Goal: Task Accomplishment & Management: Complete application form

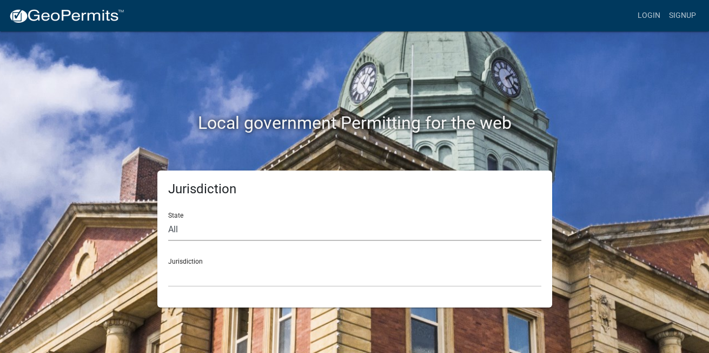
click at [204, 228] on select "All [US_STATE] [US_STATE] [US_STATE] [US_STATE] [US_STATE] [US_STATE] [US_STATE…" at bounding box center [354, 229] width 373 height 22
select select "[US_STATE]"
click at [168, 218] on select "All [US_STATE] [US_STATE] [US_STATE] [US_STATE] [US_STATE] [US_STATE] [US_STATE…" at bounding box center [354, 229] width 373 height 22
click at [190, 280] on select "City of Charlestown, Indiana City of Jeffersonville, Indiana City of Logansport…" at bounding box center [354, 275] width 373 height 22
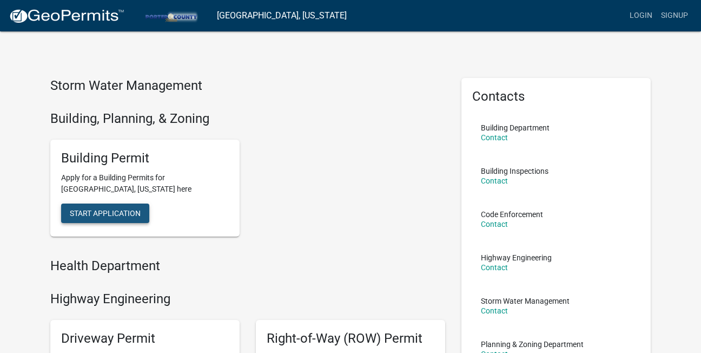
click at [72, 211] on span "Start Application" at bounding box center [105, 213] width 71 height 9
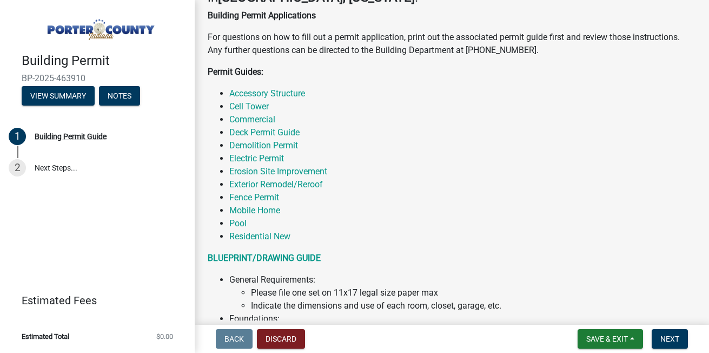
scroll to position [216, 0]
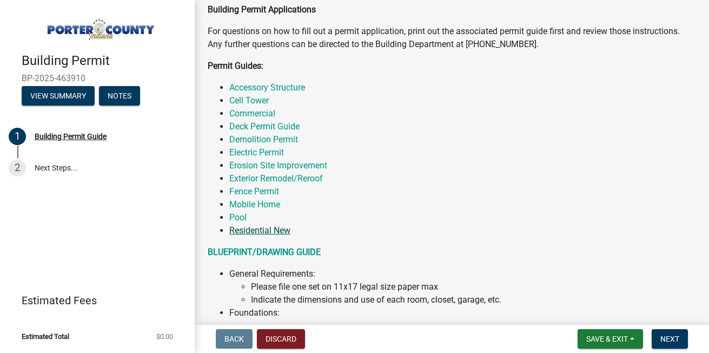
click at [244, 226] on link "Residential New" at bounding box center [259, 230] width 61 height 10
click at [258, 230] on link "Residential New" at bounding box center [259, 230] width 61 height 10
click at [248, 229] on link "Residential New" at bounding box center [259, 230] width 61 height 10
click at [273, 228] on link "Residential New" at bounding box center [259, 230] width 61 height 10
click at [62, 88] on button "View Summary" at bounding box center [58, 95] width 73 height 19
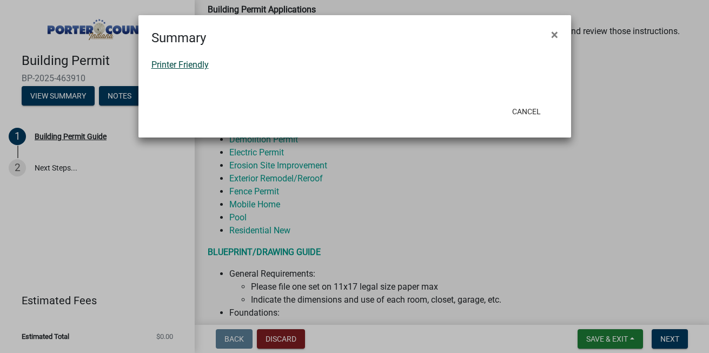
click at [187, 64] on link "Printer Friendly" at bounding box center [179, 64] width 57 height 10
click at [525, 114] on button "Cancel" at bounding box center [526, 111] width 46 height 19
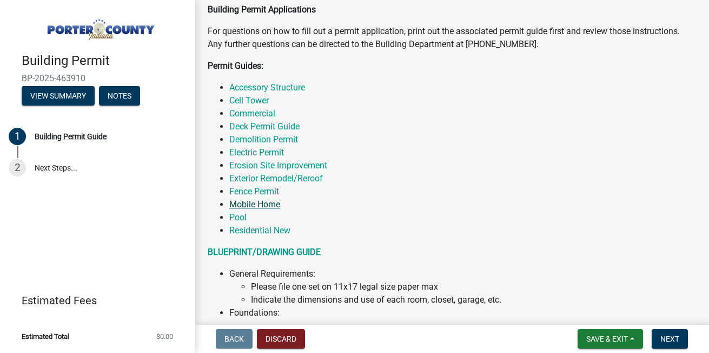
click at [260, 203] on link "Mobile Home" at bounding box center [254, 204] width 51 height 10
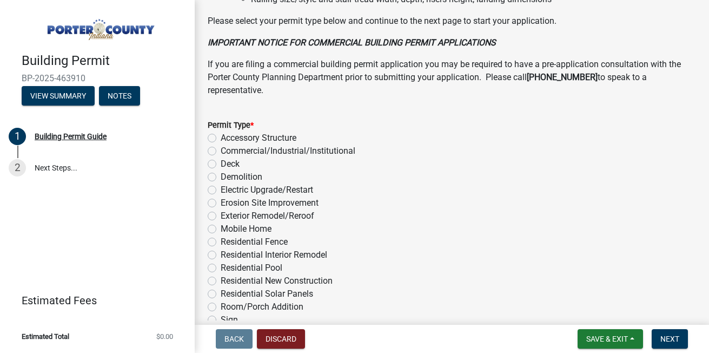
scroll to position [887, 0]
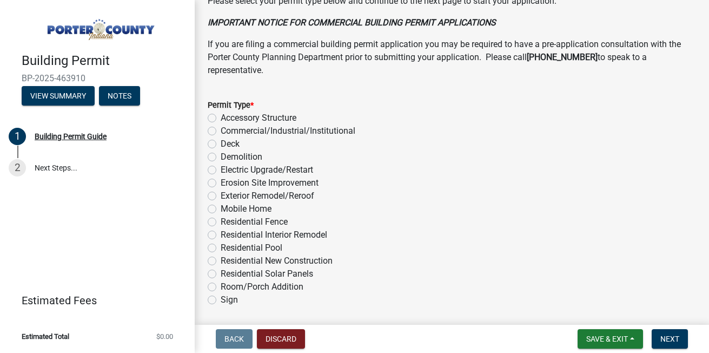
click at [221, 260] on label "Residential New Construction" at bounding box center [277, 260] width 112 height 13
click at [221, 260] on input "Residential New Construction" at bounding box center [224, 257] width 7 height 7
radio input "true"
click at [665, 337] on span "Next" at bounding box center [669, 338] width 19 height 9
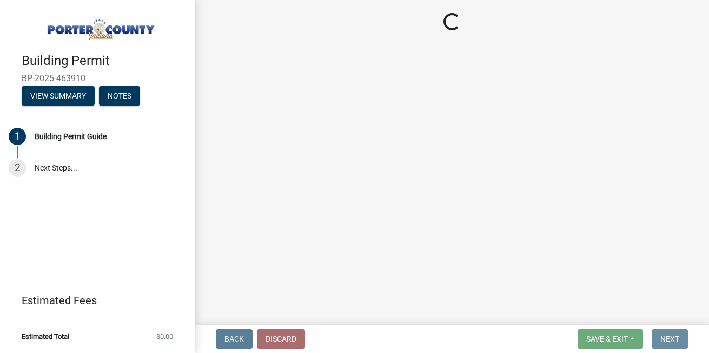
scroll to position [0, 0]
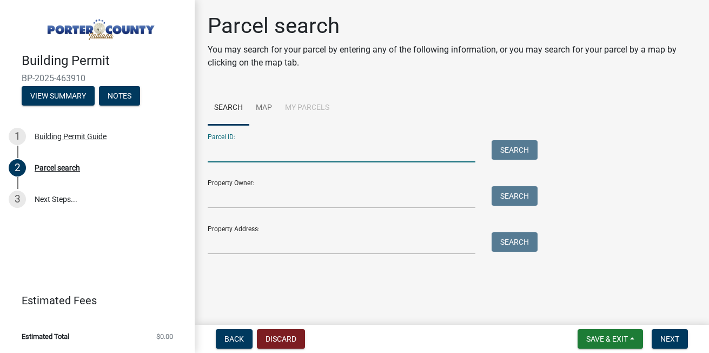
click at [278, 157] on input "Parcel ID:" at bounding box center [342, 151] width 268 height 22
type input "64-06-25-226-001.000-006"
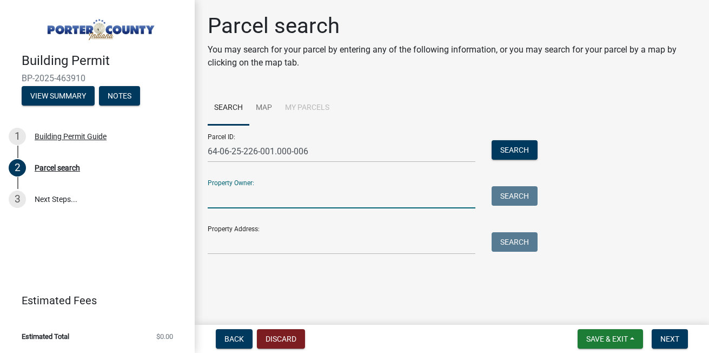
click at [277, 199] on input "Property Owner:" at bounding box center [342, 197] width 268 height 22
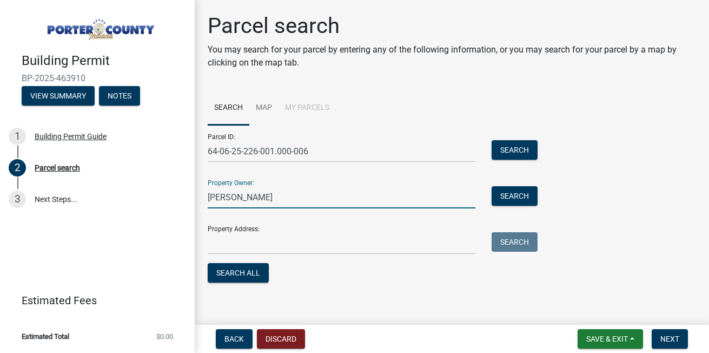
type input "Rick Tieman"
click at [244, 245] on input "Property Address:" at bounding box center [342, 243] width 268 height 22
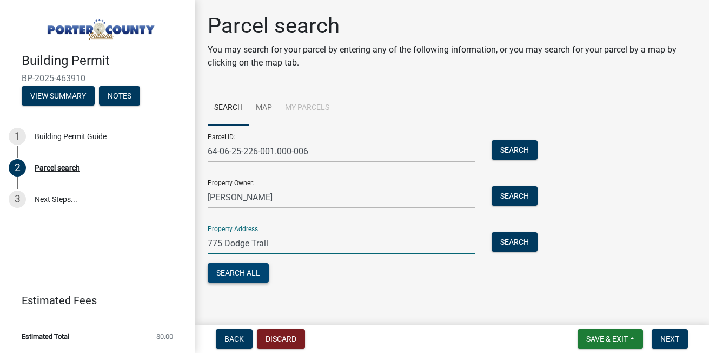
type input "775 Dodge Trail"
click at [250, 273] on button "Search All" at bounding box center [238, 272] width 61 height 19
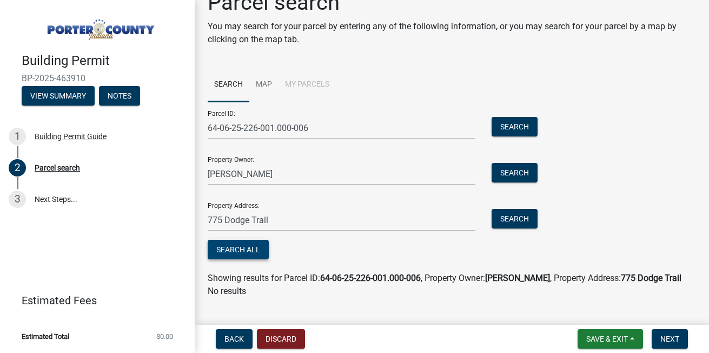
scroll to position [43, 0]
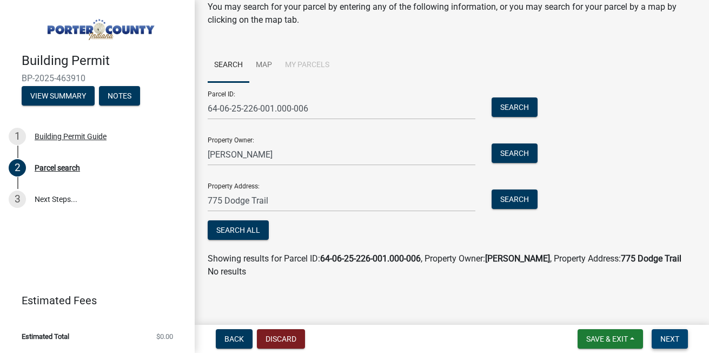
click at [664, 335] on span "Next" at bounding box center [669, 338] width 19 height 9
click at [678, 336] on span "Next" at bounding box center [669, 338] width 19 height 9
click at [261, 62] on link "Map" at bounding box center [263, 65] width 29 height 35
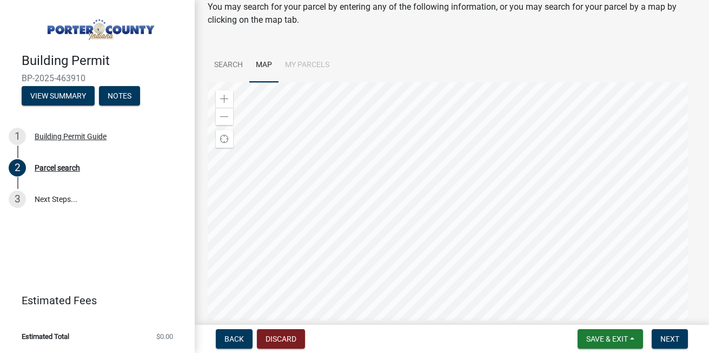
click at [308, 63] on li "My Parcels" at bounding box center [306, 65] width 57 height 35
click at [310, 64] on li "My Parcels" at bounding box center [306, 65] width 57 height 35
click at [227, 64] on link "Search" at bounding box center [229, 65] width 42 height 35
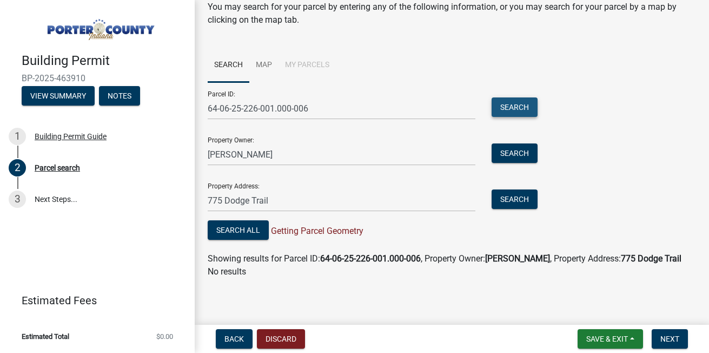
click at [506, 108] on button "Search" at bounding box center [515, 106] width 46 height 19
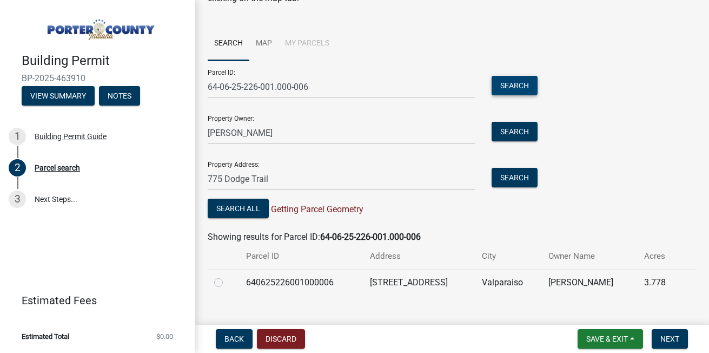
scroll to position [82, 0]
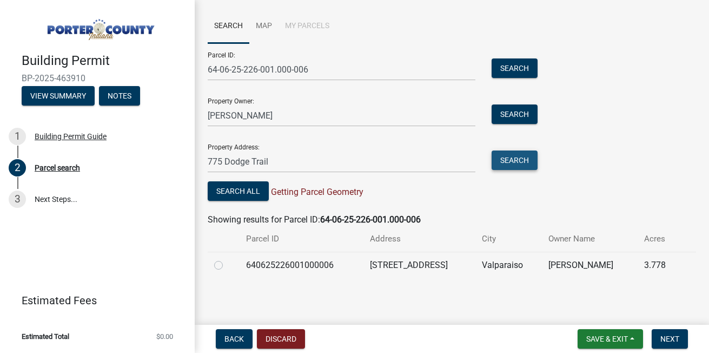
click at [514, 152] on button "Search" at bounding box center [515, 159] width 46 height 19
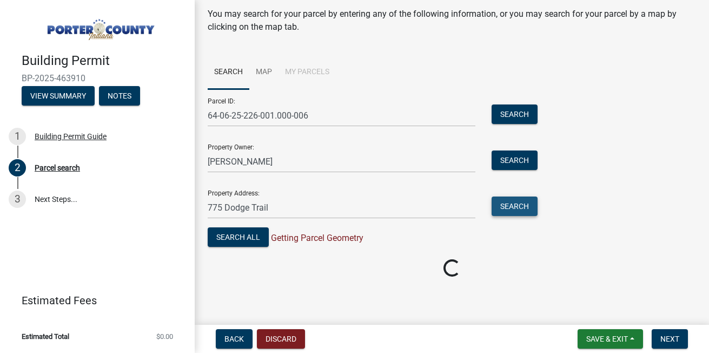
scroll to position [43, 0]
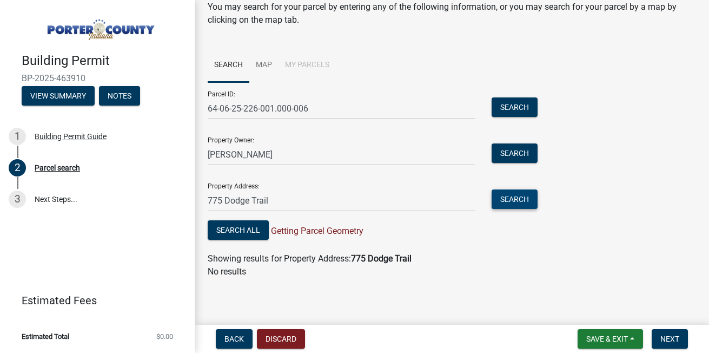
click at [509, 198] on button "Search" at bounding box center [515, 198] width 46 height 19
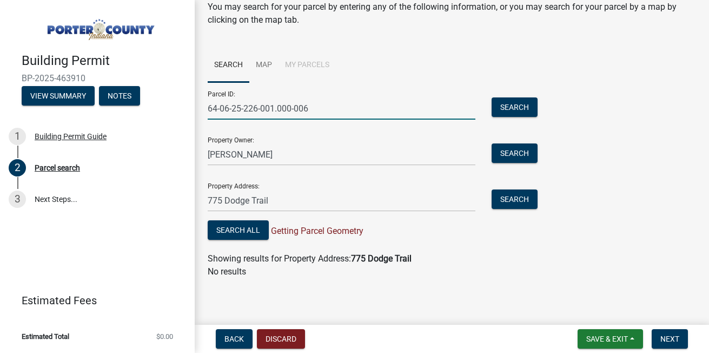
click at [231, 110] on input "64-06-25-226-001.000-006" at bounding box center [342, 108] width 268 height 22
type input "64-07-26-229-014.000-005"
click at [515, 104] on button "Search" at bounding box center [515, 106] width 46 height 19
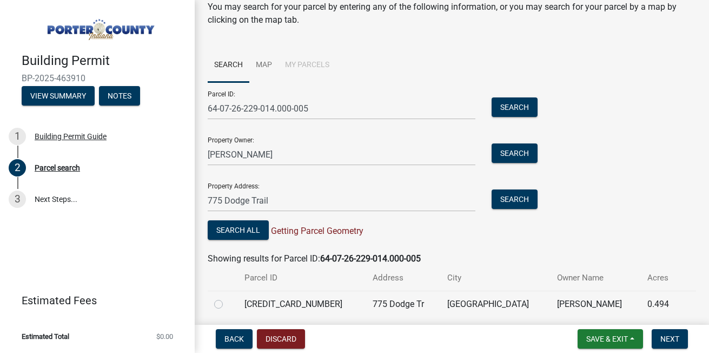
click at [227, 297] on label at bounding box center [227, 297] width 0 height 0
click at [227, 304] on input "radio" at bounding box center [230, 300] width 7 height 7
radio input "true"
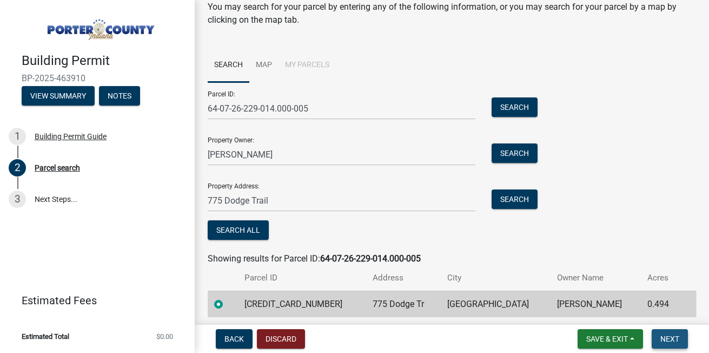
click at [674, 337] on span "Next" at bounding box center [669, 338] width 19 height 9
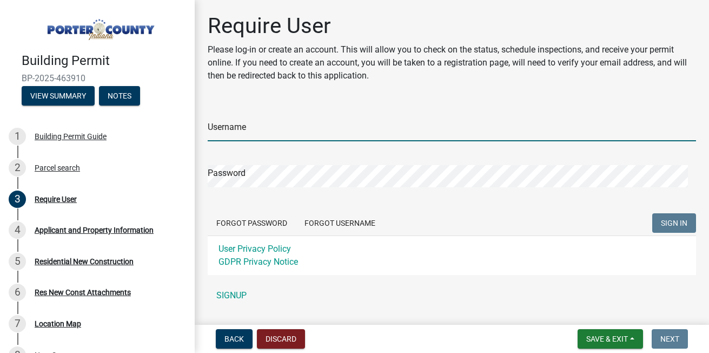
type input "pshinn"
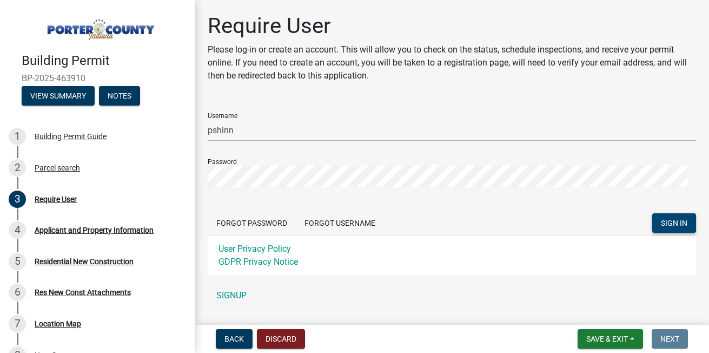
click at [679, 218] on span "SIGN IN" at bounding box center [674, 222] width 26 height 9
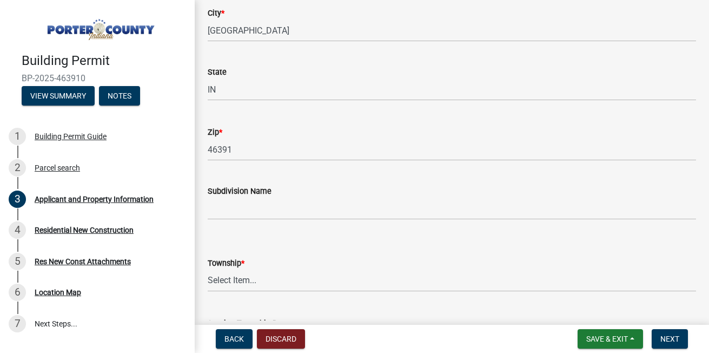
scroll to position [281, 0]
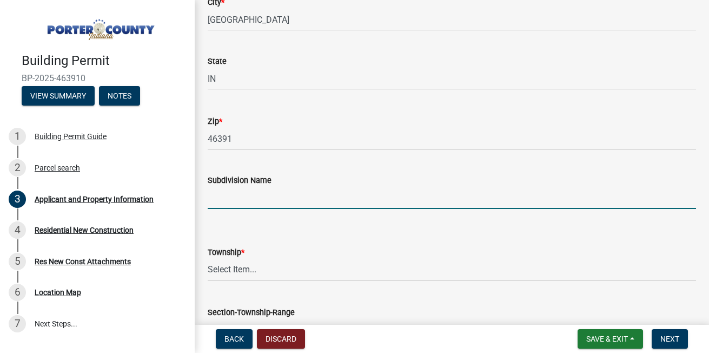
click at [307, 201] on input "Subdivision Name" at bounding box center [452, 198] width 488 height 22
type input "[PERSON_NAME] Farms"
click at [266, 271] on select "Select Item... Boone Center Jackson Liberty Morgan Pine Pleasant Portage Porter…" at bounding box center [452, 269] width 488 height 22
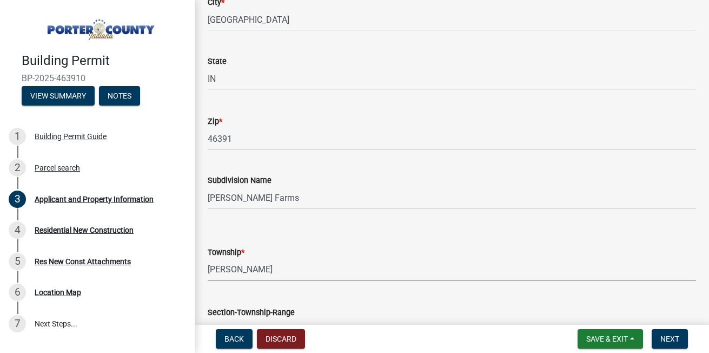
click at [208, 258] on select "Select Item... Boone Center Jackson Liberty Morgan Pine Pleasant Portage Porter…" at bounding box center [452, 269] width 488 height 22
select select "dab8d744-4e32-40c1-942b-b7c1ea7347cb"
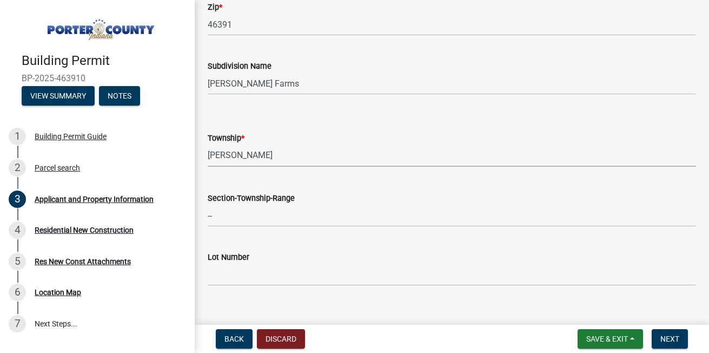
scroll to position [411, 0]
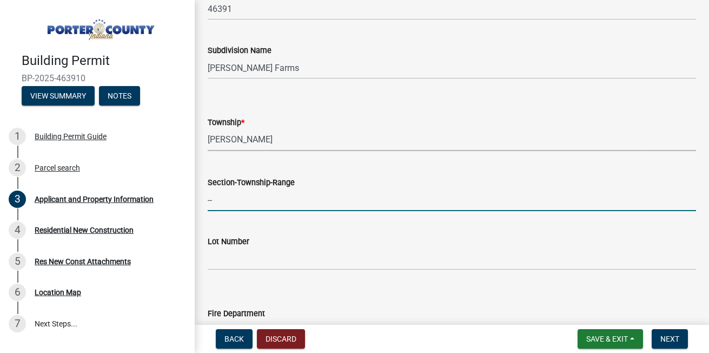
click at [255, 197] on input "--" at bounding box center [452, 200] width 488 height 22
click at [221, 259] on input "Lot Number" at bounding box center [452, 259] width 488 height 22
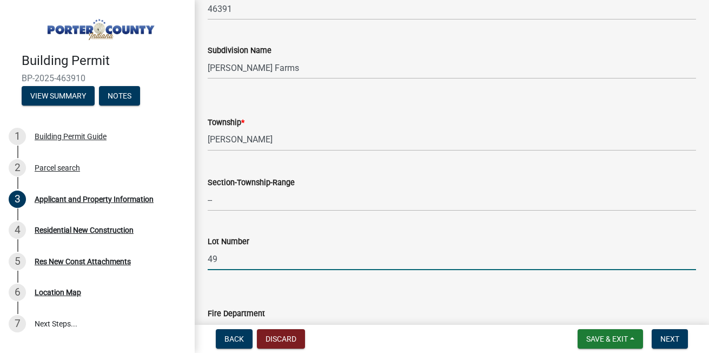
type input "49"
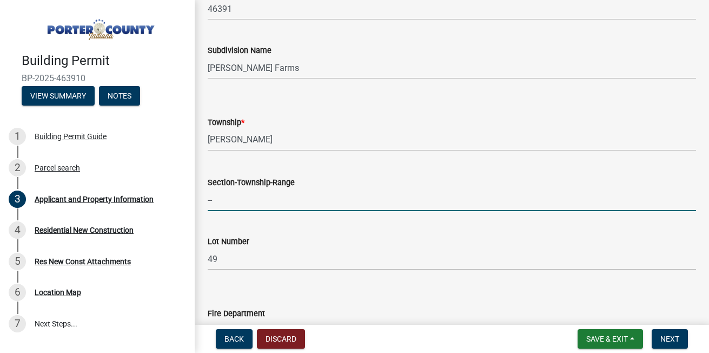
click at [249, 205] on input "--" at bounding box center [452, 200] width 488 height 22
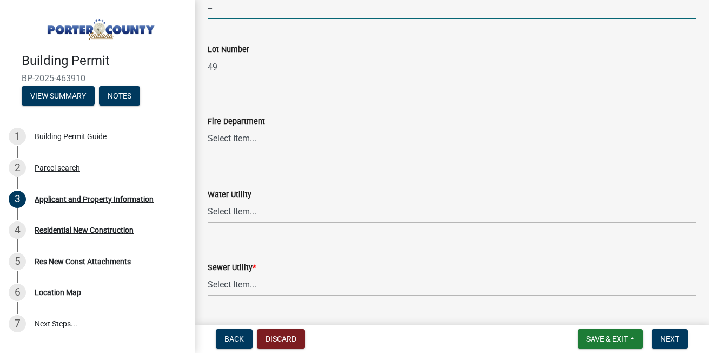
scroll to position [606, 0]
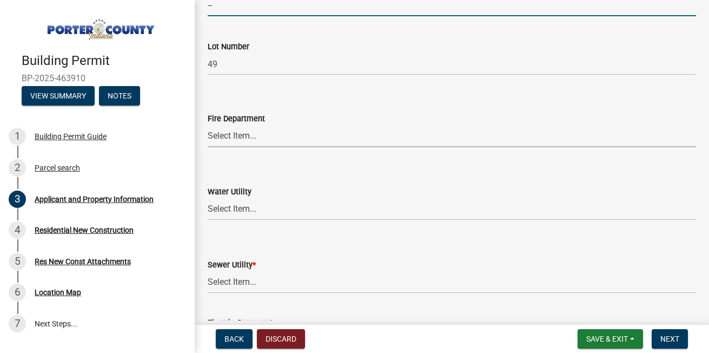
click at [223, 135] on select "Select Item... Beverly Shores FD Burns Harbor FD Boone Grove FD Chesterton FD F…" at bounding box center [452, 136] width 488 height 22
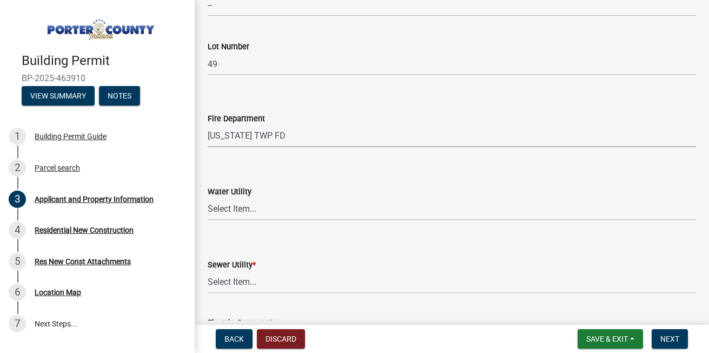
click at [208, 125] on select "Select Item... Beverly Shores FD Burns Harbor FD Boone Grove FD Chesterton FD F…" at bounding box center [452, 136] width 488 height 22
select select "98eaf159-fd62-4154-a418-d40256bb7a33"
click at [258, 213] on select "Select Item... Aqua Indiana Inc Damon Run Indiana American Water Nature Works P…" at bounding box center [452, 209] width 488 height 22
click at [208, 198] on select "Select Item... Aqua Indiana Inc Damon Run Indiana American Water Nature Works P…" at bounding box center [452, 209] width 488 height 22
select select "b0f6f87b-588c-48c3-b728-322303c6bafe"
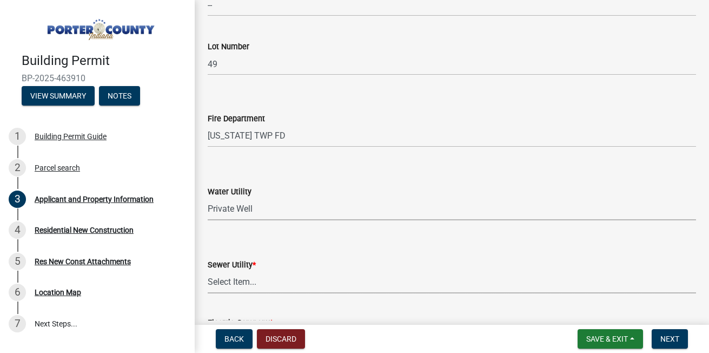
click at [262, 284] on select "Select Item... Aqua Indiana Inc Damon Run Falling Waters Lake Eliza - LEACD Nat…" at bounding box center [452, 282] width 488 height 22
click at [208, 271] on select "Select Item... Aqua Indiana Inc Damon Run Falling Waters Lake Eliza - LEACD Nat…" at bounding box center [452, 282] width 488 height 22
select select "ea6751d4-6bf7-4a16-89ee-f7801ab82aa1"
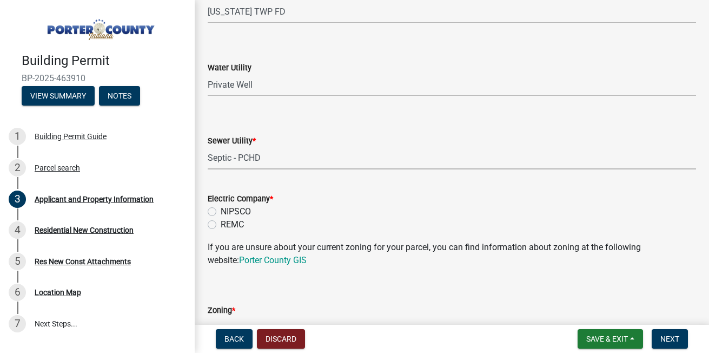
scroll to position [735, 0]
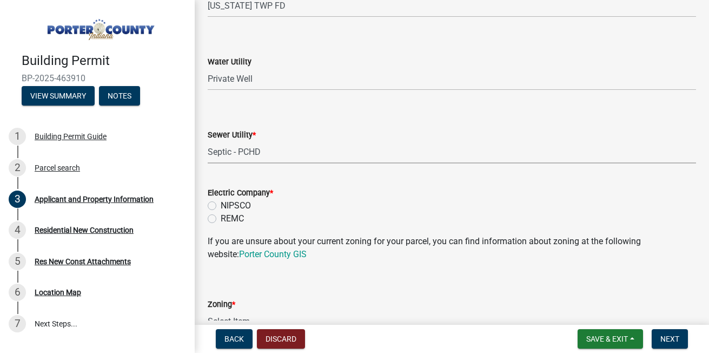
click at [221, 203] on label "NIPSCO" at bounding box center [236, 205] width 30 height 13
click at [221, 203] on input "NIPSCO" at bounding box center [224, 202] width 7 height 7
radio input "true"
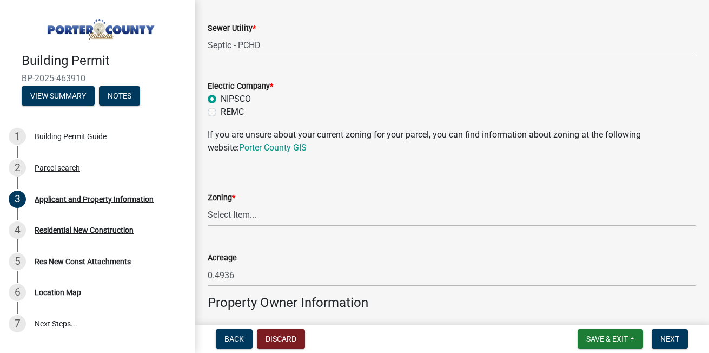
scroll to position [844, 0]
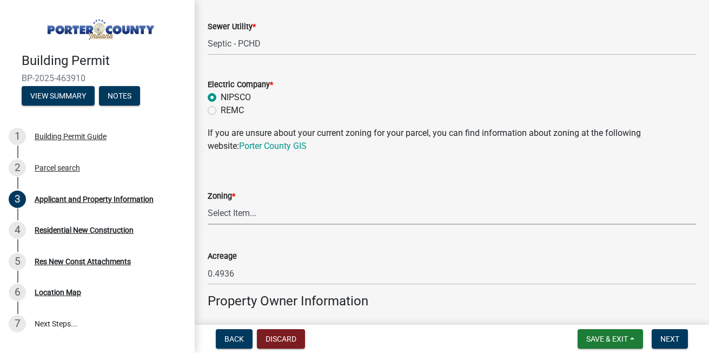
click at [253, 215] on select "Select Item... A1 A2 CH CM CN I1 I2 I3 IN MP OT P1 P2 PUD R1 R2 R3 R4 RL RR" at bounding box center [452, 213] width 488 height 22
click at [208, 202] on select "Select Item... A1 A2 CH CM CN I1 I2 I3 IN MP OT P1 P2 PUD R1 R2 R3 R4 RL RR" at bounding box center [452, 213] width 488 height 22
select select "e2d1b1d7-ccc9-456b-9e96-e16306515997"
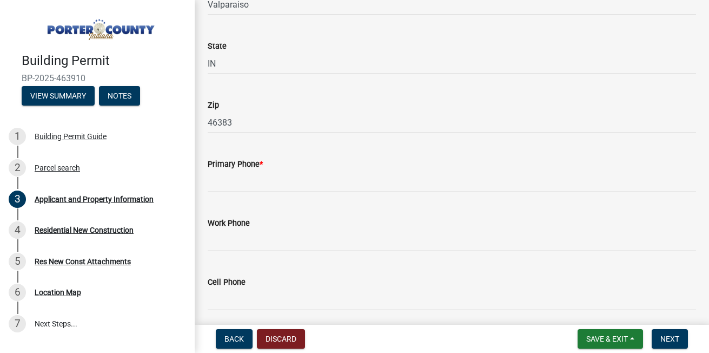
scroll to position [1319, 0]
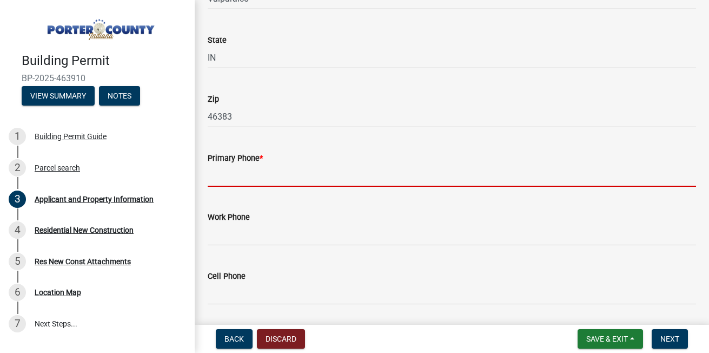
click at [241, 175] on input "Primary Phone *" at bounding box center [452, 175] width 488 height 22
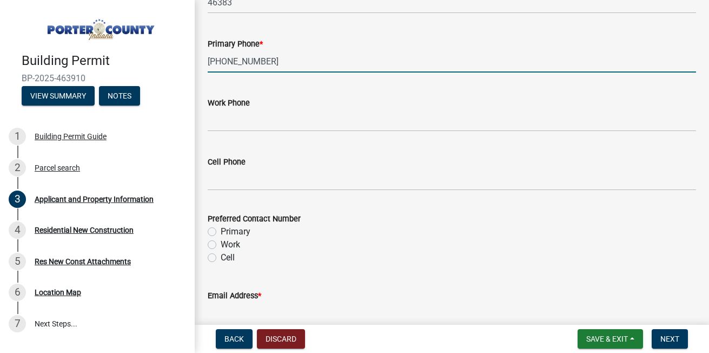
scroll to position [1449, 0]
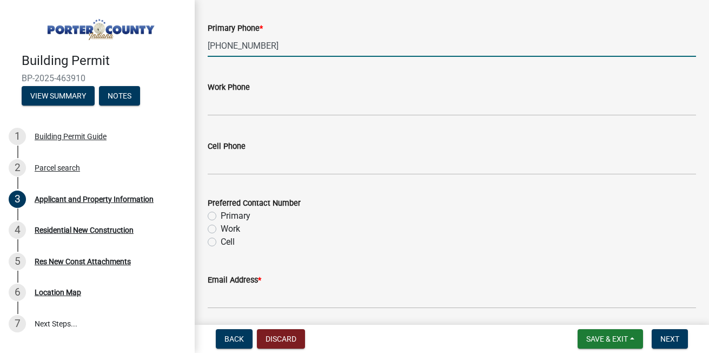
type input "[PHONE_NUMBER]"
click at [221, 241] on label "Cell" at bounding box center [228, 241] width 14 height 13
click at [221, 241] on input "Cell" at bounding box center [224, 238] width 7 height 7
radio input "true"
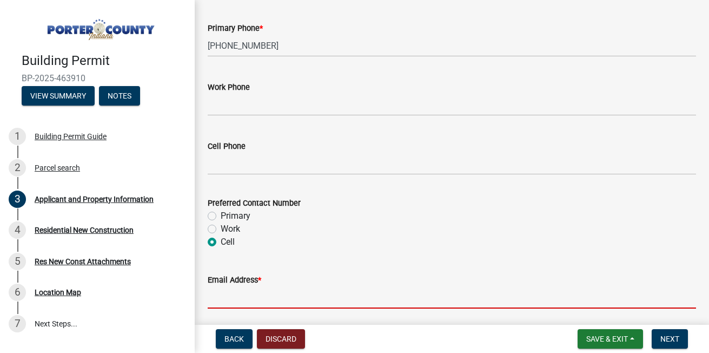
click at [220, 297] on input "Email Address *" at bounding box center [452, 297] width 488 height 22
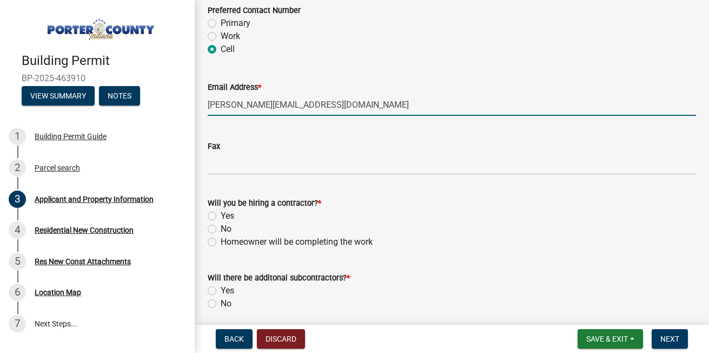
scroll to position [1644, 0]
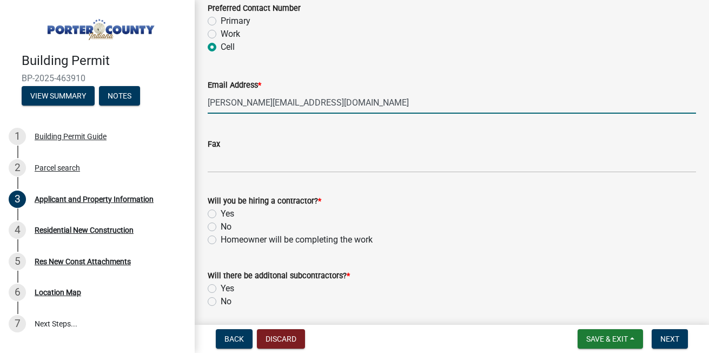
type input "[PERSON_NAME][EMAIL_ADDRESS][DOMAIN_NAME]"
click at [221, 211] on label "Yes" at bounding box center [228, 213] width 14 height 13
click at [221, 211] on input "Yes" at bounding box center [224, 210] width 7 height 7
radio input "true"
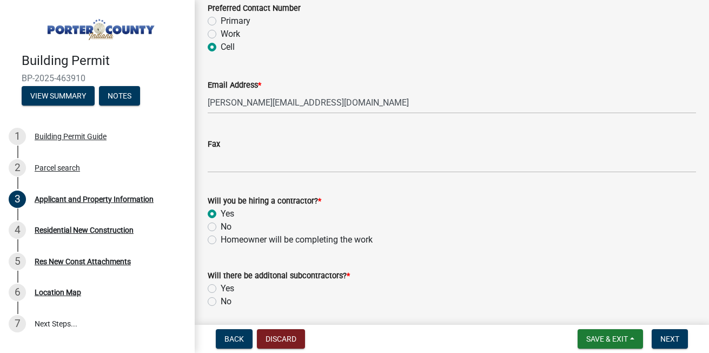
click at [221, 287] on label "Yes" at bounding box center [228, 288] width 14 height 13
click at [221, 287] on input "Yes" at bounding box center [224, 285] width 7 height 7
radio input "true"
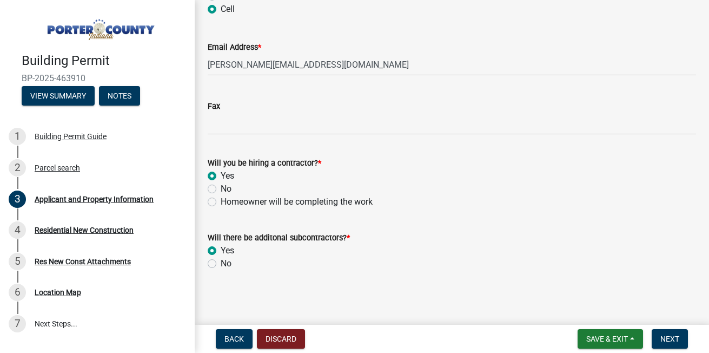
scroll to position [1683, 0]
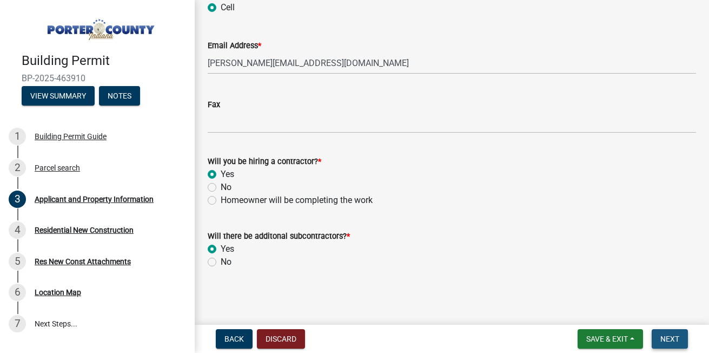
click at [671, 337] on span "Next" at bounding box center [669, 338] width 19 height 9
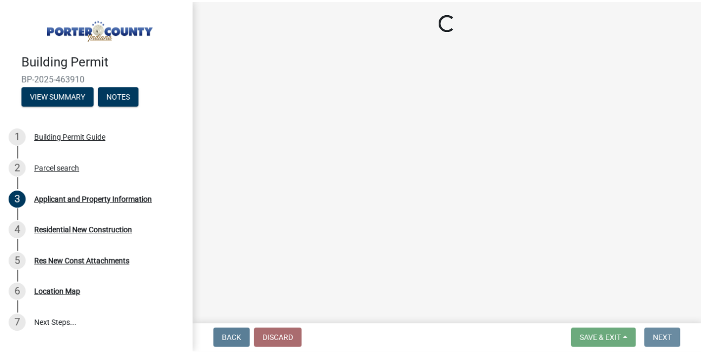
scroll to position [0, 0]
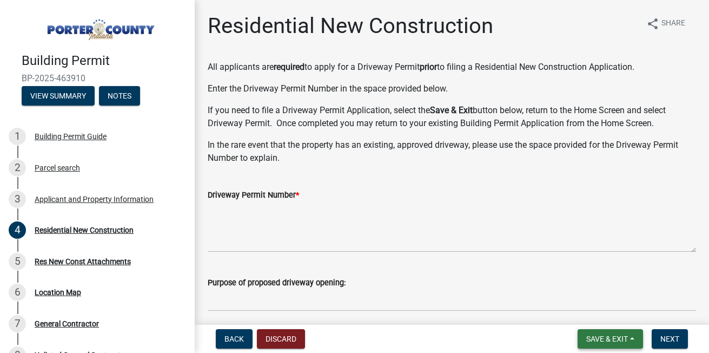
click at [608, 339] on span "Save & Exit" at bounding box center [607, 338] width 42 height 9
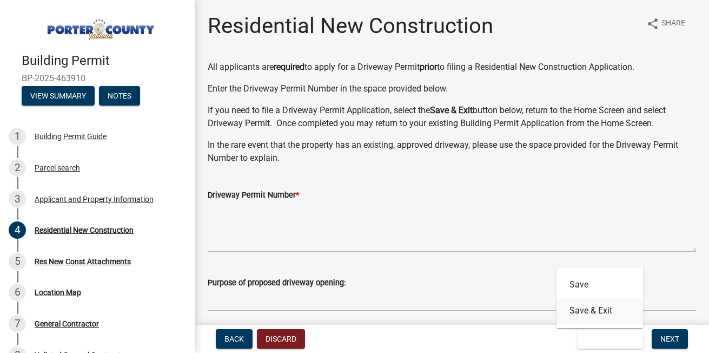
click at [583, 309] on button "Save & Exit" at bounding box center [599, 310] width 87 height 26
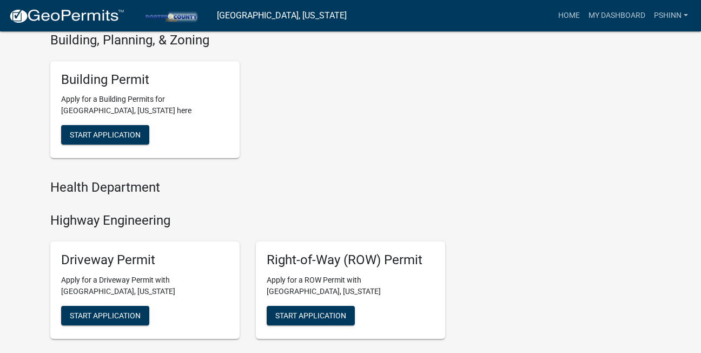
scroll to position [411, 0]
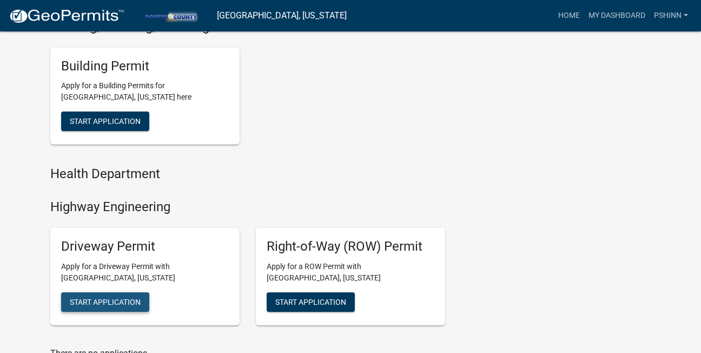
click at [84, 295] on button "Start Application" at bounding box center [105, 301] width 88 height 19
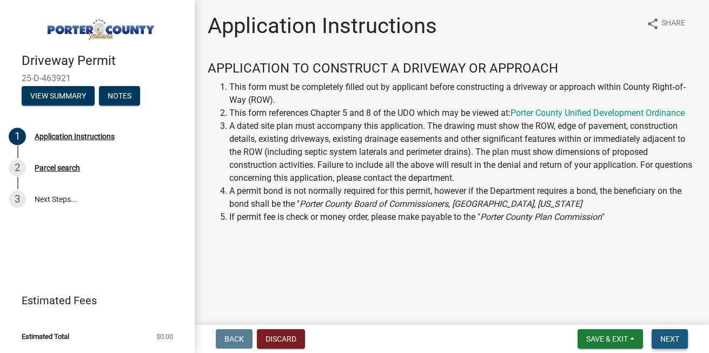
click at [671, 341] on span "Next" at bounding box center [669, 338] width 19 height 9
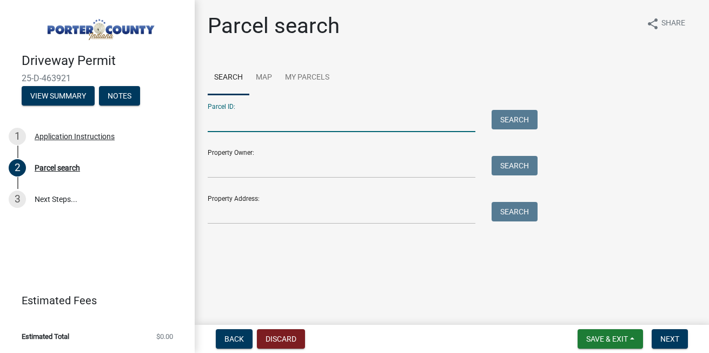
click at [241, 122] on input "Parcel ID:" at bounding box center [342, 121] width 268 height 22
type input "64-06-25-226-001.000-006"
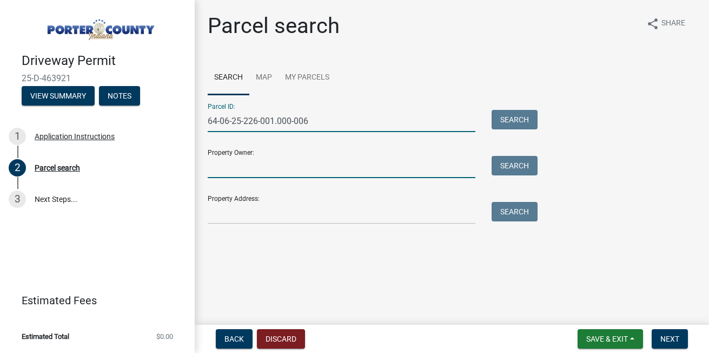
type input "Rick Tieman"
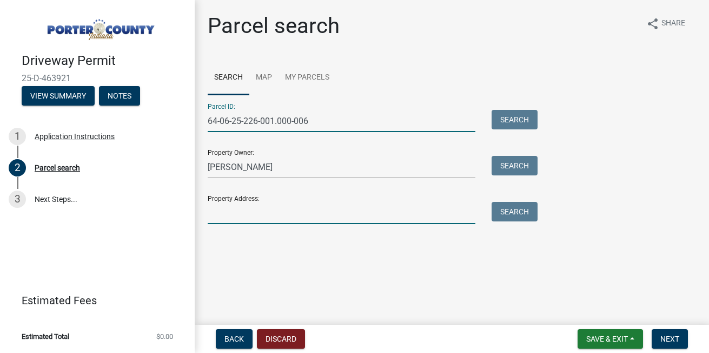
type input "775 Dodge Trail"
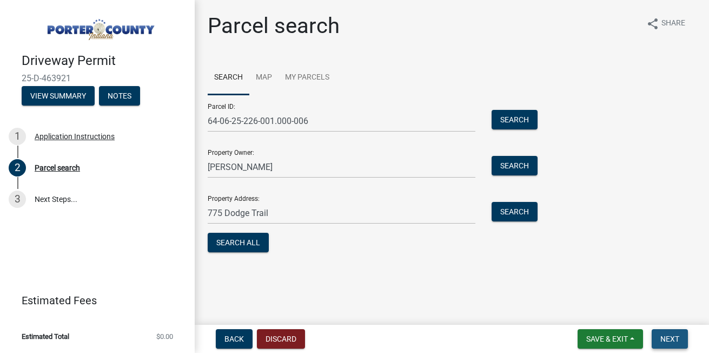
click at [663, 336] on span "Next" at bounding box center [669, 338] width 19 height 9
click at [668, 339] on span "Next" at bounding box center [669, 338] width 19 height 9
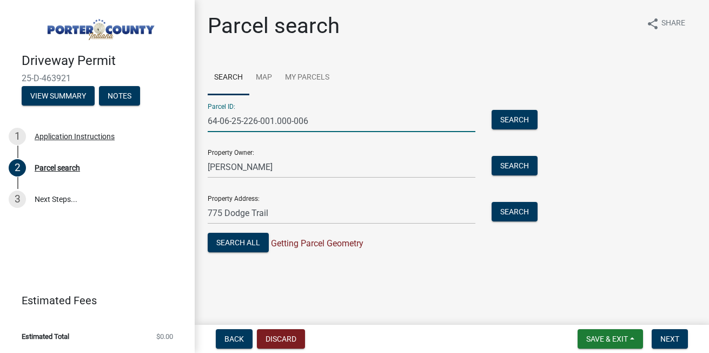
click at [320, 121] on input "64-06-25-226-001.000-006" at bounding box center [342, 121] width 268 height 22
type input "64-07-26-229-014.000-005"
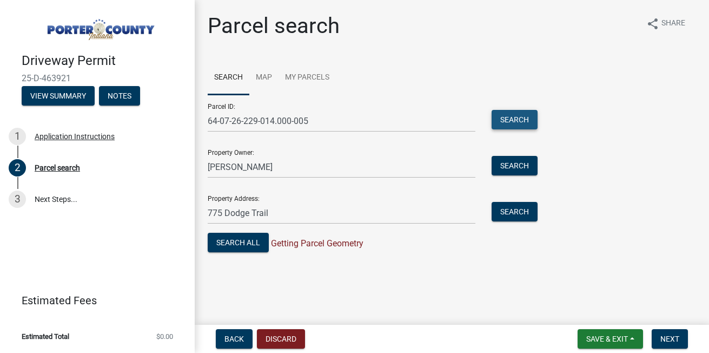
click at [515, 115] on button "Search" at bounding box center [515, 119] width 46 height 19
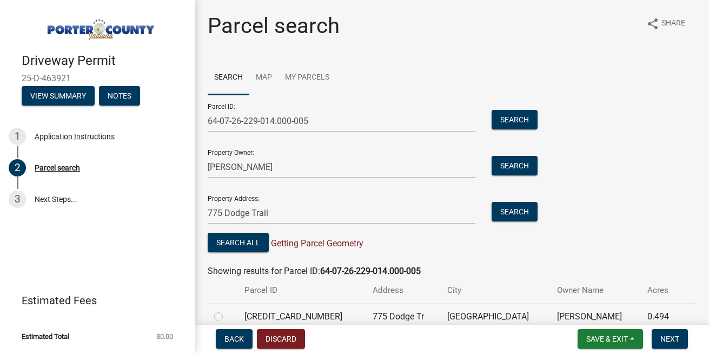
click at [227, 310] on label at bounding box center [227, 310] width 0 height 0
click at [227, 316] on input "radio" at bounding box center [230, 313] width 7 height 7
radio input "true"
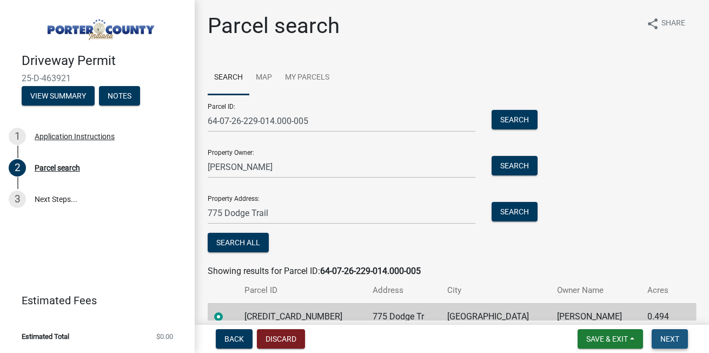
click at [672, 335] on span "Next" at bounding box center [669, 338] width 19 height 9
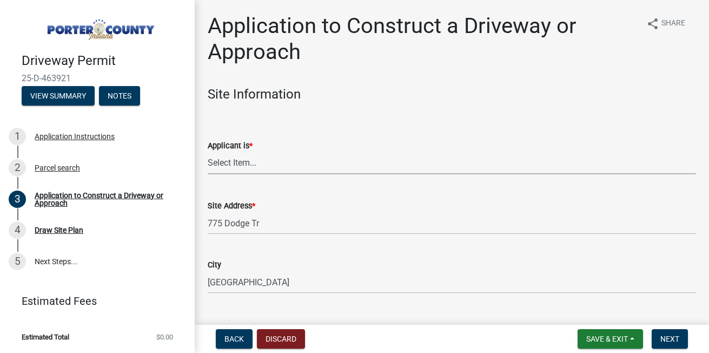
click at [220, 164] on select "Select Item... Owner Contractor" at bounding box center [452, 163] width 488 height 22
click at [208, 152] on select "Select Item... Owner Contractor" at bounding box center [452, 163] width 488 height 22
select select "3b60141c-57a3-479f-8c5a-1828030bf254"
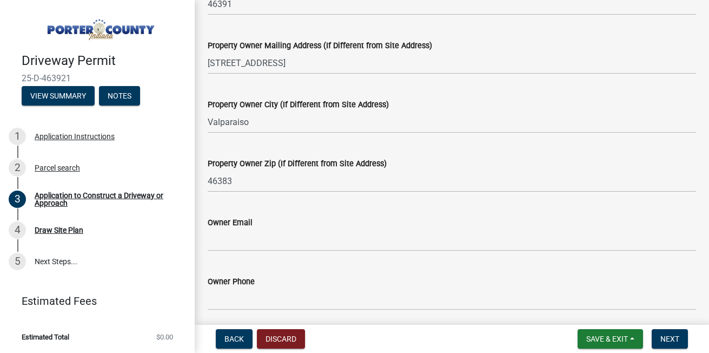
scroll to position [476, 0]
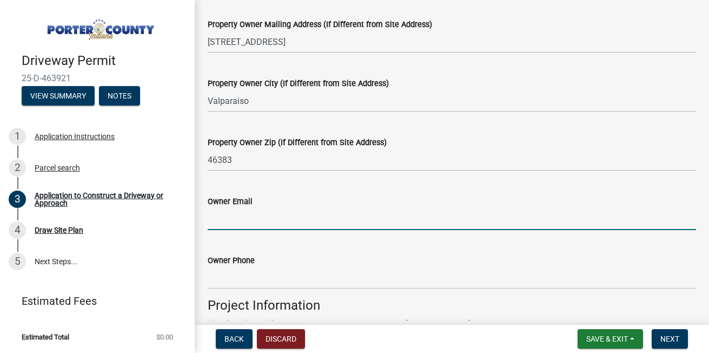
click at [251, 218] on input "Owner Email" at bounding box center [452, 219] width 488 height 22
type input "[PERSON_NAME][EMAIL_ADDRESS][DOMAIN_NAME]"
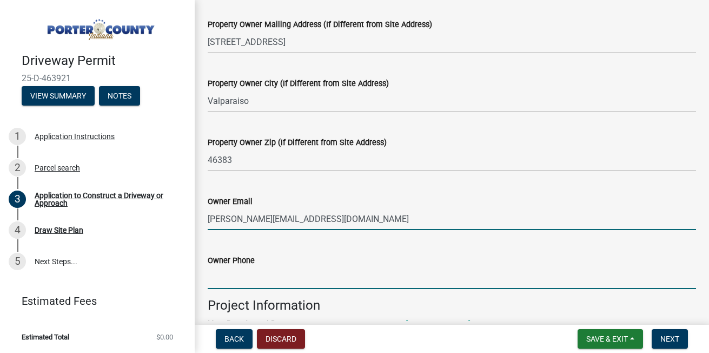
click at [226, 281] on input "Owner Phone" at bounding box center [452, 278] width 488 height 22
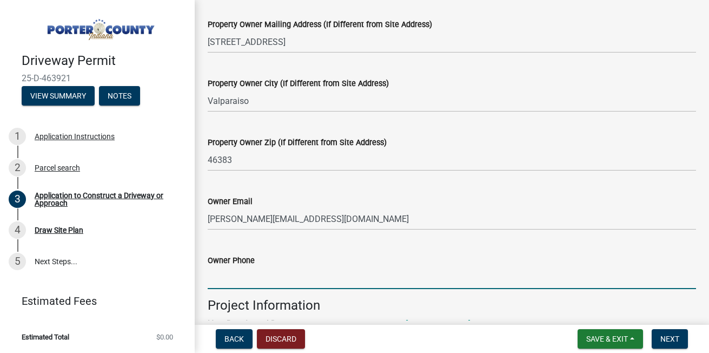
type input "2194062425"
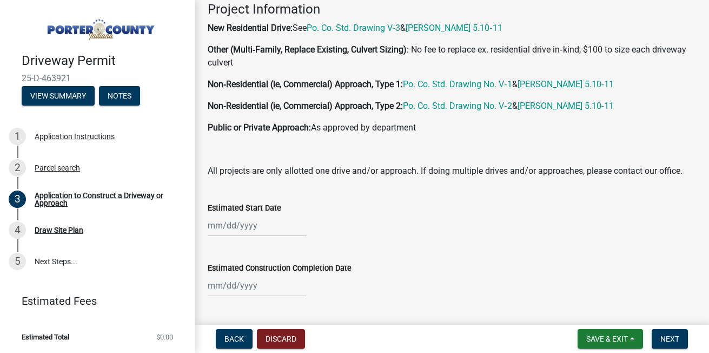
scroll to position [779, 0]
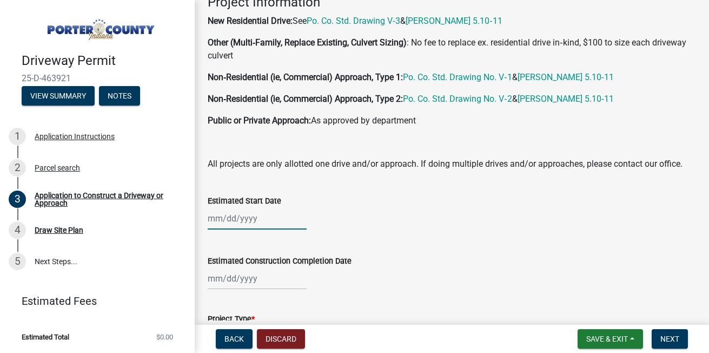
click at [216, 229] on div at bounding box center [257, 218] width 99 height 22
select select "8"
select select "2025"
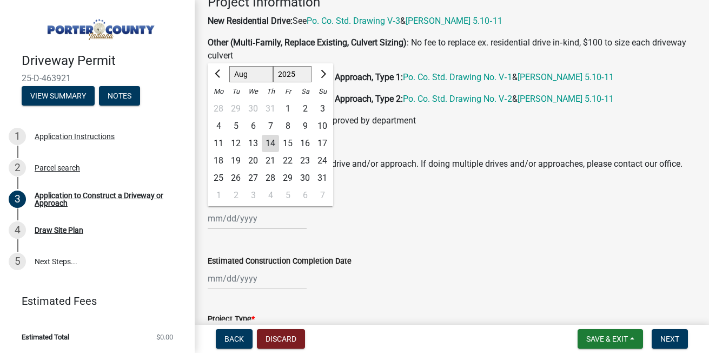
click at [235, 187] on div "26" at bounding box center [235, 177] width 17 height 17
type input "08/26/2025"
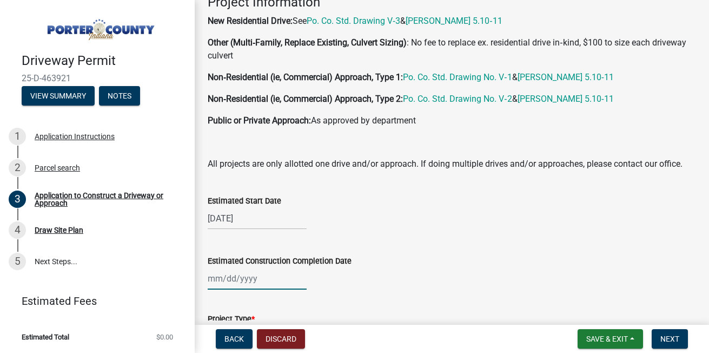
click at [252, 288] on div at bounding box center [257, 278] width 99 height 22
select select "8"
select select "2025"
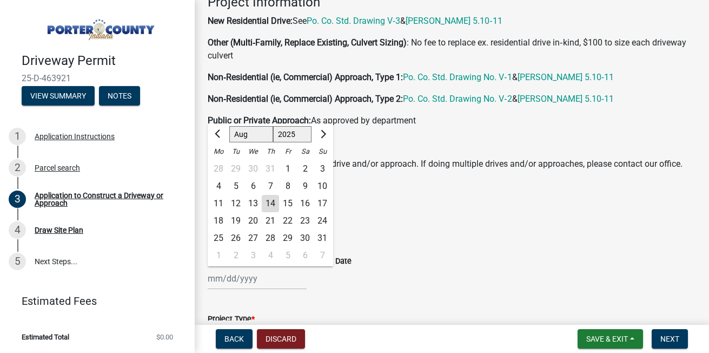
click at [303, 247] on div "30" at bounding box center [304, 237] width 17 height 17
type input "08/30/2025"
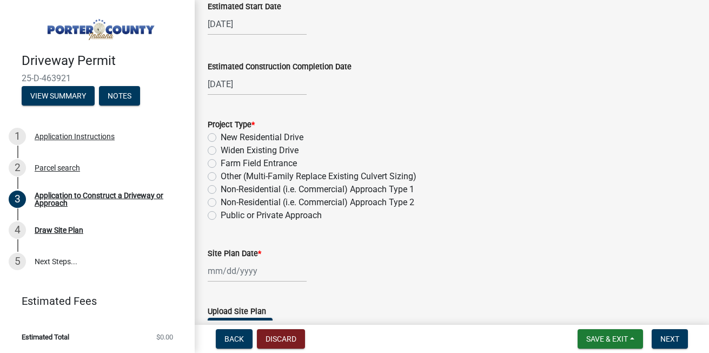
scroll to position [973, 0]
click at [221, 143] on label "New Residential Drive" at bounding box center [262, 136] width 83 height 13
click at [221, 137] on input "New Residential Drive" at bounding box center [224, 133] width 7 height 7
radio input "true"
click at [274, 281] on div at bounding box center [257, 270] width 99 height 22
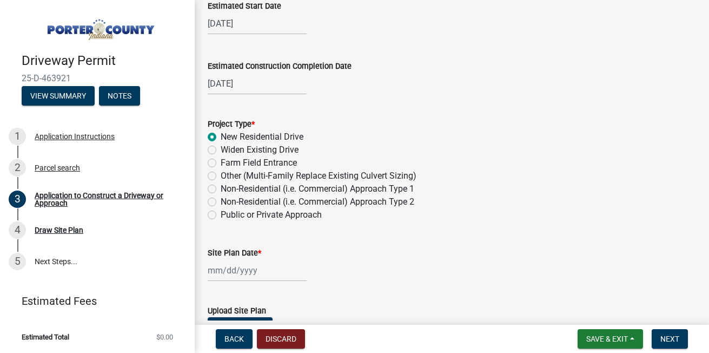
select select "8"
select select "2025"
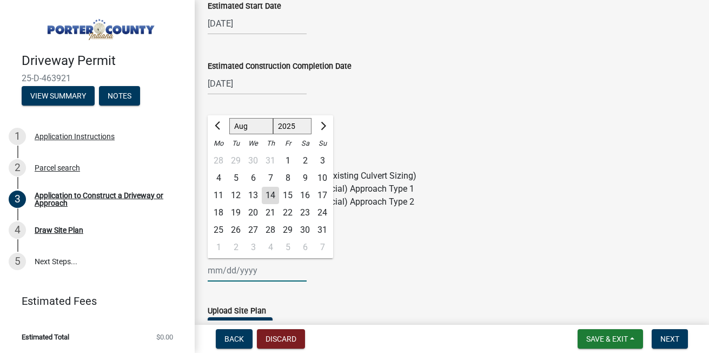
click at [262, 281] on input "Site Plan Date *" at bounding box center [257, 270] width 99 height 22
click at [251, 187] on div "6" at bounding box center [252, 177] width 17 height 17
type input "08/06/2025"
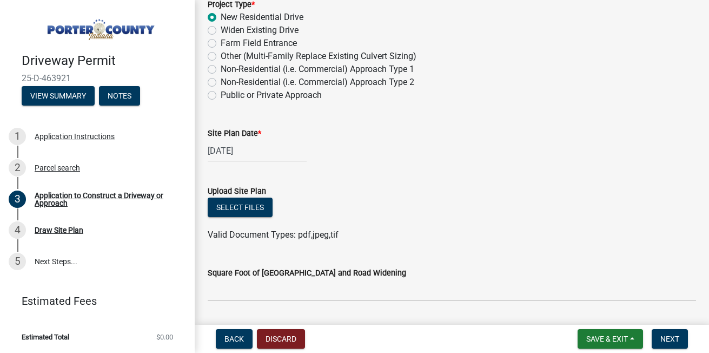
scroll to position [1103, 0]
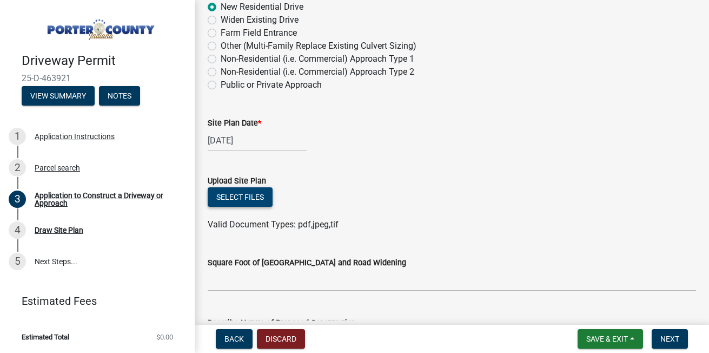
click at [234, 207] on button "Select files" at bounding box center [240, 196] width 65 height 19
click at [254, 206] on button "Select files" at bounding box center [240, 196] width 65 height 19
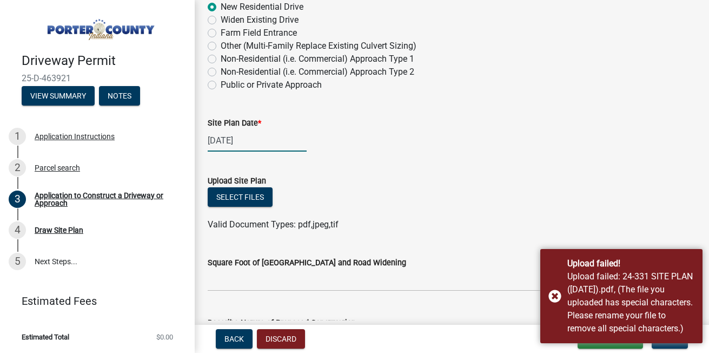
click at [229, 151] on div "08/06/2025" at bounding box center [257, 140] width 99 height 22
select select "8"
select select "2025"
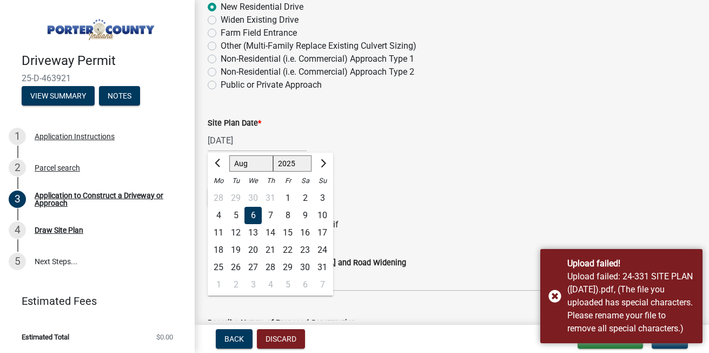
click at [268, 224] on div "7" at bounding box center [270, 215] width 17 height 17
type input "08/07/2025"
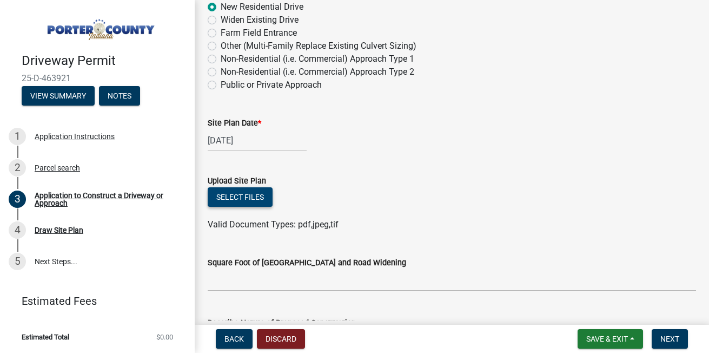
click at [245, 207] on button "Select files" at bounding box center [240, 196] width 65 height 19
click at [258, 207] on button "Select files" at bounding box center [240, 196] width 65 height 19
click at [246, 207] on button "Select files" at bounding box center [240, 196] width 65 height 19
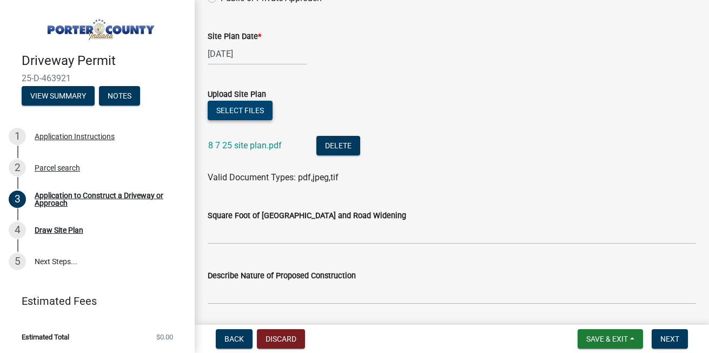
scroll to position [1211, 0]
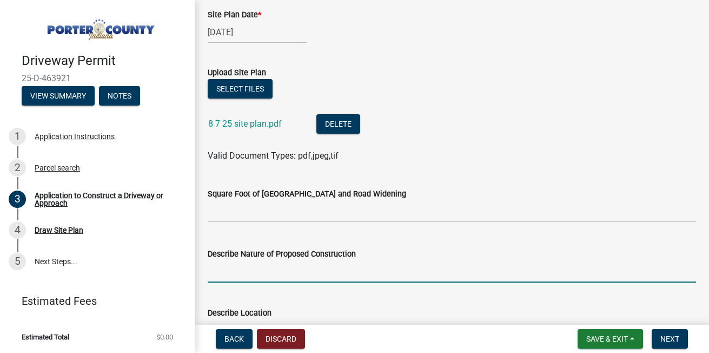
click at [296, 282] on input "Describe Nature of Proposed Construction" at bounding box center [452, 271] width 488 height 22
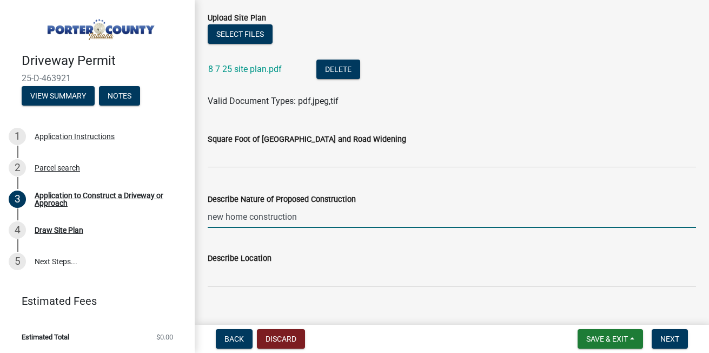
scroll to position [1276, 0]
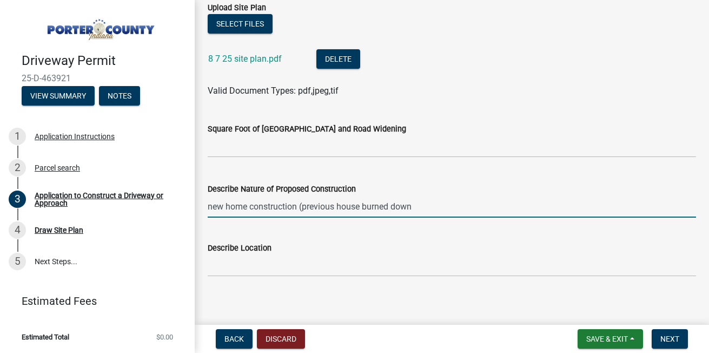
type input "new home construction (previous house burned down"
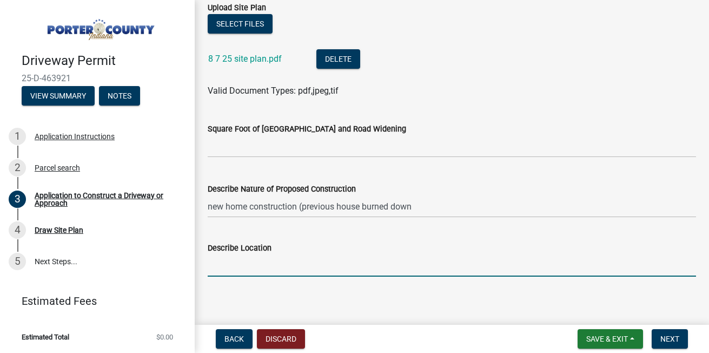
click at [302, 276] on input "Describe Location" at bounding box center [452, 265] width 488 height 22
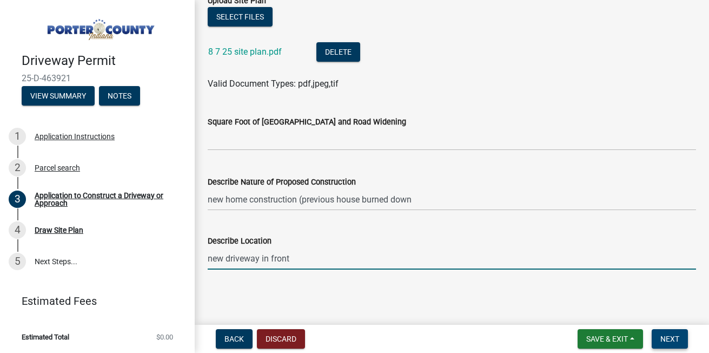
type input "new driveway in front"
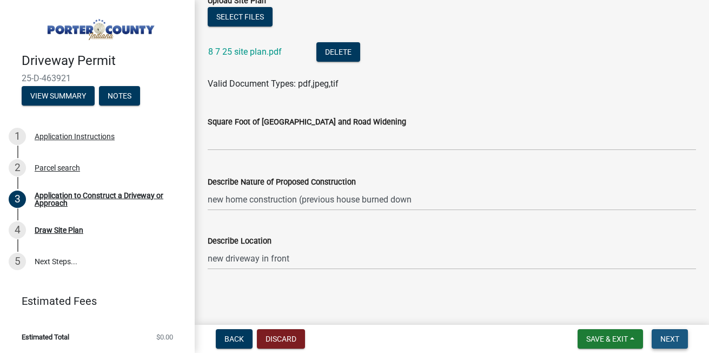
click at [670, 343] on span "Next" at bounding box center [669, 338] width 19 height 9
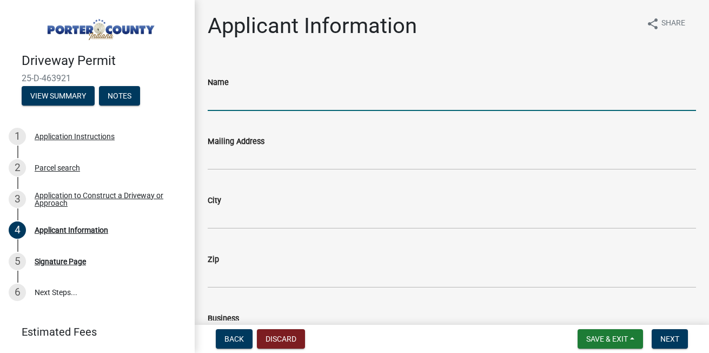
click at [253, 102] on input "Name" at bounding box center [452, 100] width 488 height 22
type input "paul lewis shinn"
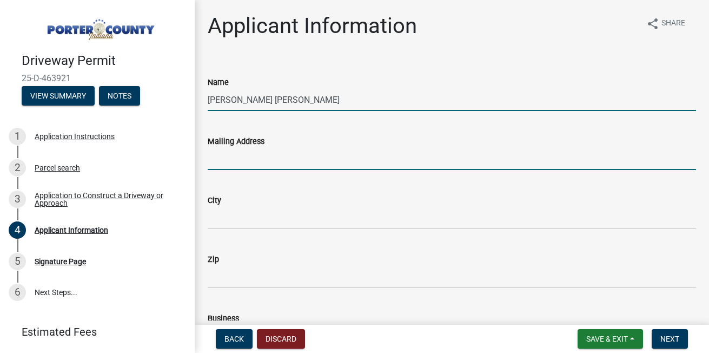
type input "2320 Arndt Street"
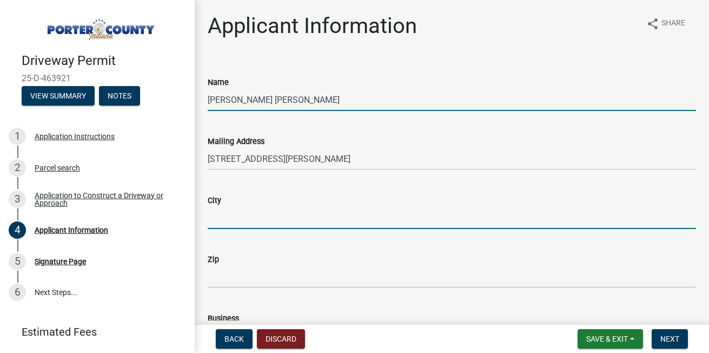
type input "Chesterton"
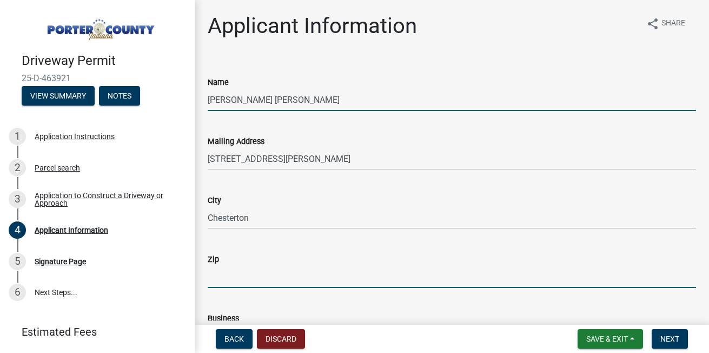
type input "46304"
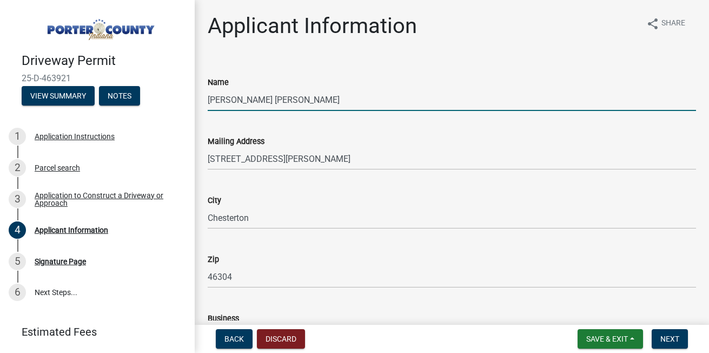
type input "[PERSON_NAME] building & devloping corp"
type input "[EMAIL_ADDRESS][DOMAIN_NAME]"
type input "2197417777"
click at [304, 102] on input "[PERSON_NAME]" at bounding box center [452, 100] width 488 height 22
type input "T"
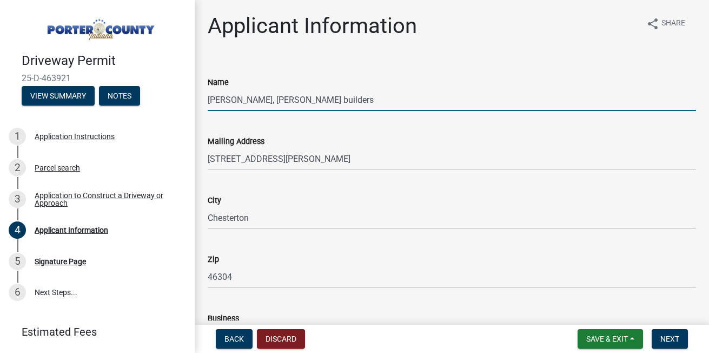
type input "paul L shinn, shinn builders"
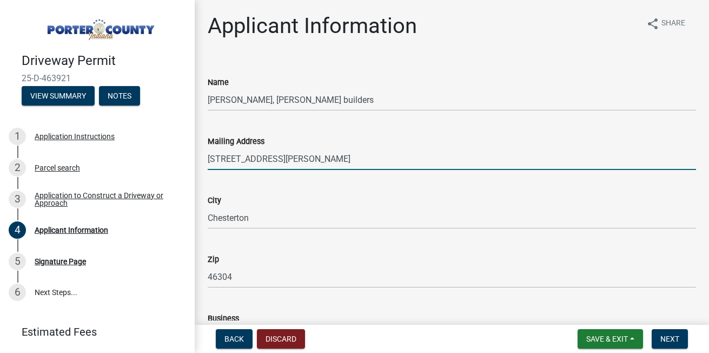
click at [279, 160] on input "2320 Arndt Street" at bounding box center [452, 159] width 488 height 22
type input "2"
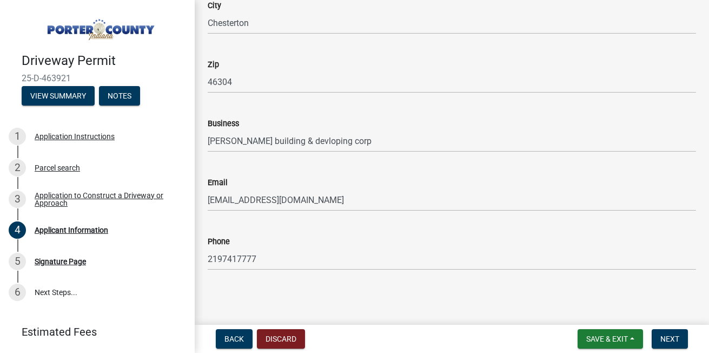
scroll to position [195, 0]
type input "P.O. Box 2412"
click at [669, 340] on span "Next" at bounding box center [669, 338] width 19 height 9
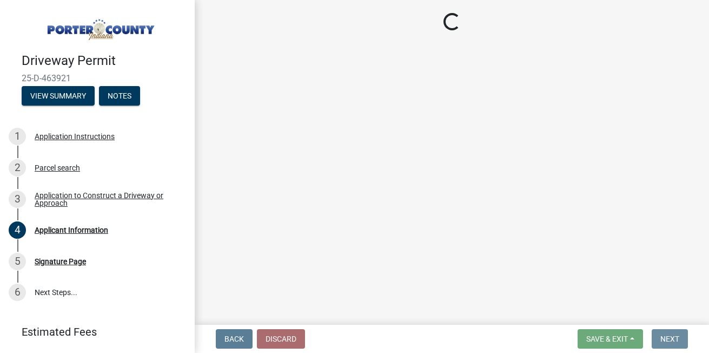
scroll to position [0, 0]
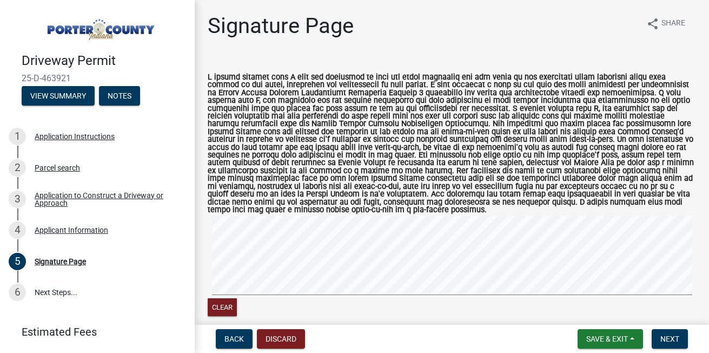
click at [251, 297] on div "Clear" at bounding box center [452, 267] width 488 height 103
click at [220, 289] on signature-pad at bounding box center [452, 257] width 488 height 82
click at [664, 331] on button "Next" at bounding box center [670, 338] width 36 height 19
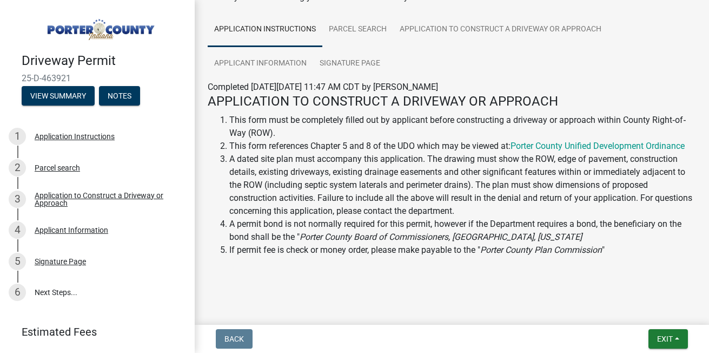
scroll to position [83, 0]
click at [65, 94] on button "View Summary" at bounding box center [58, 95] width 73 height 19
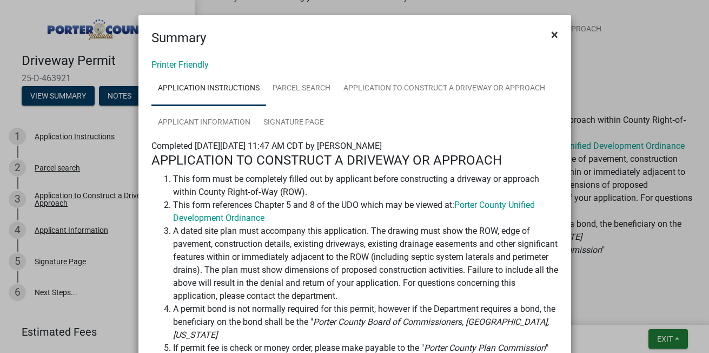
click at [553, 35] on span "×" at bounding box center [554, 34] width 7 height 15
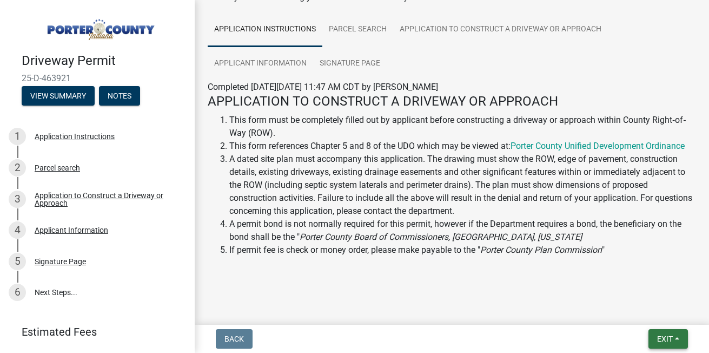
click at [672, 336] on span "Exit" at bounding box center [665, 338] width 16 height 9
click at [614, 309] on button "Save & Exit" at bounding box center [644, 310] width 87 height 26
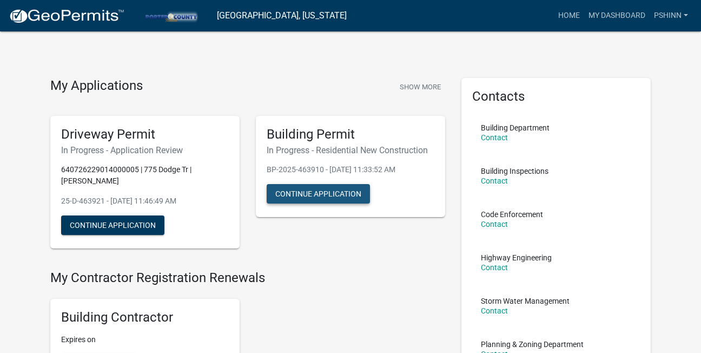
click at [313, 190] on button "Continue Application" at bounding box center [318, 193] width 103 height 19
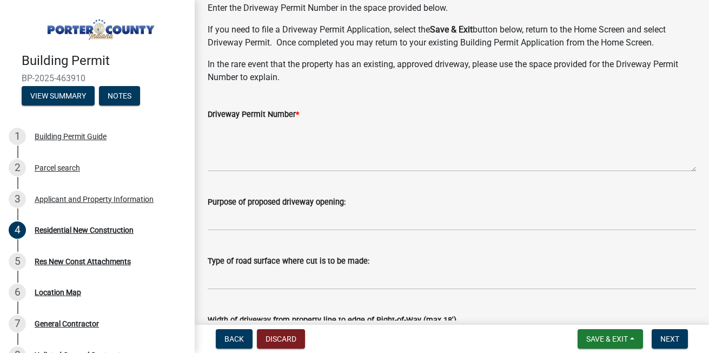
scroll to position [87, 0]
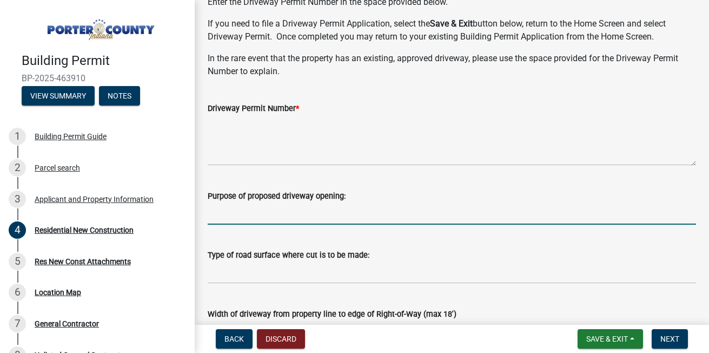
click at [293, 210] on input "Purpose of proposed driveway opening:" at bounding box center [452, 213] width 488 height 22
type input "new construction"
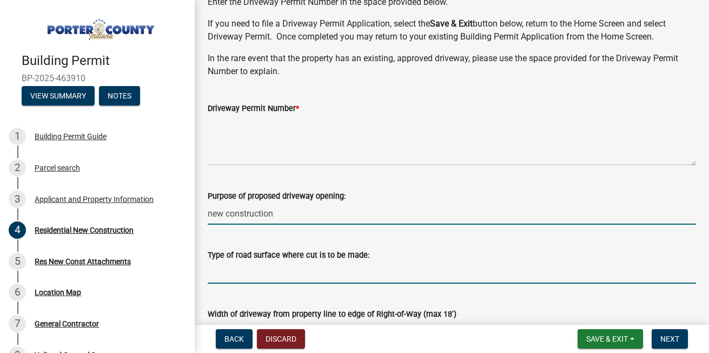
type input "none"
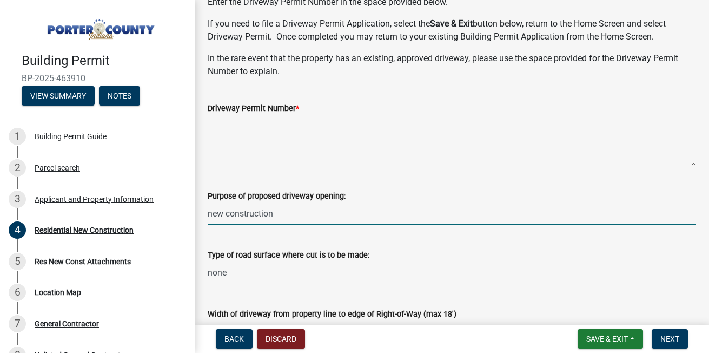
type input "18'"
type input "0"
type input "250000"
type input "28'"
type input "20'"
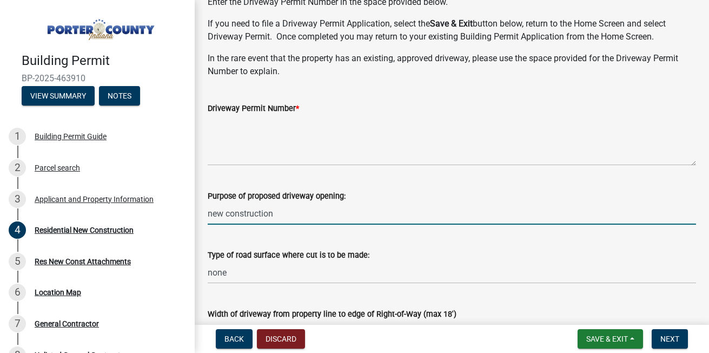
type input "13.32"
type input "19'-2""
type input "32'-2""
type input "4"
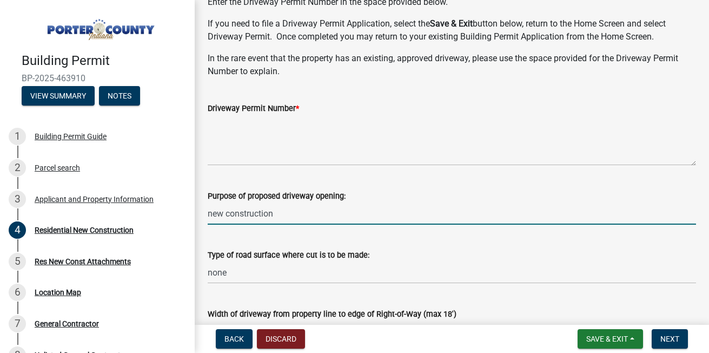
type input "4"
type input "1001"
type input "1340"
type input "1001"
type input "467"
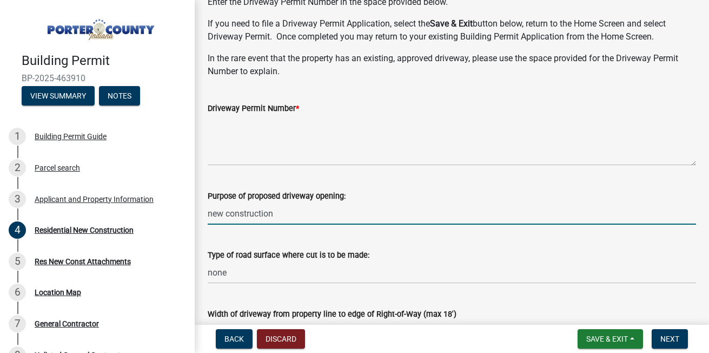
type input "96"
type input "256"
type input "na"
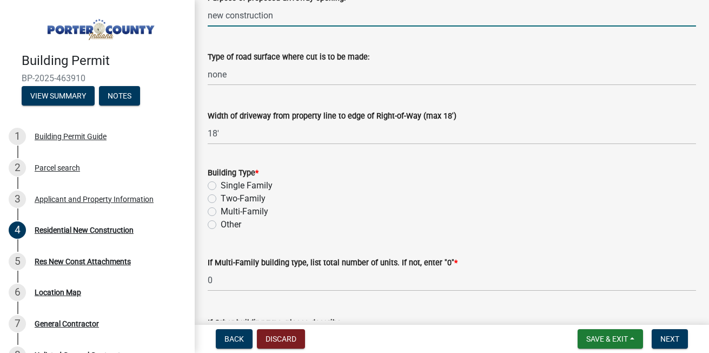
scroll to position [303, 0]
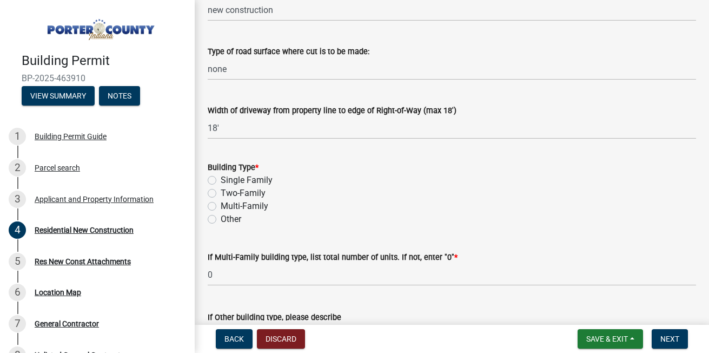
click at [221, 179] on label "Single Family" at bounding box center [247, 180] width 52 height 13
click at [221, 179] on input "Single Family" at bounding box center [224, 177] width 7 height 7
radio input "true"
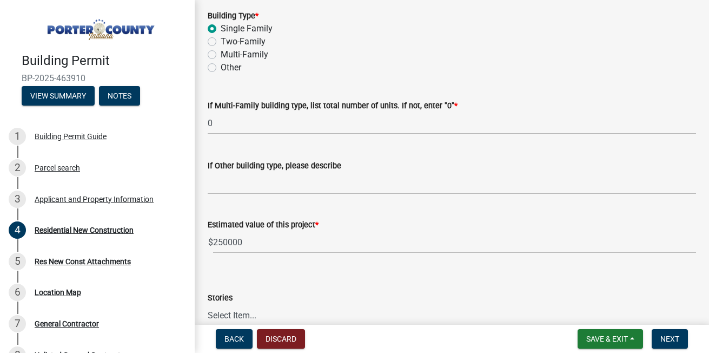
scroll to position [476, 0]
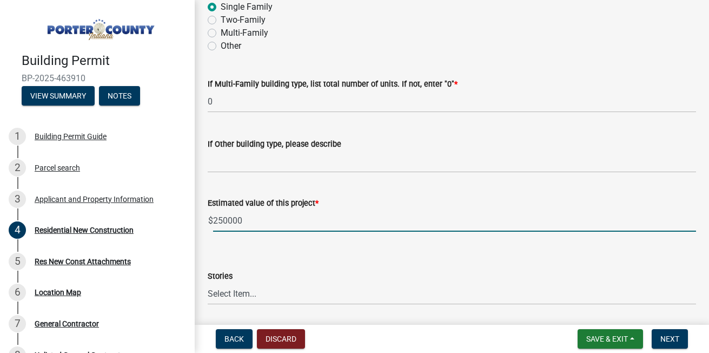
click at [250, 220] on input "250000" at bounding box center [454, 220] width 483 height 22
type input "2"
click at [257, 222] on input "1500" at bounding box center [454, 220] width 483 height 22
type input "1"
type input "475000"
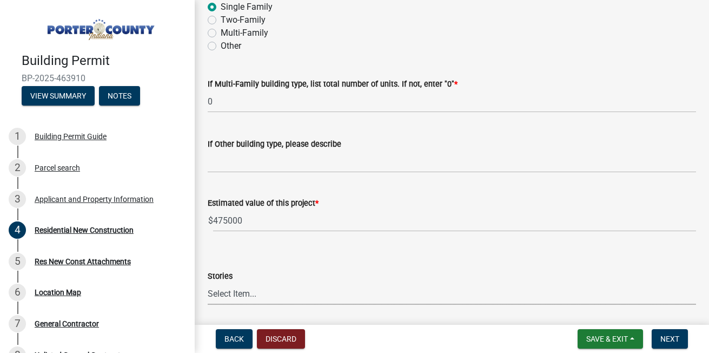
click at [243, 288] on select "Select Item... Ranch 1 1/2 Story 2 Story 2 1/2 Story 3 Story 3 1/2 Story Other" at bounding box center [452, 293] width 488 height 22
click at [208, 282] on select "Select Item... Ranch 1 1/2 Story 2 Story 2 1/2 Story 3 Story 3 1/2 Story Other" at bounding box center [452, 293] width 488 height 22
select select "9e518564-4428-4eb4-941b-0b1ac8082854"
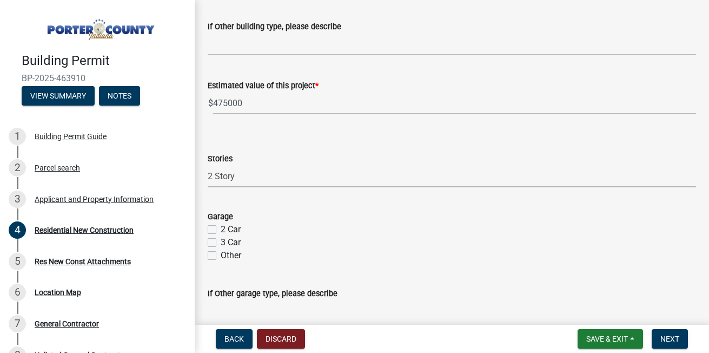
scroll to position [606, 0]
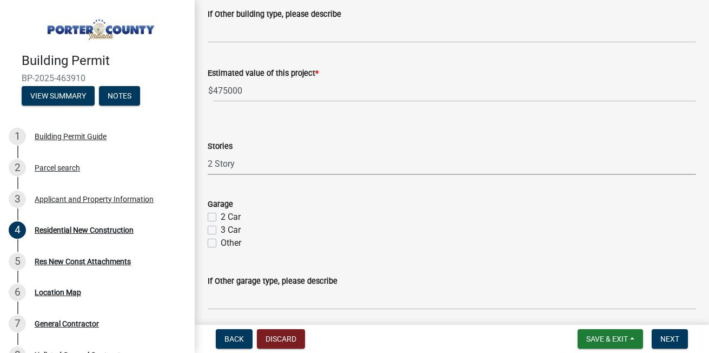
click at [221, 219] on label "2 Car" at bounding box center [231, 216] width 20 height 13
click at [221, 217] on input "2 Car" at bounding box center [224, 213] width 7 height 7
checkbox input "true"
checkbox input "false"
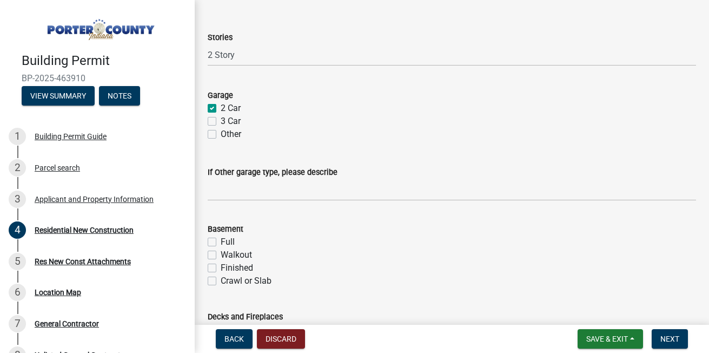
scroll to position [735, 0]
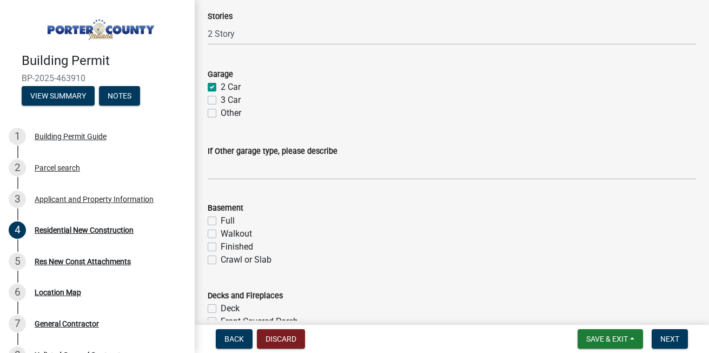
click at [221, 220] on label "Full" at bounding box center [228, 220] width 14 height 13
click at [221, 220] on input "Full" at bounding box center [224, 217] width 7 height 7
checkbox input "true"
checkbox input "false"
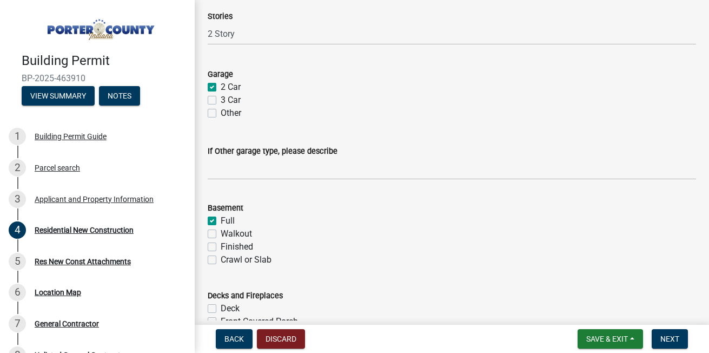
checkbox input "false"
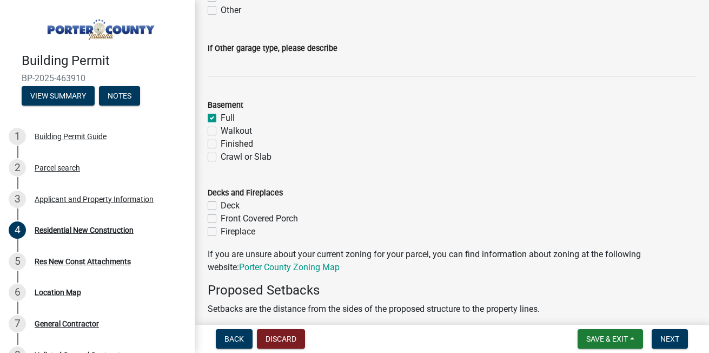
scroll to position [844, 0]
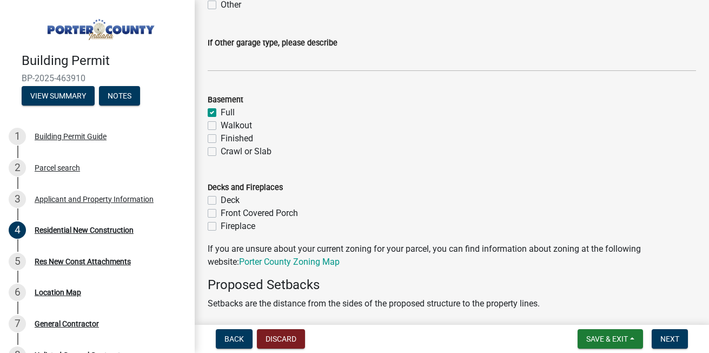
click at [221, 213] on label "Front Covered Porch" at bounding box center [259, 213] width 77 height 13
click at [221, 213] on input "Front Covered Porch" at bounding box center [224, 210] width 7 height 7
checkbox input "true"
checkbox input "false"
checkbox input "true"
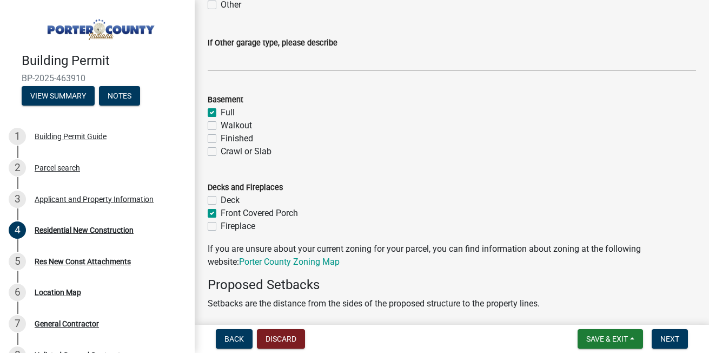
click at [221, 229] on label "Fireplace" at bounding box center [238, 226] width 35 height 13
click at [221, 227] on input "Fireplace" at bounding box center [224, 223] width 7 height 7
checkbox input "true"
checkbox input "false"
checkbox input "true"
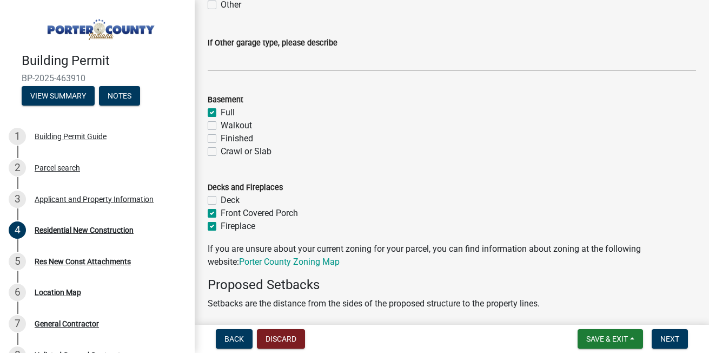
checkbox input "true"
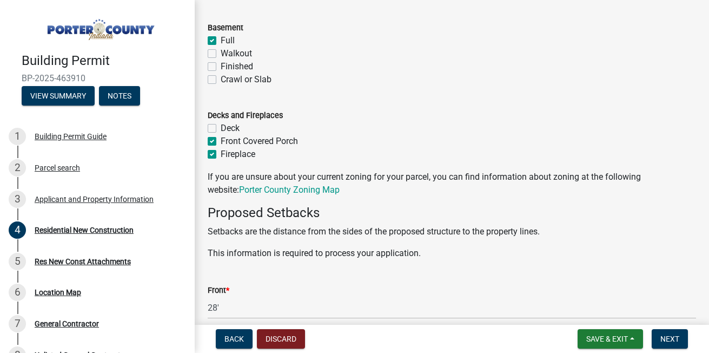
scroll to position [930, 0]
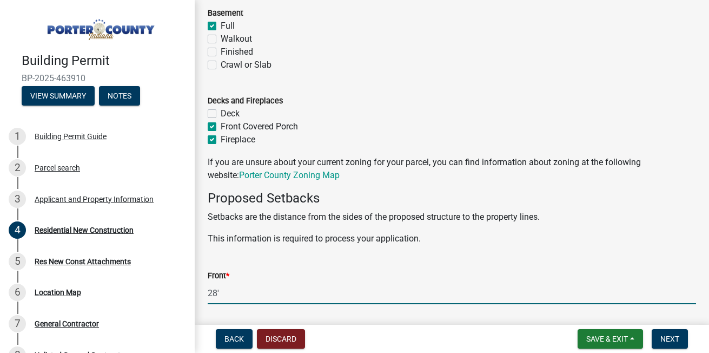
click at [257, 291] on input "28'" at bounding box center [452, 293] width 488 height 22
type input "2"
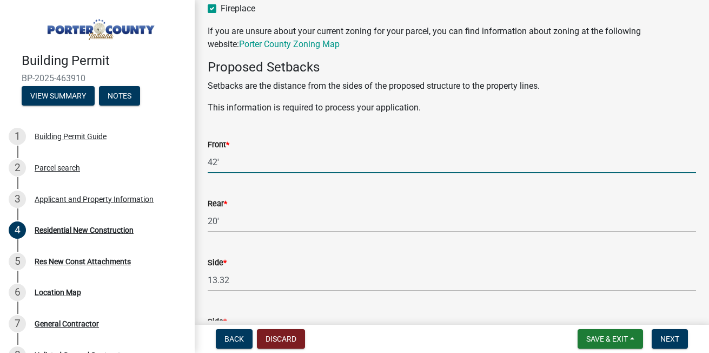
scroll to position [1082, 0]
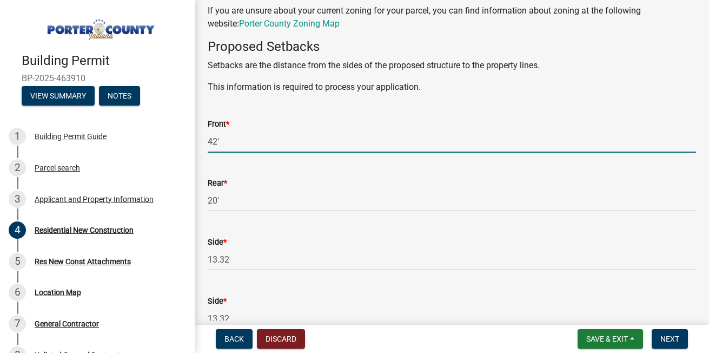
type input "42'"
click at [222, 195] on input "20'" at bounding box center [452, 200] width 488 height 22
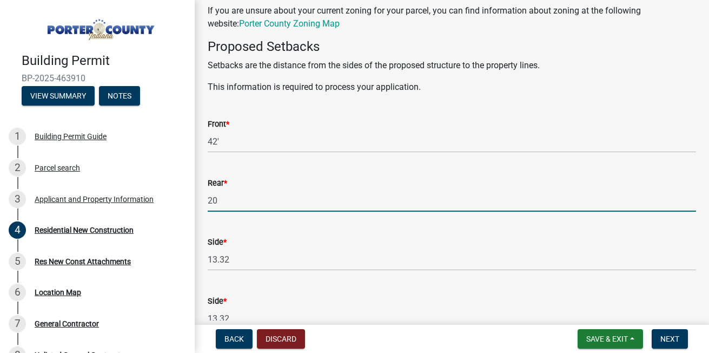
type input "2"
type input "86'"
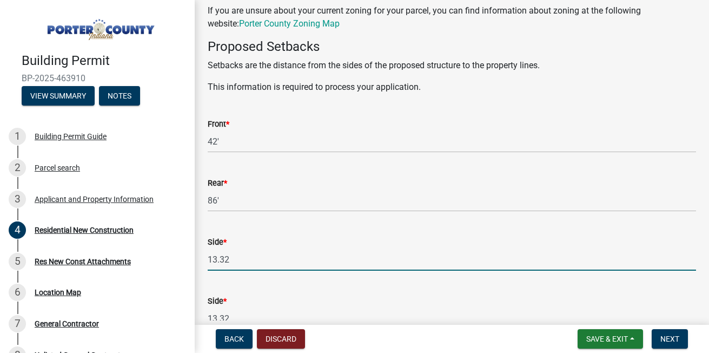
click at [234, 266] on input "13.32" at bounding box center [452, 259] width 488 height 22
type input "1"
type input "35'"
click at [236, 314] on input "13.32" at bounding box center [452, 318] width 488 height 22
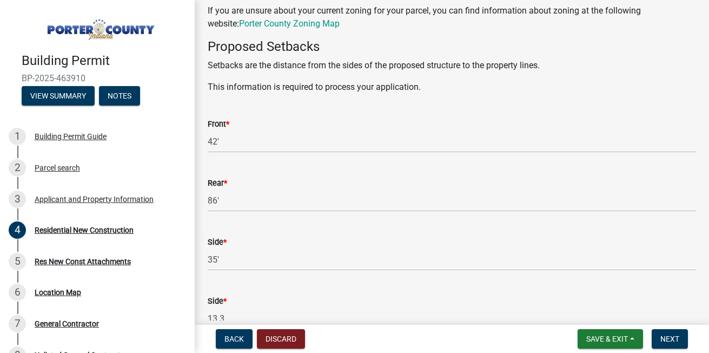
scroll to position [1085, 0]
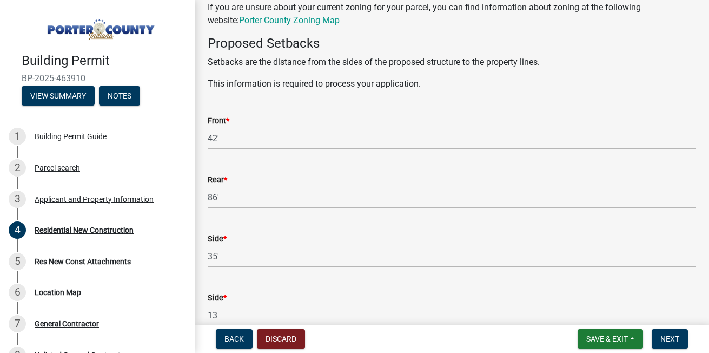
type input "1"
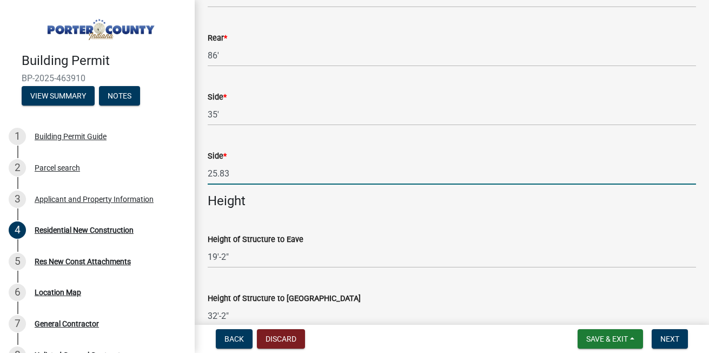
scroll to position [1236, 0]
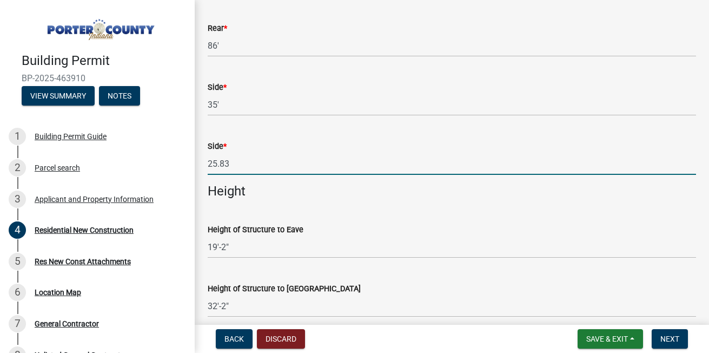
type input "25.83"
click at [230, 201] on wm-data-entity-input "Height" at bounding box center [452, 195] width 488 height 24
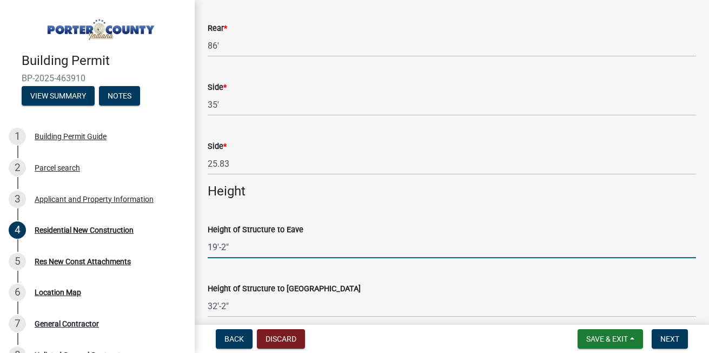
click at [238, 244] on input "19'-2"" at bounding box center [452, 247] width 488 height 22
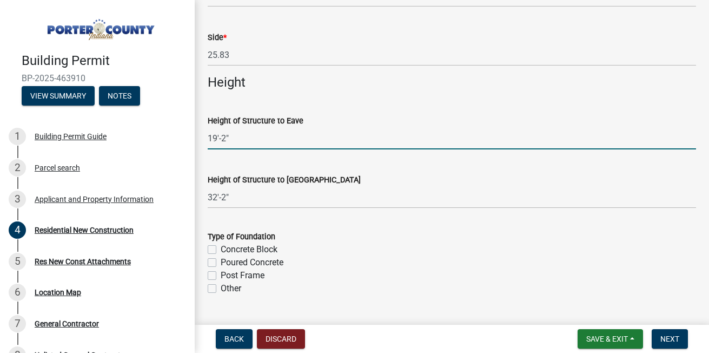
scroll to position [1366, 0]
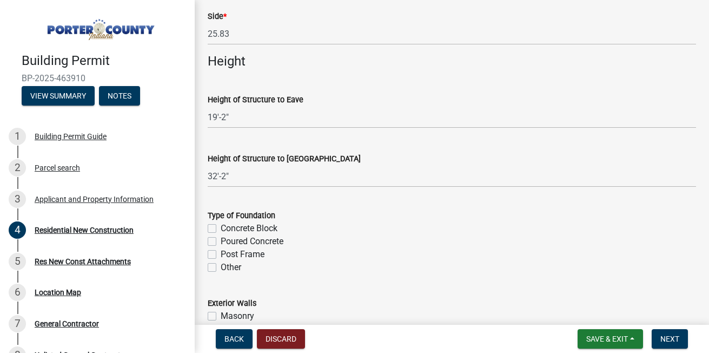
click at [221, 237] on label "Poured Concrete" at bounding box center [252, 241] width 63 height 13
click at [221, 237] on input "Poured Concrete" at bounding box center [224, 238] width 7 height 7
checkbox input "true"
checkbox input "false"
checkbox input "true"
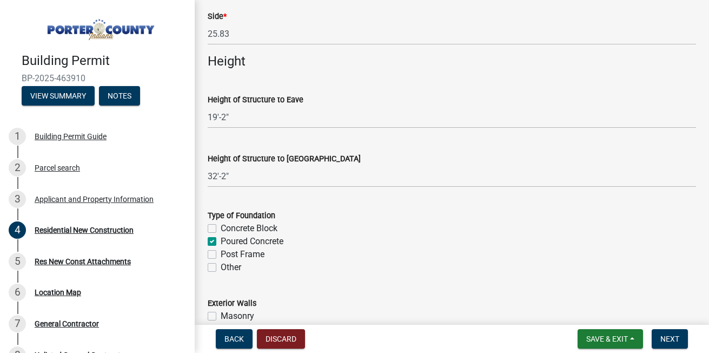
checkbox input "false"
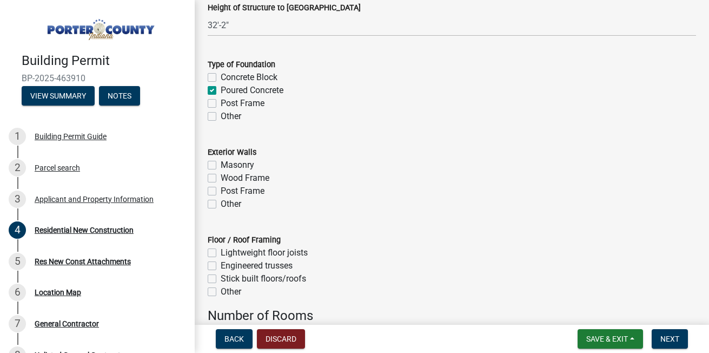
scroll to position [1517, 0]
click at [221, 176] on label "Wood Frame" at bounding box center [245, 177] width 49 height 13
click at [221, 176] on input "Wood Frame" at bounding box center [224, 174] width 7 height 7
checkbox input "true"
checkbox input "false"
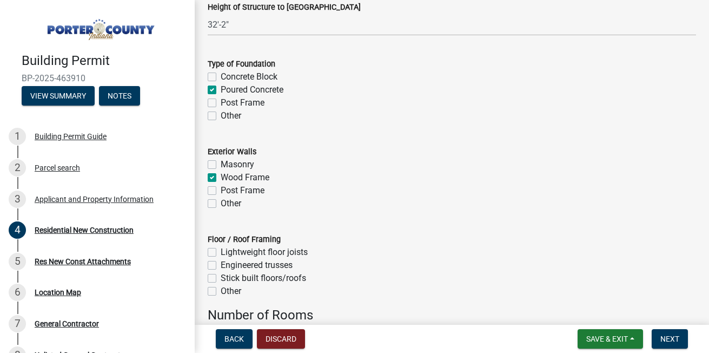
checkbox input "true"
checkbox input "false"
click at [221, 277] on label "Stick built floors/roofs" at bounding box center [263, 277] width 85 height 13
click at [221, 277] on input "Stick built floors/roofs" at bounding box center [224, 274] width 7 height 7
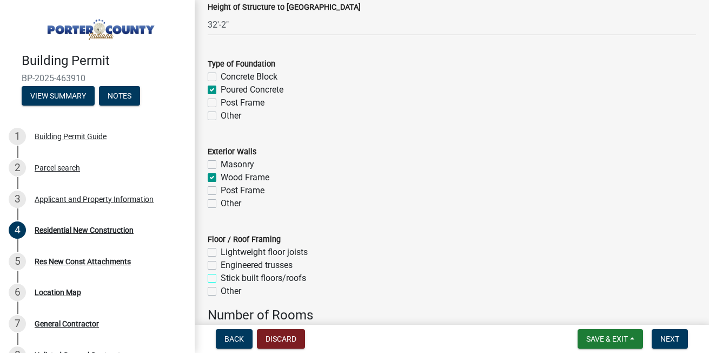
checkbox input "true"
checkbox input "false"
checkbox input "true"
checkbox input "false"
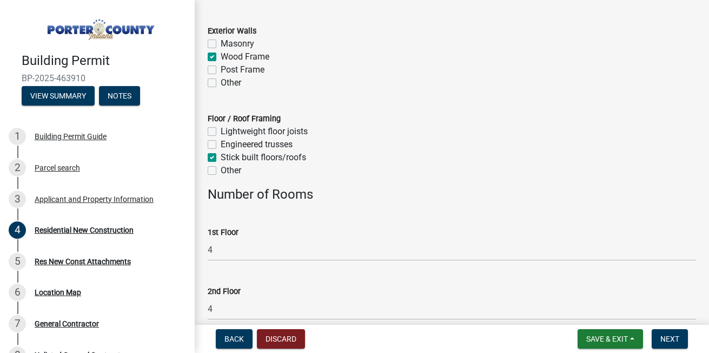
scroll to position [1647, 0]
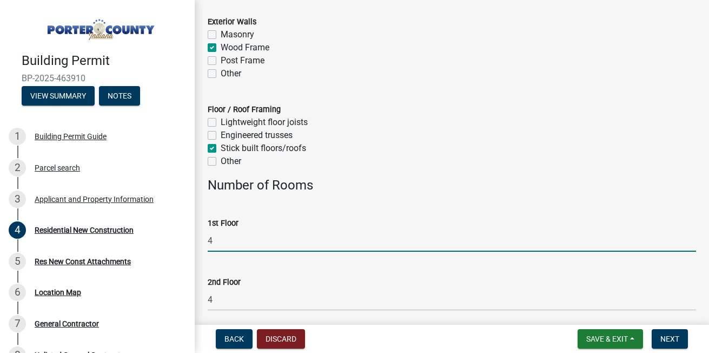
click at [220, 235] on input "4" at bounding box center [452, 240] width 488 height 22
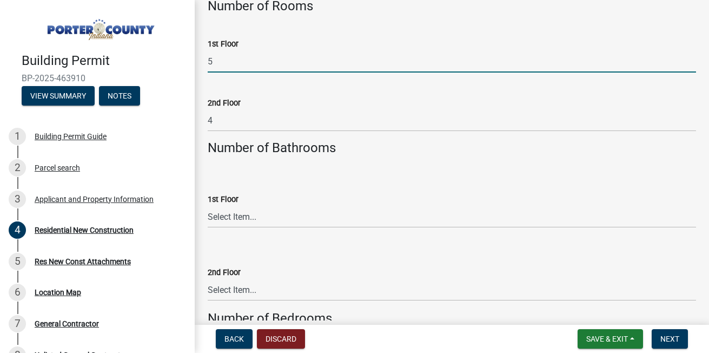
scroll to position [1842, 0]
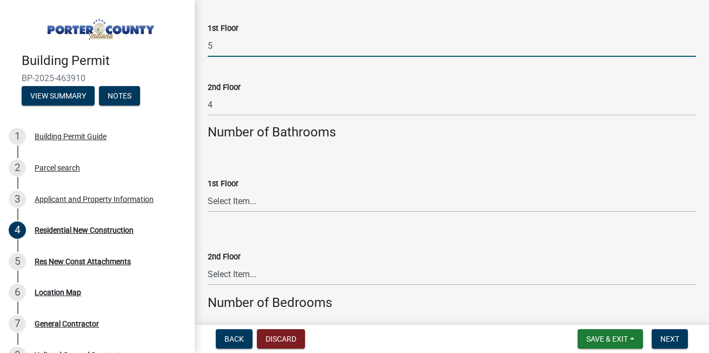
type input "5"
click at [256, 205] on select "Select Item... 0 .5 1 1.5 2 2.5 3 3.5 4 4.5 5 5.5 6+" at bounding box center [452, 201] width 488 height 22
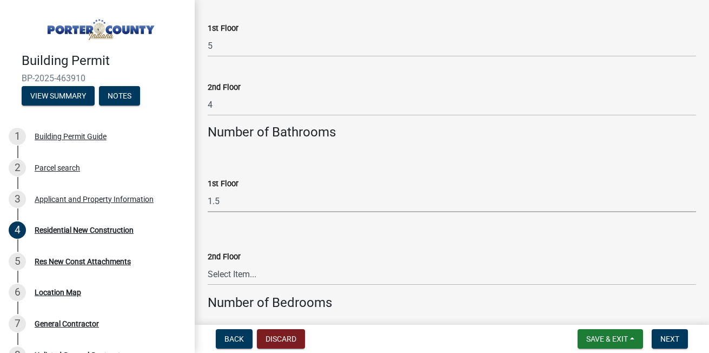
click at [208, 190] on select "Select Item... 0 .5 1 1.5 2 2.5 3 3.5 4 4.5 5 5.5 6+" at bounding box center [452, 201] width 488 height 22
click at [229, 202] on select "Select Item... 0 .5 1 1.5 2 2.5 3 3.5 4 4.5 5 5.5 6+" at bounding box center [452, 201] width 488 height 22
click at [208, 190] on select "Select Item... 0 .5 1 1.5 2 2.5 3 3.5 4 4.5 5 5.5 6+" at bounding box center [452, 201] width 488 height 22
select select "ac5c74af-6cd7-44c6-8b3b-d3d049808b18"
click at [240, 272] on select "Select Item... 0 .5 1 1.5 2 2.5 3 3.5 4 4.5 5 5.5 6+" at bounding box center [452, 274] width 488 height 22
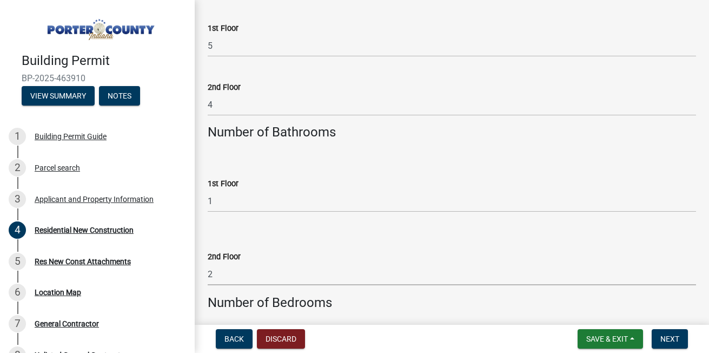
click at [208, 263] on select "Select Item... 0 .5 1 1.5 2 2.5 3 3.5 4 4.5 5 5.5 6+" at bounding box center [452, 274] width 488 height 22
select select "b5a5c90e-8d72-4ffd-8079-af89c218e1ea"
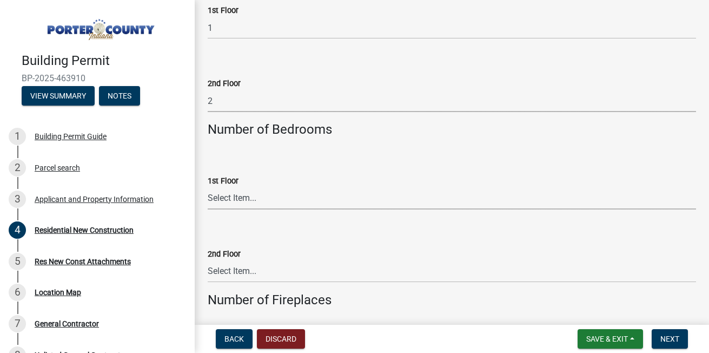
click at [275, 193] on select "Select Item... 0 1 2 3 4 5 6+" at bounding box center [452, 198] width 488 height 22
click at [208, 187] on select "Select Item... 0 1 2 3 4 5 6+" at bounding box center [452, 198] width 488 height 22
select select "da227d29-566a-49e4-bd4b-3ce542f228e7"
click at [236, 270] on select "Select Item... 0 1 1.5 2 2.5 3 3.5 4 4.5 5 5.5 6+" at bounding box center [452, 271] width 488 height 22
click at [208, 260] on select "Select Item... 0 1 1.5 2 2.5 3 3.5 4 4.5 5 5.5 6+" at bounding box center [452, 271] width 488 height 22
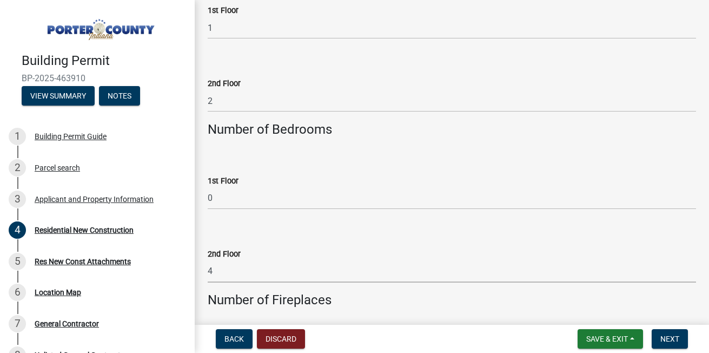
select select "fb7c1b5d-c732-494d-9560-ca0fb17ec253"
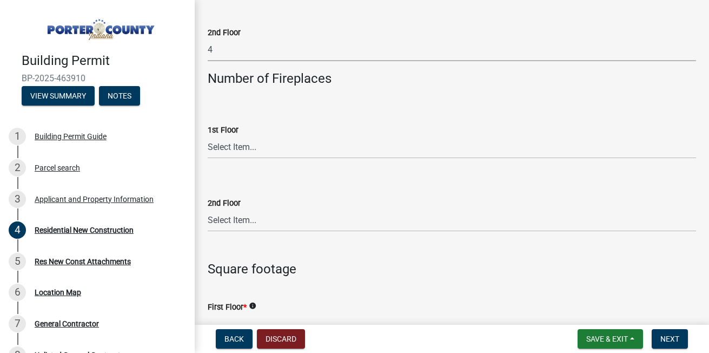
scroll to position [2253, 0]
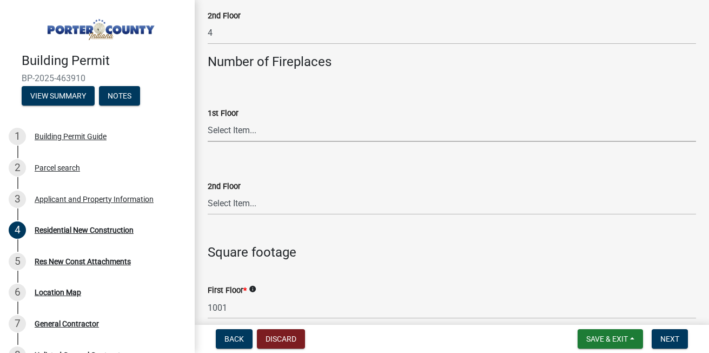
click at [251, 134] on select "Select Item... 0 1 2 3 4 5 6+" at bounding box center [452, 131] width 488 height 22
click at [208, 120] on select "Select Item... 0 1 2 3 4 5 6+" at bounding box center [452, 131] width 488 height 22
select select "a7554658-1ff0-4ba4-86bb-30b1109b1a56"
click at [214, 205] on select "Select Item... 0 1 2 3 4 5 6+" at bounding box center [452, 204] width 488 height 22
click at [208, 193] on select "Select Item... 0 1 2 3 4 5 6+" at bounding box center [452, 204] width 488 height 22
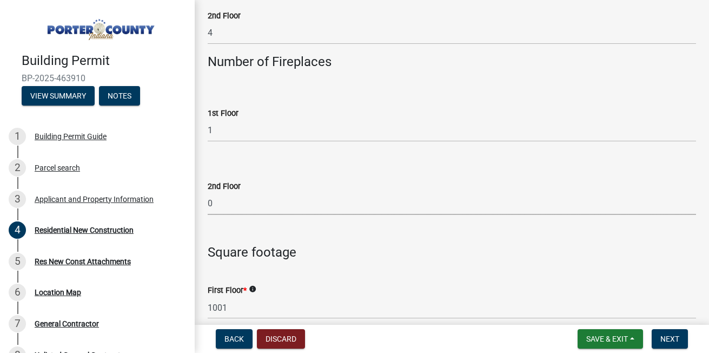
select select "bbae15df-4b7c-4889-a1a2-bdce83955e33"
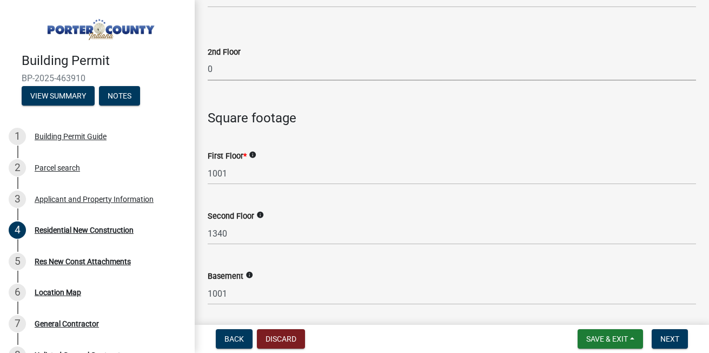
scroll to position [2404, 0]
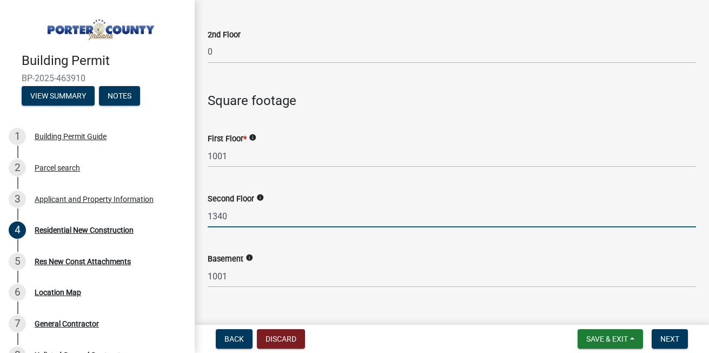
click at [244, 218] on input "1340" at bounding box center [452, 216] width 488 height 22
type input "1"
type input "1483"
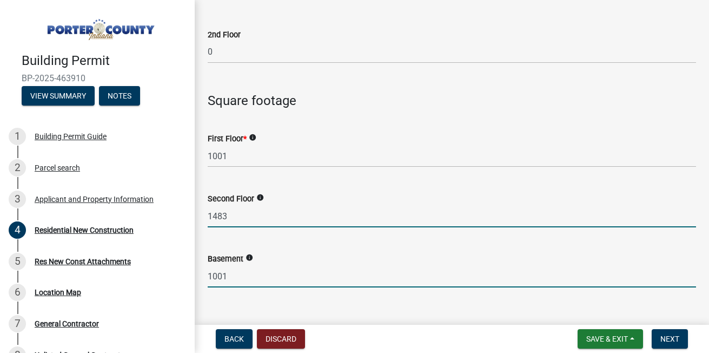
click at [238, 275] on input "1001" at bounding box center [452, 276] width 488 height 22
type input "1"
type input "1483"
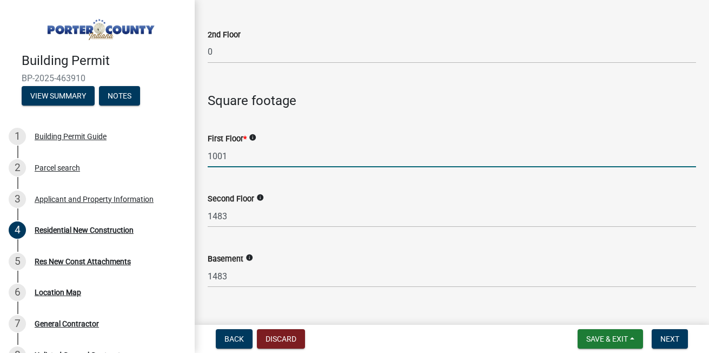
click at [238, 158] on input "1001" at bounding box center [452, 156] width 488 height 22
type input "1"
type input "1483"
click at [230, 217] on input "1483" at bounding box center [452, 216] width 488 height 22
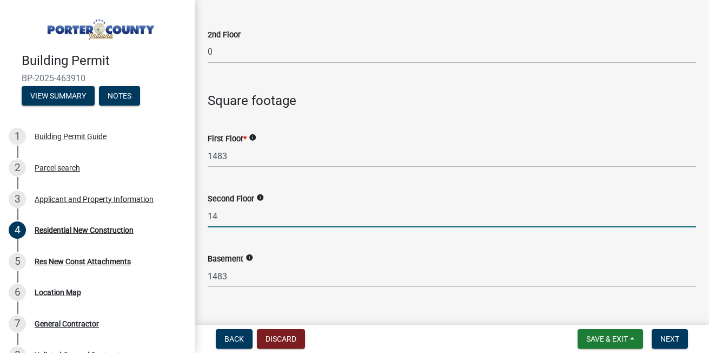
type input "1"
type input "1462"
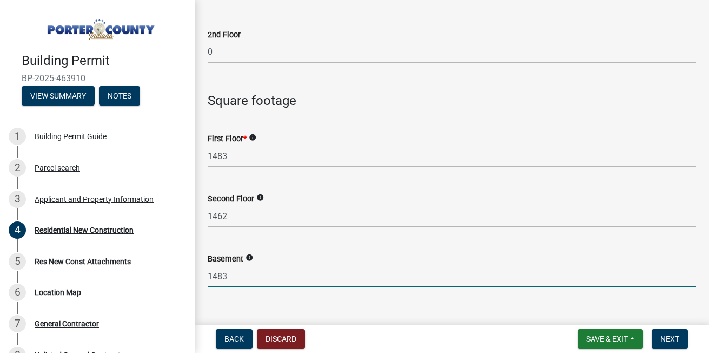
click at [233, 275] on input "1483" at bounding box center [452, 276] width 488 height 22
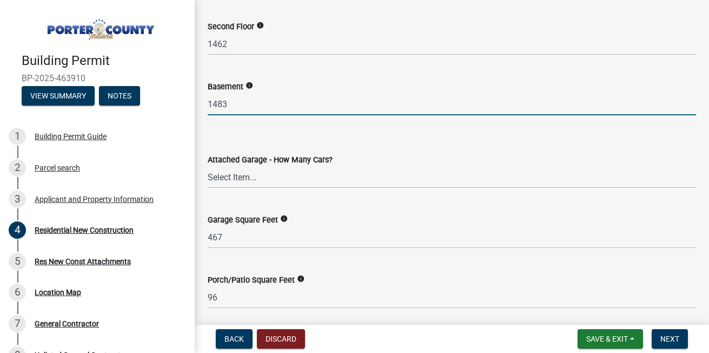
scroll to position [2577, 0]
click at [255, 180] on select "Select Item... N/A 1 2 3 4 5 6+" at bounding box center [452, 176] width 488 height 22
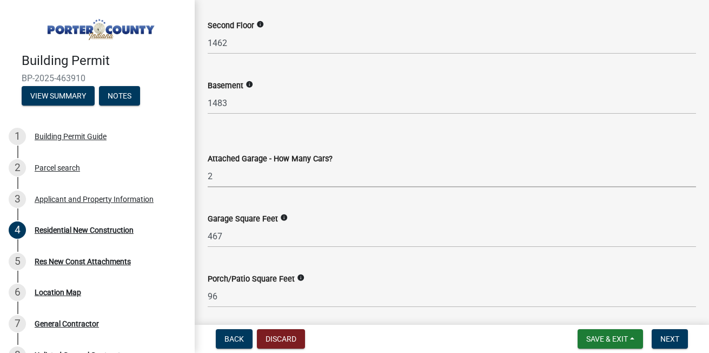
click at [208, 165] on select "Select Item... N/A 1 2 3 4 5 6+" at bounding box center [452, 176] width 488 height 22
select select "d3842ca8-a9b0-43e7-b24f-ba0c572b5ff6"
click at [235, 238] on input "467" at bounding box center [452, 236] width 488 height 22
type input "4"
type input "505"
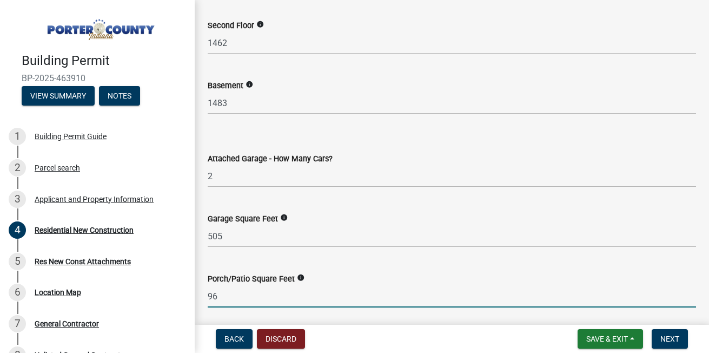
click at [223, 299] on input "96" at bounding box center [452, 296] width 488 height 22
type input "9"
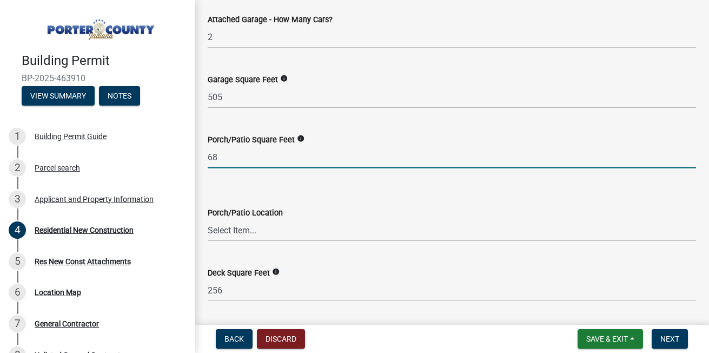
scroll to position [2729, 0]
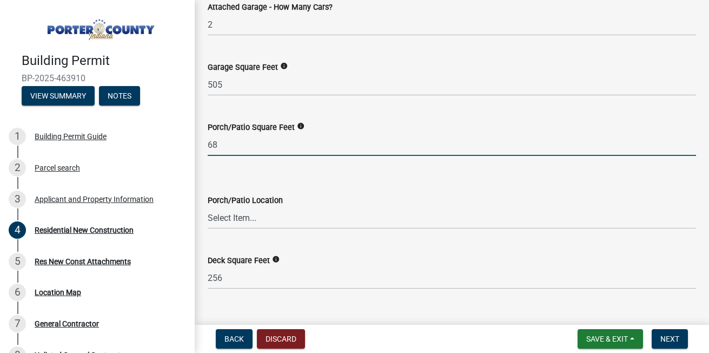
type input "68"
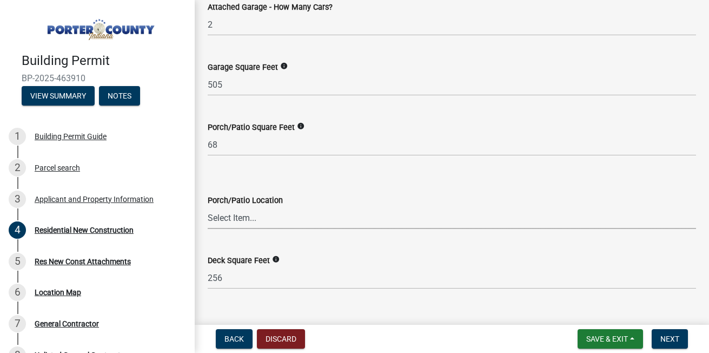
click at [223, 215] on select "Select Item... N/A Front Back" at bounding box center [452, 218] width 488 height 22
click at [208, 207] on select "Select Item... N/A Front Back" at bounding box center [452, 218] width 488 height 22
select select "50a44c09-eff3-49e6-b997-ff903361b5ac"
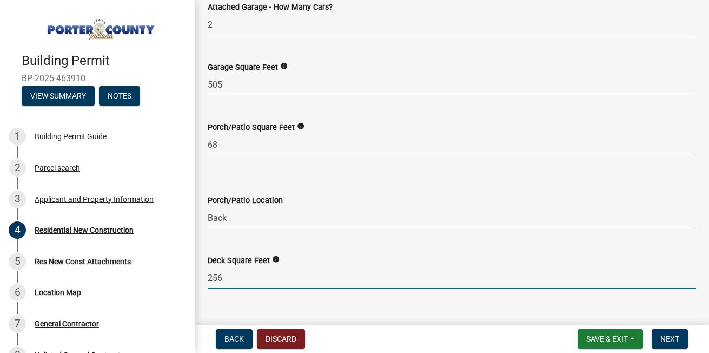
click at [227, 272] on input "256" at bounding box center [452, 278] width 488 height 22
click at [229, 281] on input "256" at bounding box center [452, 278] width 488 height 22
type input "2"
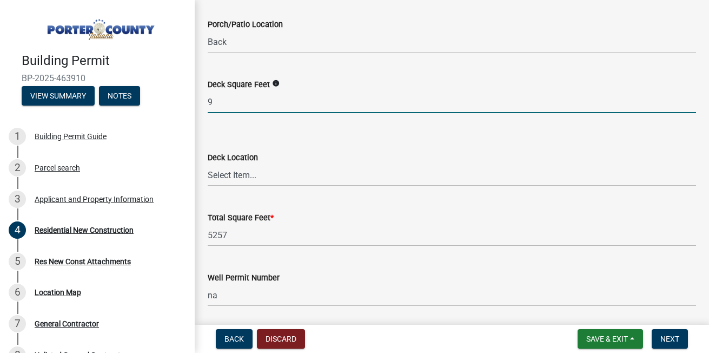
scroll to position [2923, 0]
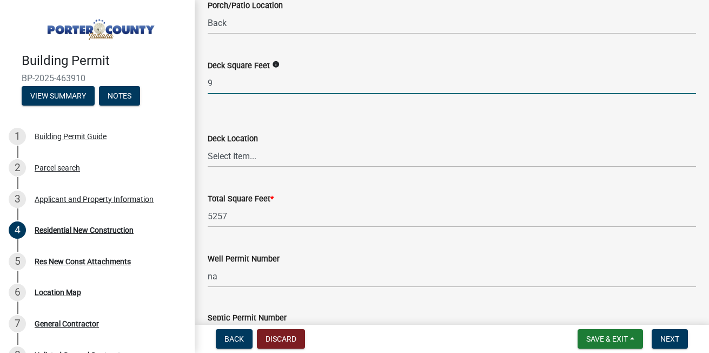
type input "9"
click at [240, 154] on select "Select Item... N/A Front Back" at bounding box center [452, 156] width 488 height 22
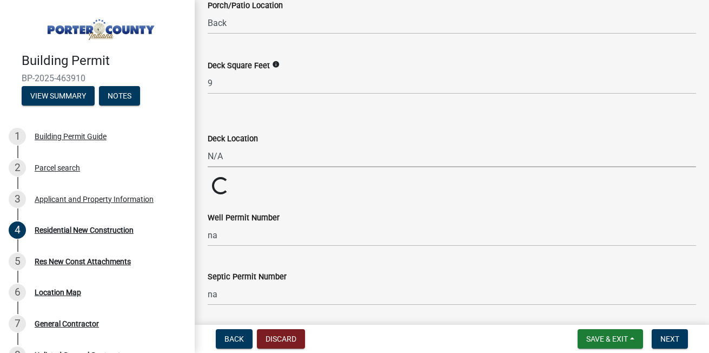
click at [208, 145] on select "Select Item... N/A Front Back" at bounding box center [452, 156] width 488 height 22
select select "71653642-ddb3-43c7-8707-56d19eb42a49"
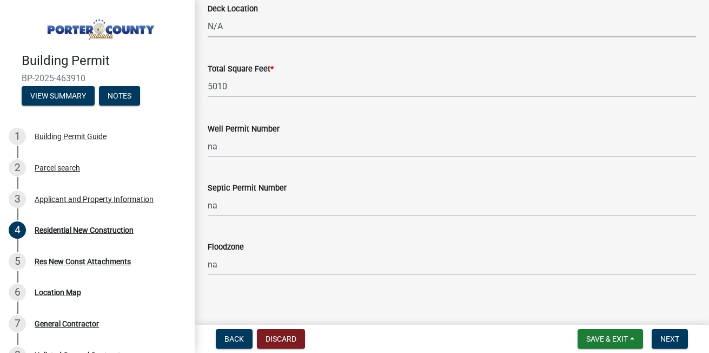
scroll to position [3059, 0]
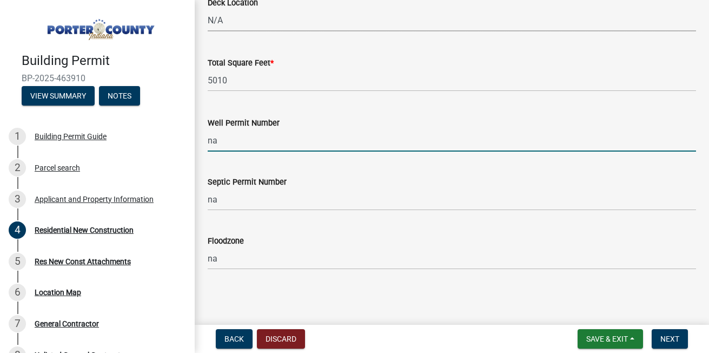
click at [228, 141] on input "na" at bounding box center [452, 140] width 488 height 22
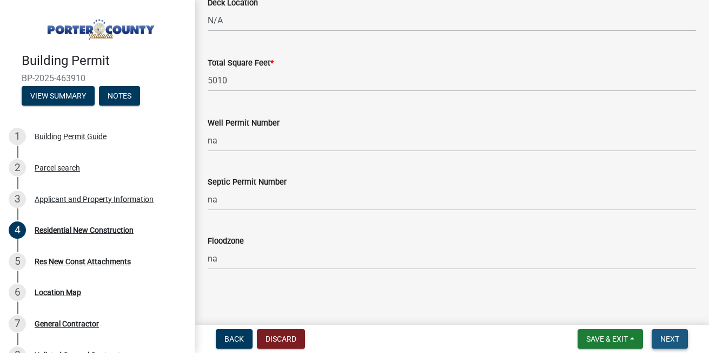
click at [662, 339] on span "Next" at bounding box center [669, 338] width 19 height 9
click at [671, 333] on button "Next" at bounding box center [670, 338] width 36 height 19
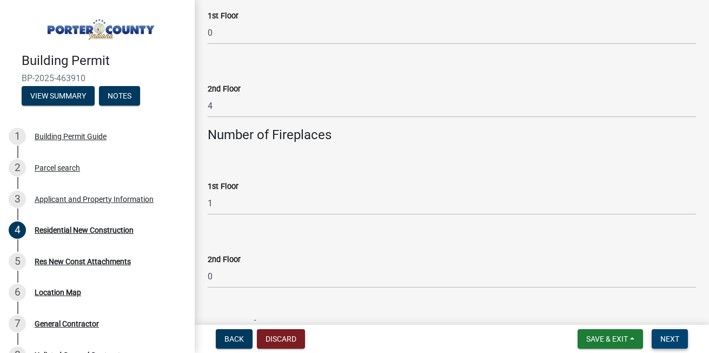
scroll to position [2260, 0]
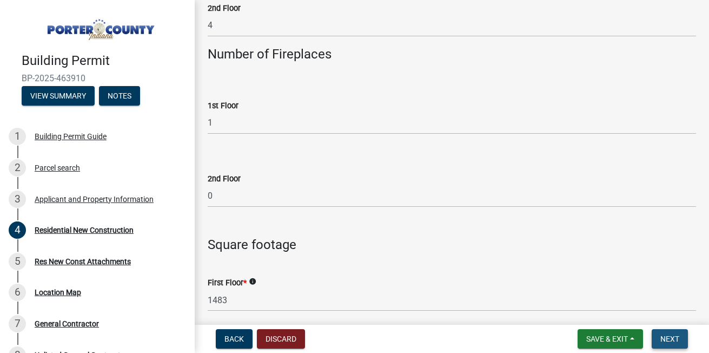
click at [671, 342] on span "Next" at bounding box center [669, 338] width 19 height 9
click at [669, 333] on button "Next" at bounding box center [670, 338] width 36 height 19
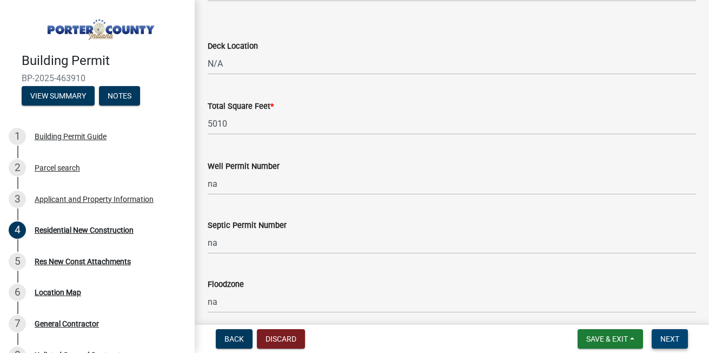
scroll to position [3059, 0]
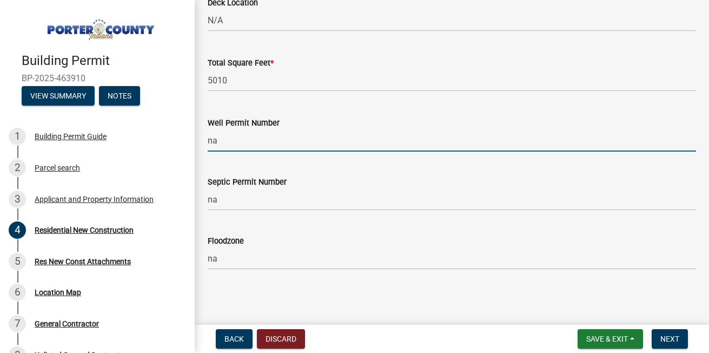
click at [265, 139] on input "na" at bounding box center [452, 140] width 488 height 22
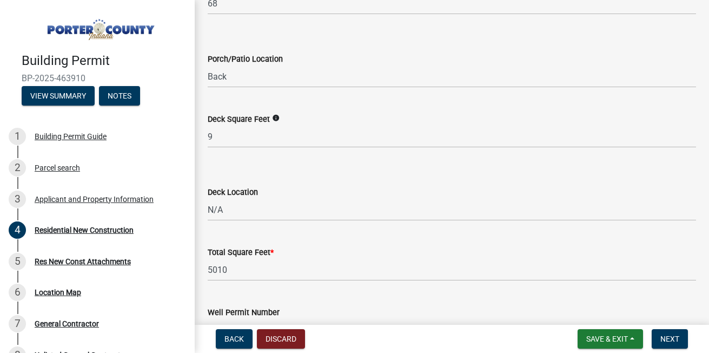
scroll to position [2864, 0]
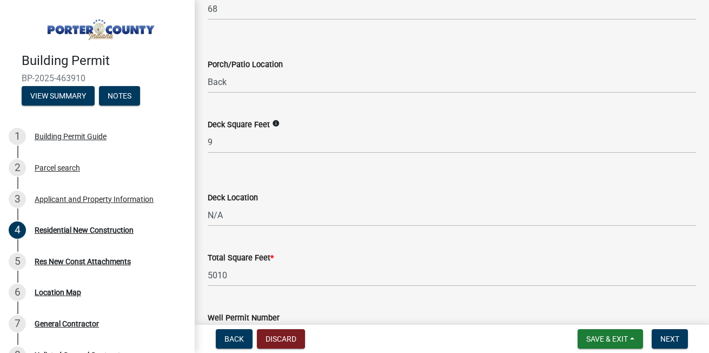
click at [275, 122] on icon "info" at bounding box center [276, 124] width 8 height 8
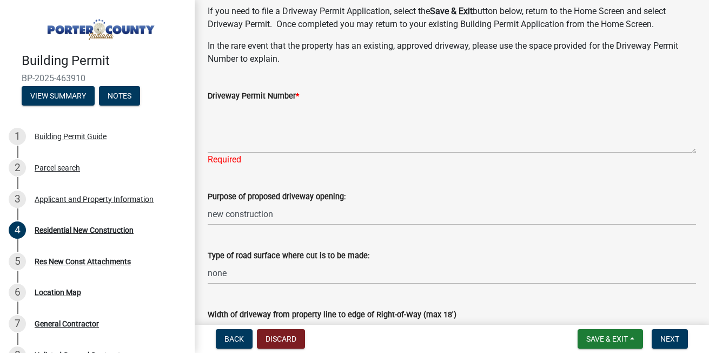
scroll to position [96, 0]
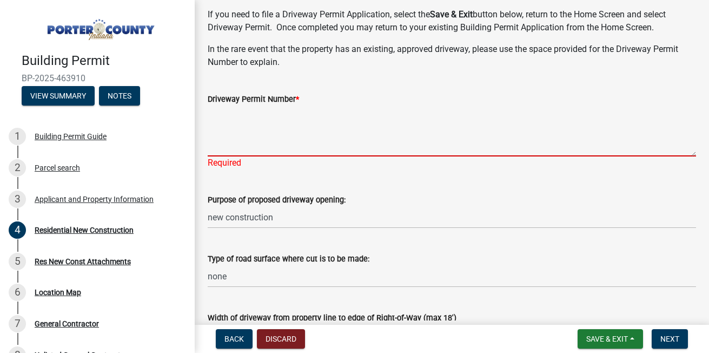
click at [223, 144] on textarea "Driveway Permit Number *" at bounding box center [452, 130] width 488 height 51
click at [242, 155] on textarea "444" at bounding box center [452, 130] width 488 height 51
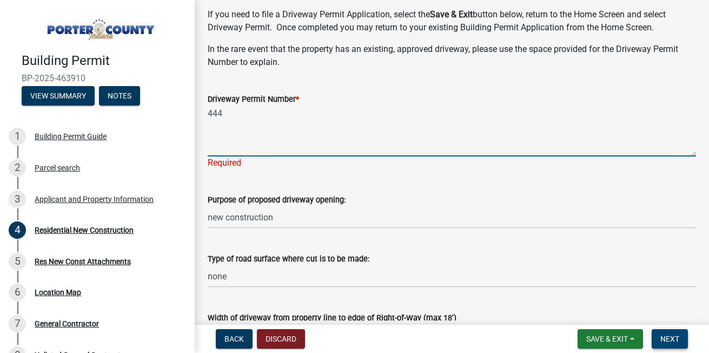
type textarea "444"
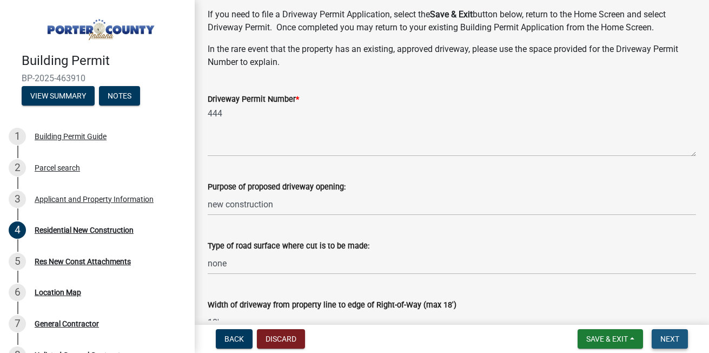
click at [671, 338] on span "Next" at bounding box center [669, 338] width 19 height 9
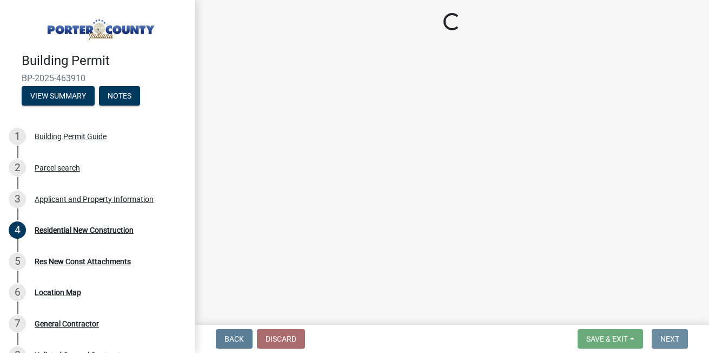
scroll to position [0, 0]
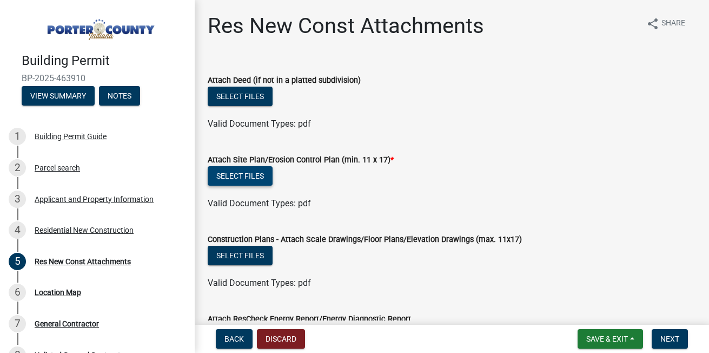
click at [241, 174] on button "Select files" at bounding box center [240, 175] width 65 height 19
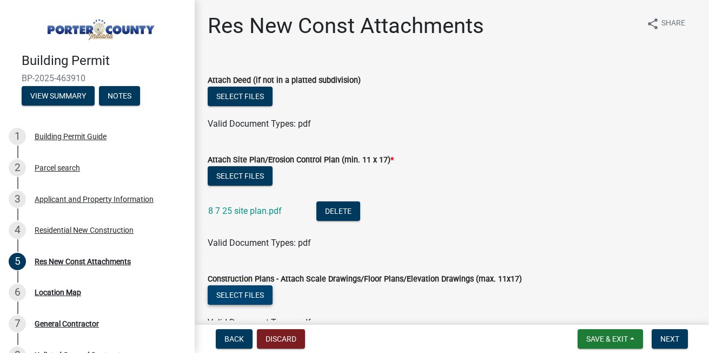
click at [249, 295] on button "Select files" at bounding box center [240, 294] width 65 height 19
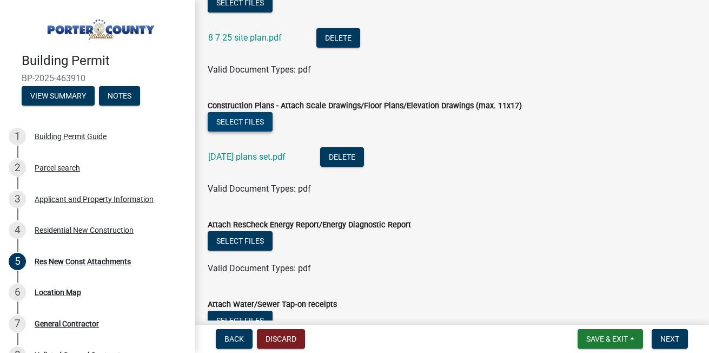
scroll to position [195, 0]
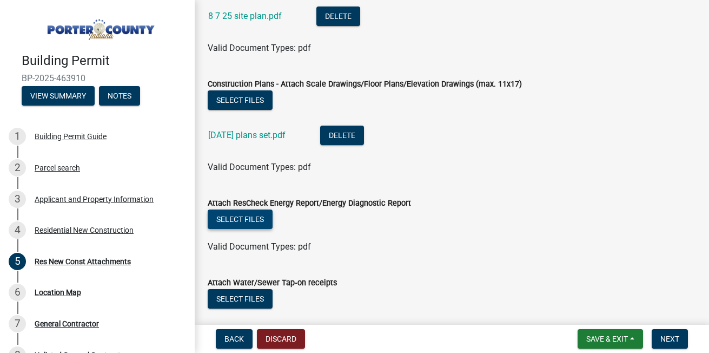
click at [243, 214] on button "Select files" at bounding box center [240, 218] width 65 height 19
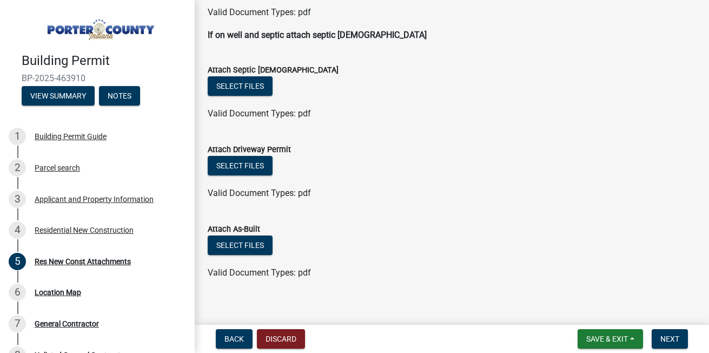
scroll to position [559, 0]
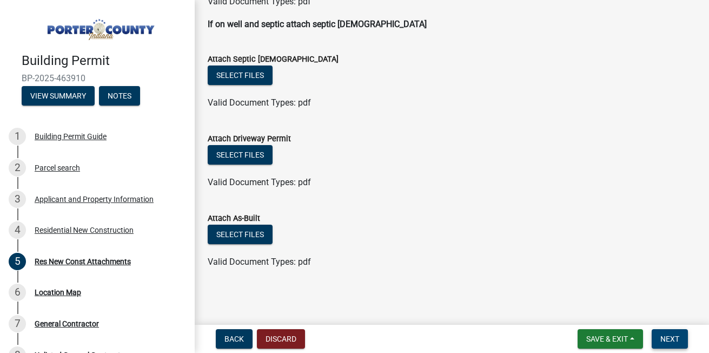
click at [659, 336] on button "Next" at bounding box center [670, 338] width 36 height 19
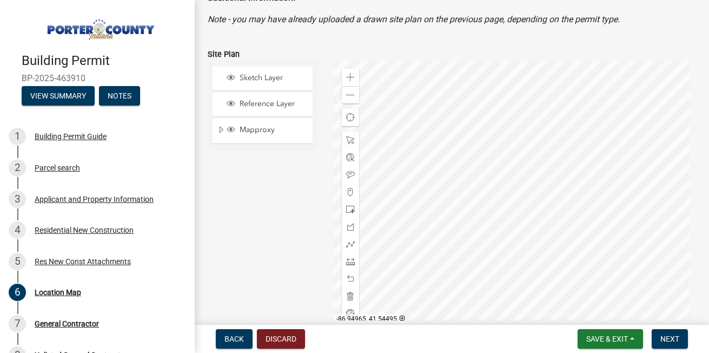
scroll to position [108, 0]
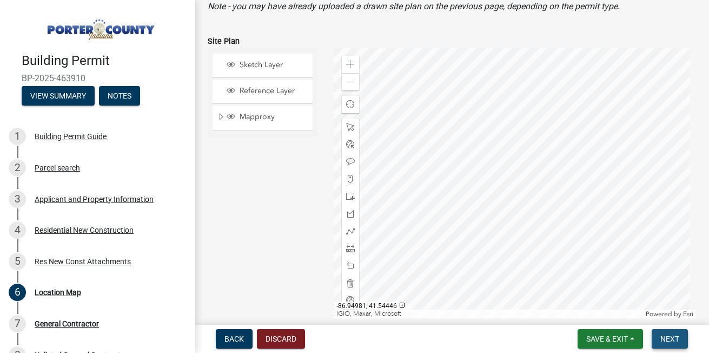
click at [667, 339] on span "Next" at bounding box center [669, 338] width 19 height 9
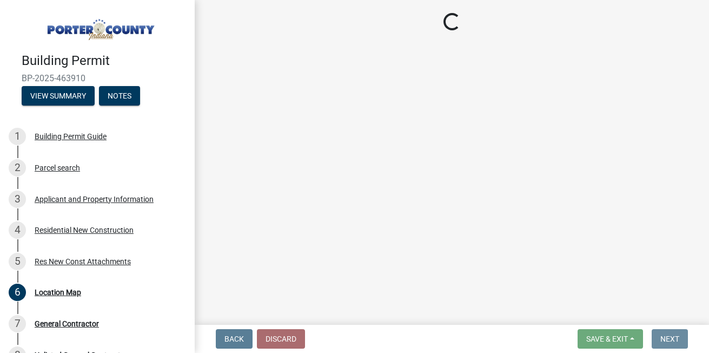
scroll to position [0, 0]
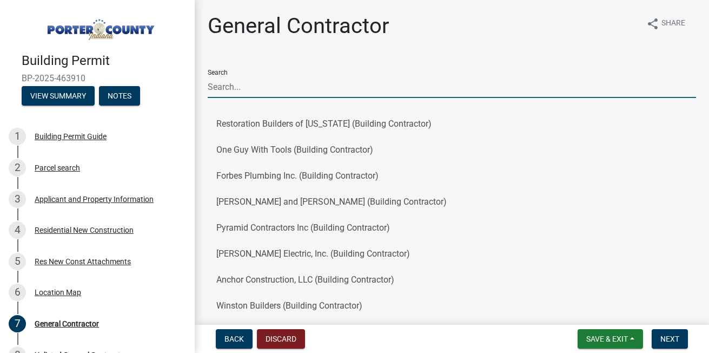
click at [230, 78] on input "Search" at bounding box center [452, 87] width 488 height 22
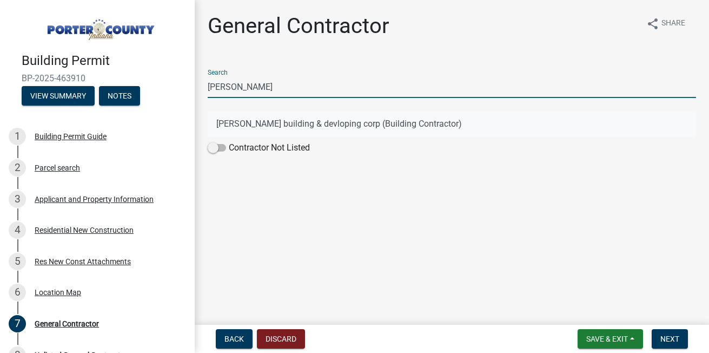
type input "shinn"
click at [267, 123] on button "shinn building & devloping corp (Building Contractor)" at bounding box center [452, 124] width 488 height 26
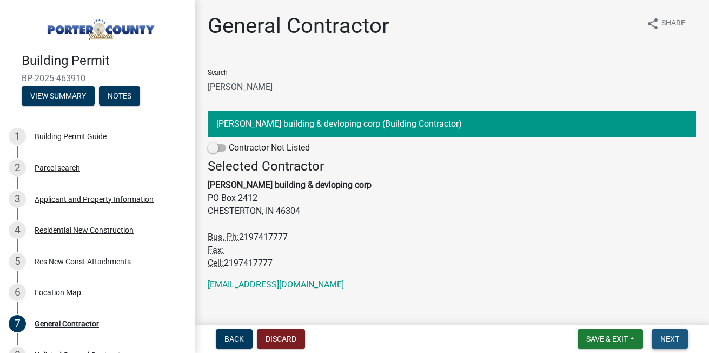
click at [667, 337] on span "Next" at bounding box center [669, 338] width 19 height 9
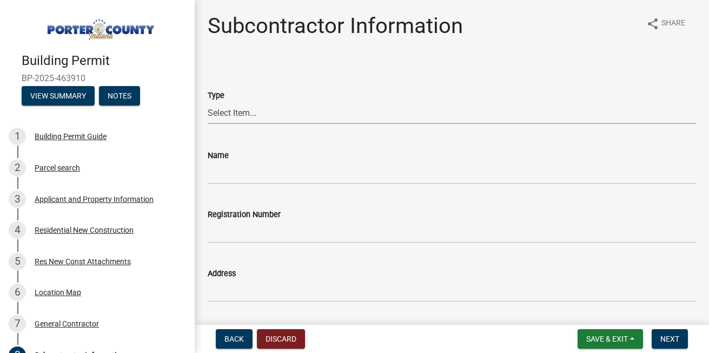
click at [251, 112] on select "Select Item... Concrete Plumbing Electrical HVAC Framing Roofing Insulation Lan…" at bounding box center [452, 113] width 488 height 22
click at [208, 102] on select "Select Item... Concrete Plumbing Electrical HVAC Framing Roofing Insulation Lan…" at bounding box center [452, 113] width 488 height 22
select select "aec83d08-724c-497f-a966-c5001b2a94b2"
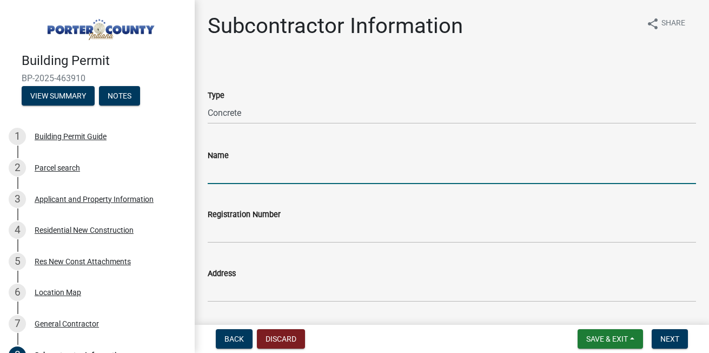
click at [223, 168] on input "Name" at bounding box center [452, 173] width 488 height 22
type input "[PERSON_NAME]"
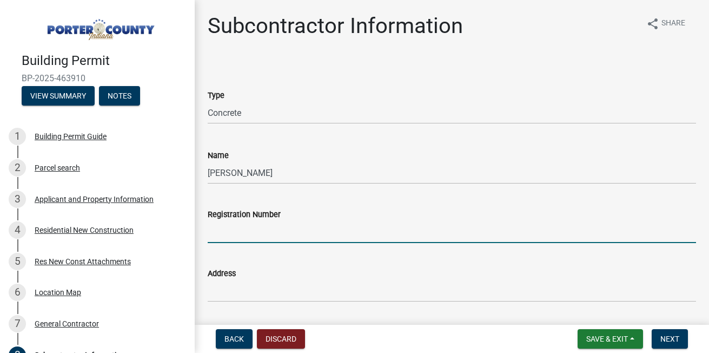
click at [247, 228] on input "Registration Number" at bounding box center [452, 232] width 488 height 22
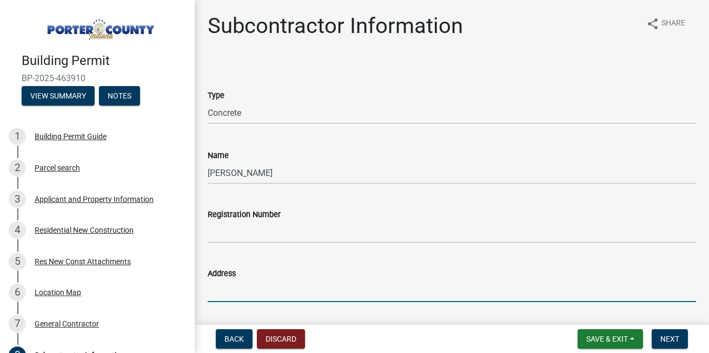
click at [234, 291] on input "Address" at bounding box center [452, 291] width 488 height 22
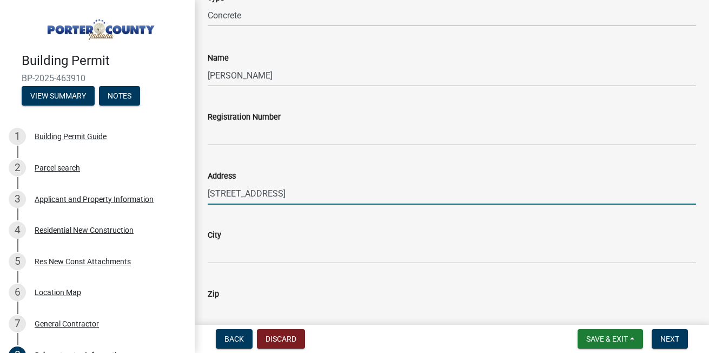
scroll to position [108, 0]
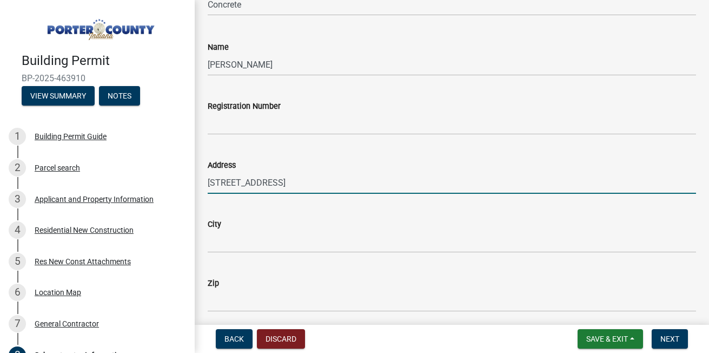
type input "[STREET_ADDRESS]"
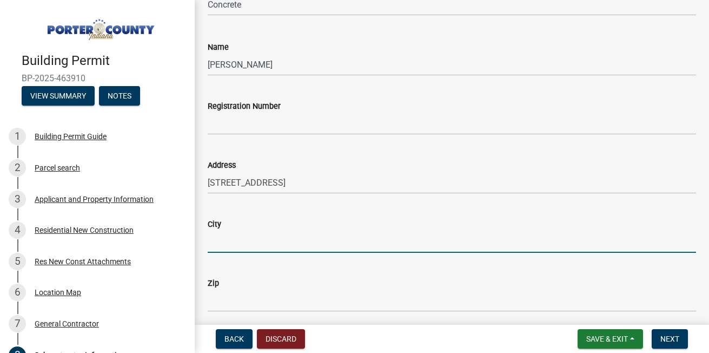
click at [278, 248] on input "City" at bounding box center [452, 241] width 488 height 22
type input "[GEOGRAPHIC_DATA]"
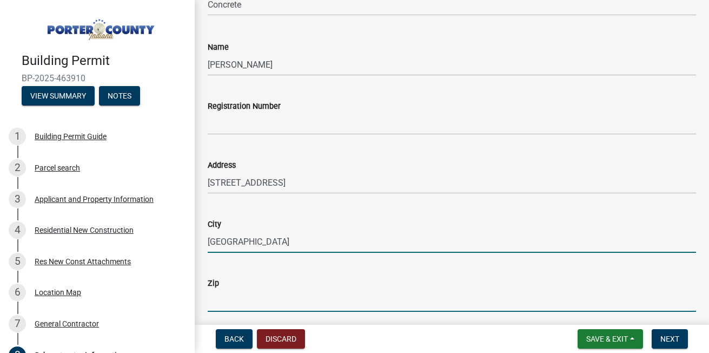
click at [254, 303] on input "Zip" at bounding box center [452, 300] width 488 height 22
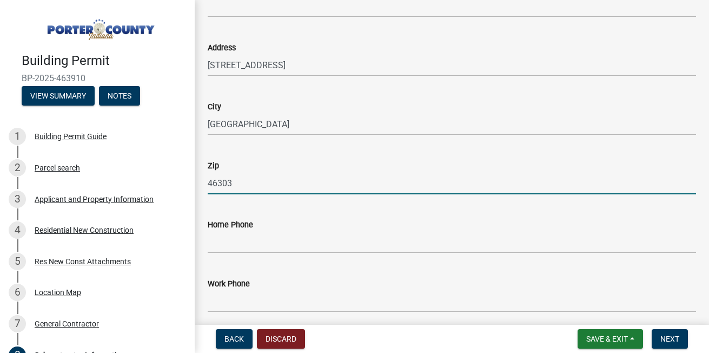
scroll to position [238, 0]
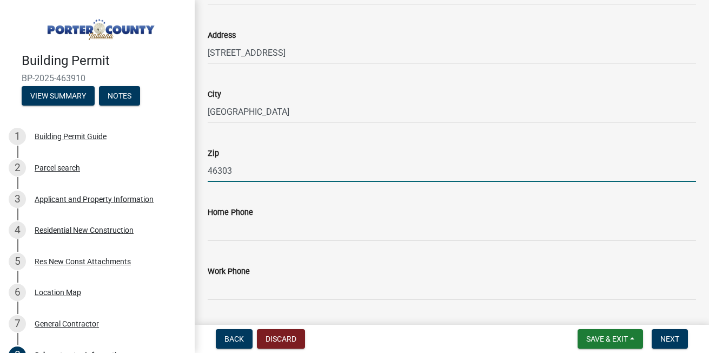
type input "46303"
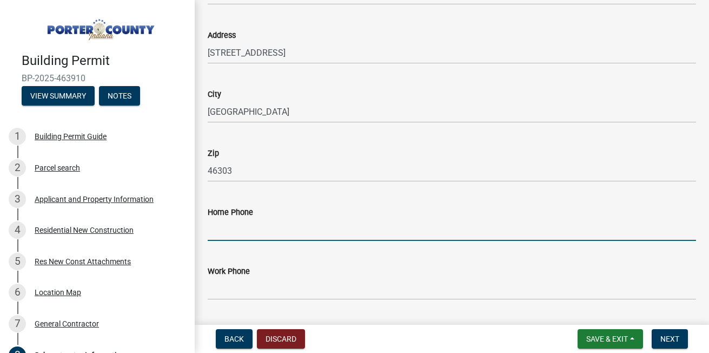
click at [242, 232] on input "Home Phone" at bounding box center [452, 229] width 488 height 22
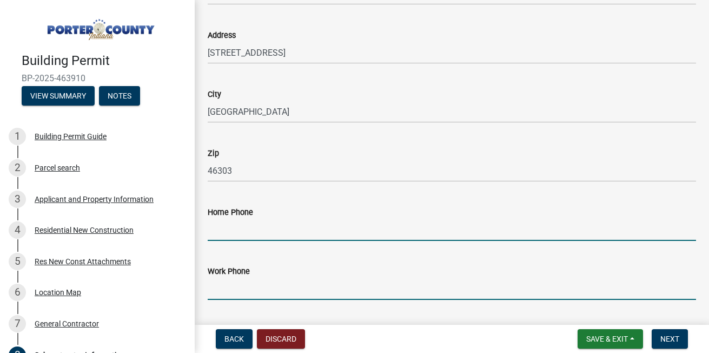
click at [228, 283] on input "Work Phone" at bounding box center [452, 288] width 488 height 22
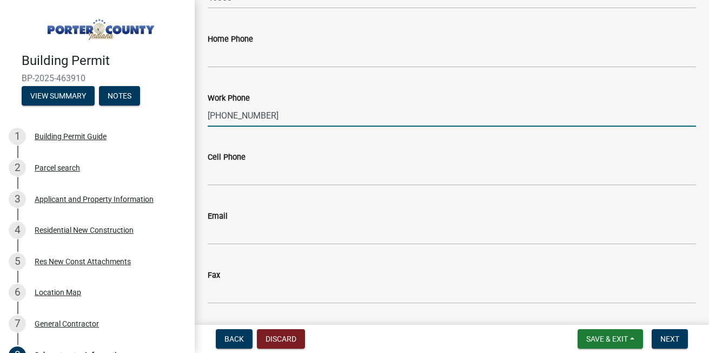
scroll to position [433, 0]
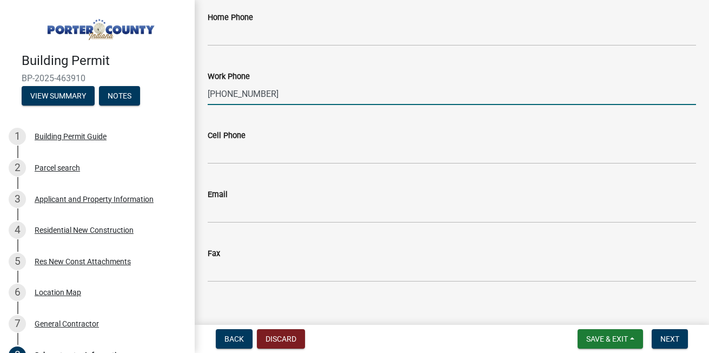
type input "[PHONE_NUMBER]"
click at [257, 213] on input "Email" at bounding box center [452, 212] width 488 height 22
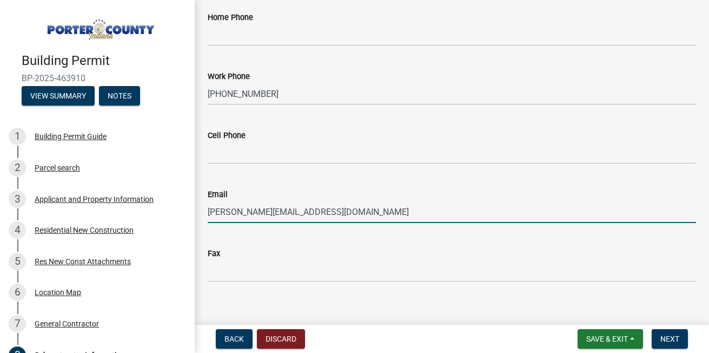
scroll to position [445, 0]
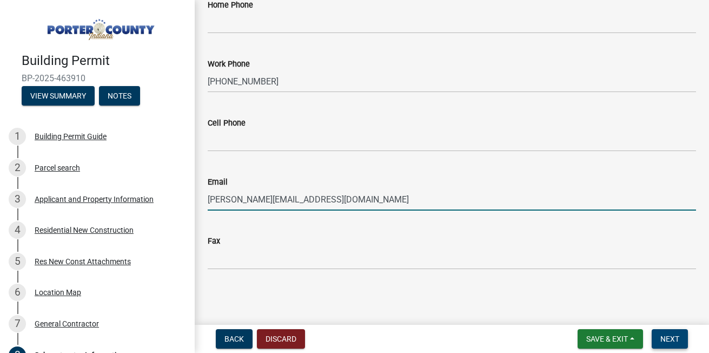
type input "[PERSON_NAME][EMAIL_ADDRESS][DOMAIN_NAME]"
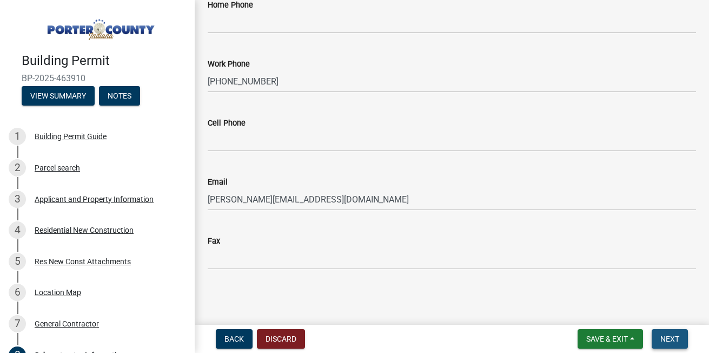
click at [665, 339] on span "Next" at bounding box center [669, 338] width 19 height 9
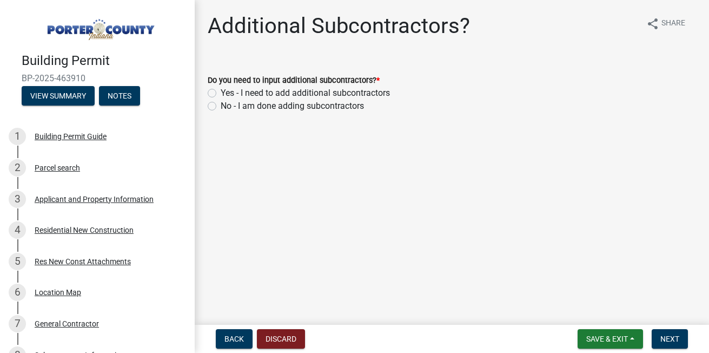
click at [221, 92] on label "Yes - I need to add additional subcontractors" at bounding box center [305, 93] width 169 height 13
click at [221, 92] on input "Yes - I need to add additional subcontractors" at bounding box center [224, 90] width 7 height 7
radio input "true"
click at [664, 337] on span "Next" at bounding box center [669, 338] width 19 height 9
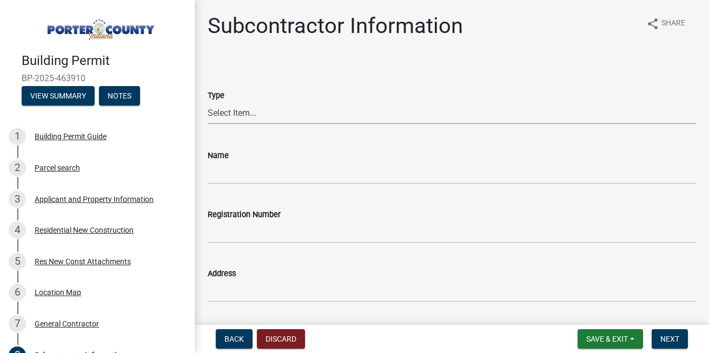
click at [249, 112] on select "Select Item... Concrete Plumbing Electrical HVAC Framing Roofing Insulation Lan…" at bounding box center [452, 113] width 488 height 22
click at [208, 102] on select "Select Item... Concrete Plumbing Electrical HVAC Framing Roofing Insulation Lan…" at bounding box center [452, 113] width 488 height 22
select select "cd97cfe4-1a4e-44da-bf01-15313709366c"
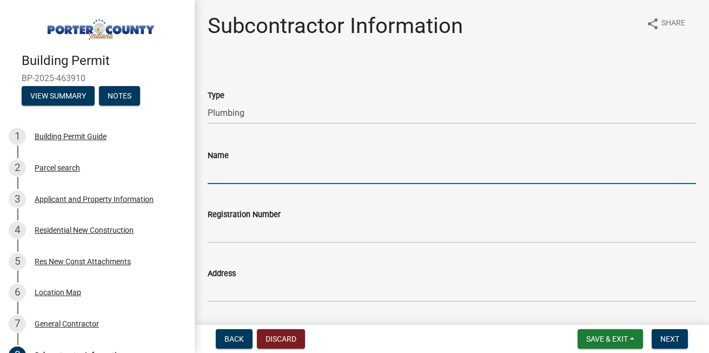
click at [261, 175] on input "Name" at bounding box center [452, 173] width 488 height 22
type input "[PERSON_NAME]"
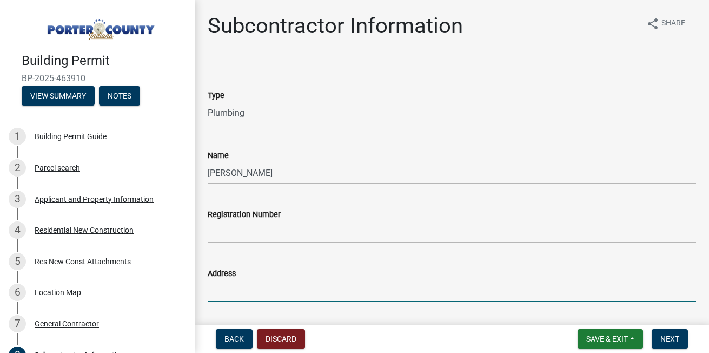
click at [225, 291] on input "Address" at bounding box center [452, 291] width 488 height 22
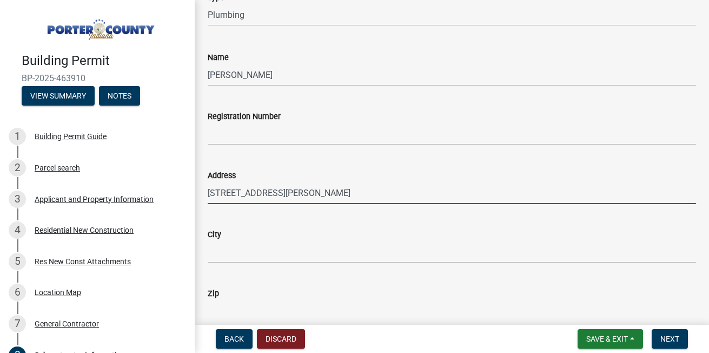
scroll to position [108, 0]
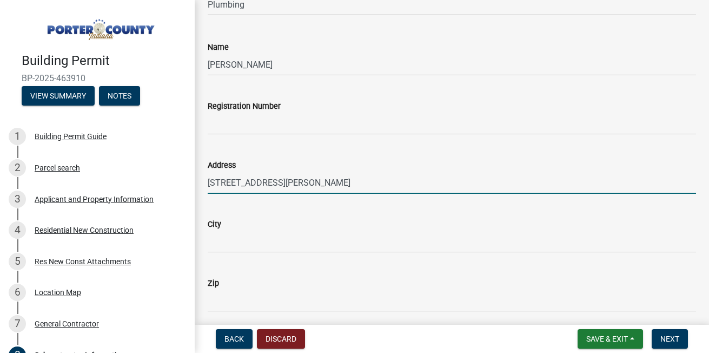
type input "[STREET_ADDRESS][PERSON_NAME]"
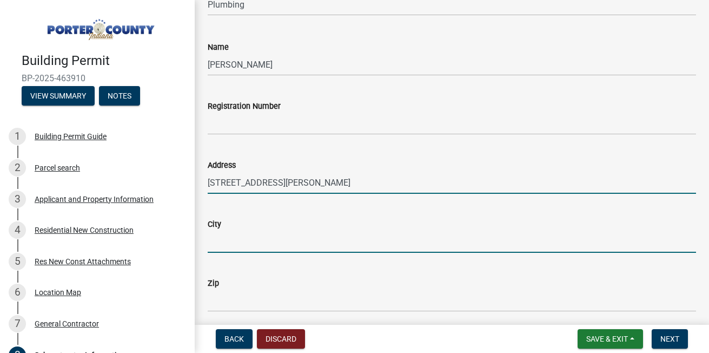
click at [291, 238] on input "City" at bounding box center [452, 241] width 488 height 22
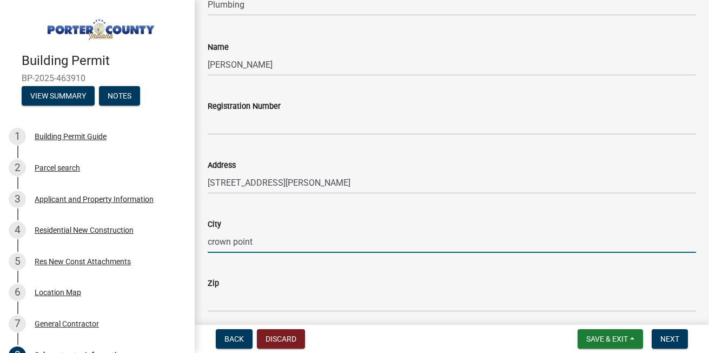
type input "crown point"
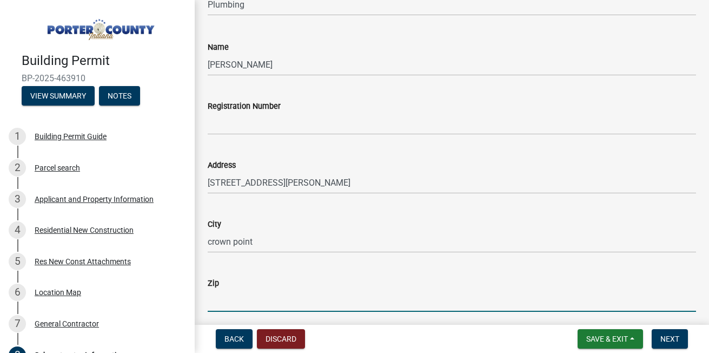
click at [246, 309] on input "Zip" at bounding box center [452, 300] width 488 height 22
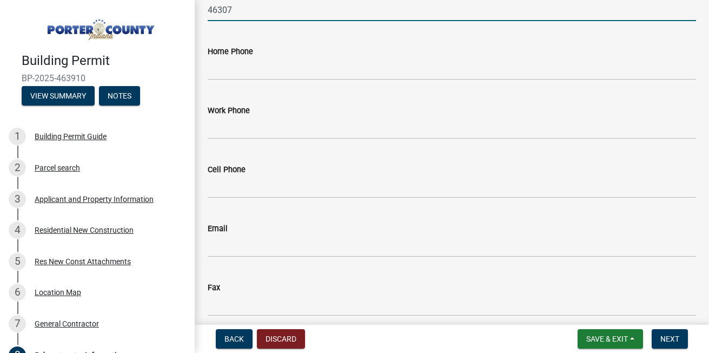
scroll to position [433, 0]
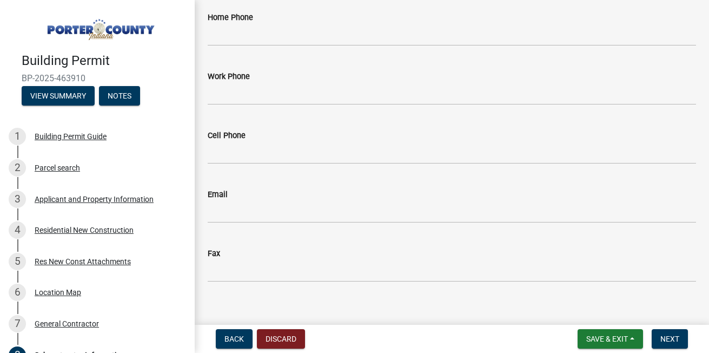
type input "46307"
click at [216, 215] on input "Email" at bounding box center [452, 212] width 488 height 22
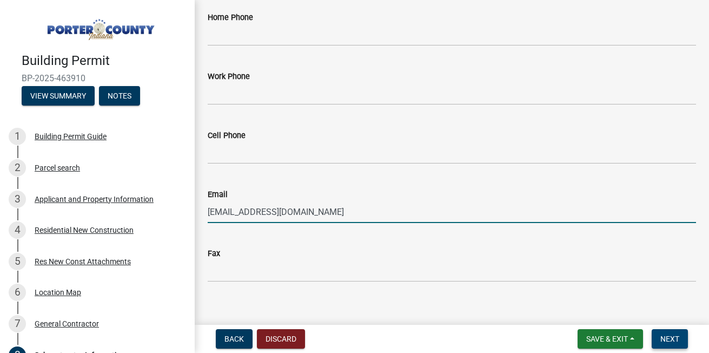
type input "[EMAIL_ADDRESS][DOMAIN_NAME]"
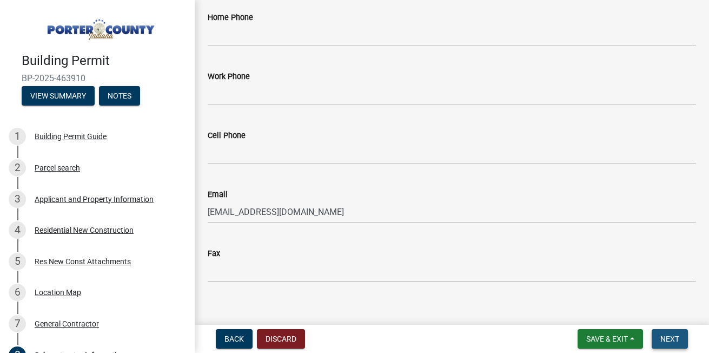
click at [659, 334] on button "Next" at bounding box center [670, 338] width 36 height 19
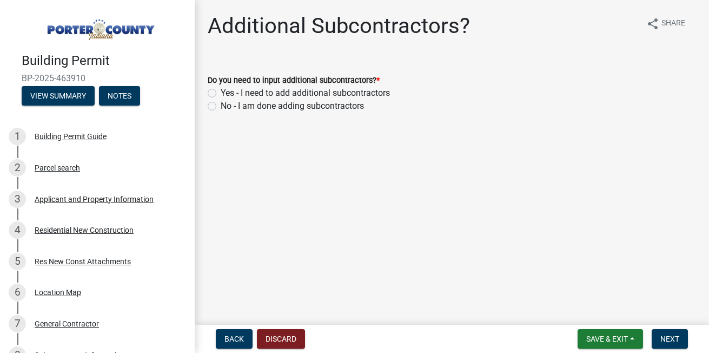
click at [216, 92] on div "Yes - I need to add additional subcontractors" at bounding box center [452, 93] width 488 height 13
click at [221, 93] on label "Yes - I need to add additional subcontractors" at bounding box center [305, 93] width 169 height 13
click at [221, 93] on input "Yes - I need to add additional subcontractors" at bounding box center [224, 90] width 7 height 7
radio input "true"
click at [660, 337] on span "Next" at bounding box center [669, 338] width 19 height 9
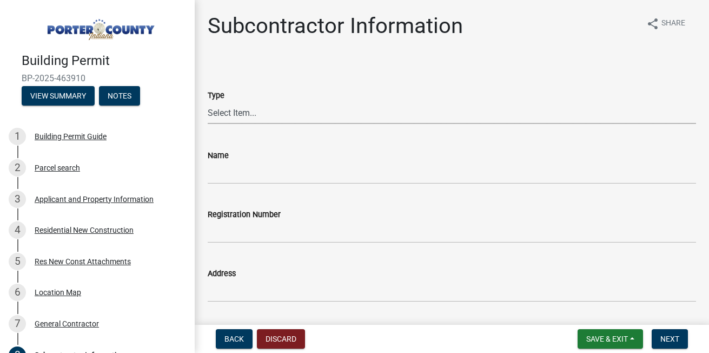
click at [236, 114] on select "Select Item... Concrete Plumbing Electrical HVAC Framing Roofing Insulation Lan…" at bounding box center [452, 113] width 488 height 22
click at [208, 102] on select "Select Item... Concrete Plumbing Electrical HVAC Framing Roofing Insulation Lan…" at bounding box center [452, 113] width 488 height 22
select select "efdc4ab2-fecf-44c9-8db5-461c68afeef8"
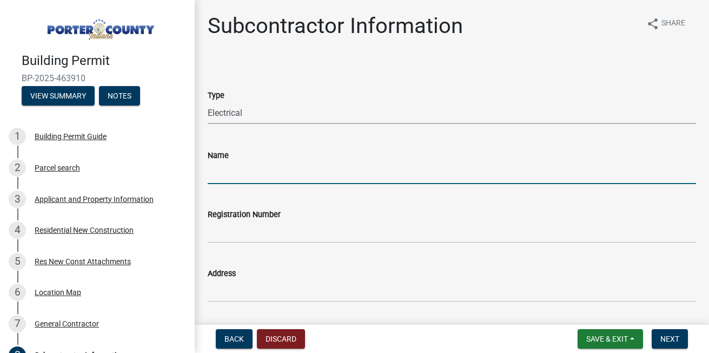
click at [228, 171] on input "Name" at bounding box center [452, 173] width 488 height 22
type input "lansing electric"
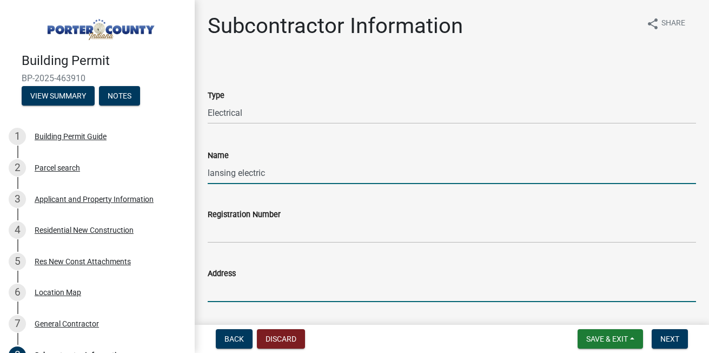
click at [227, 289] on input "Address" at bounding box center [452, 291] width 488 height 22
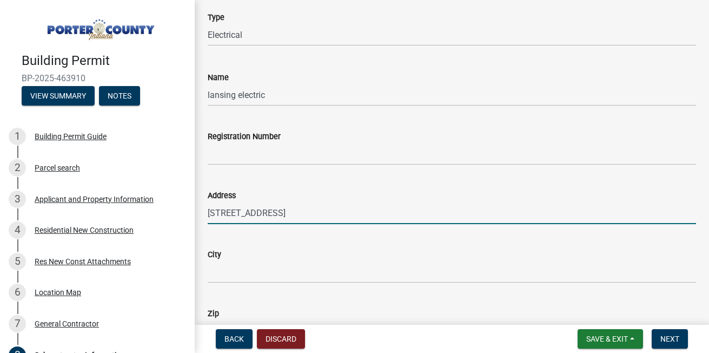
scroll to position [87, 0]
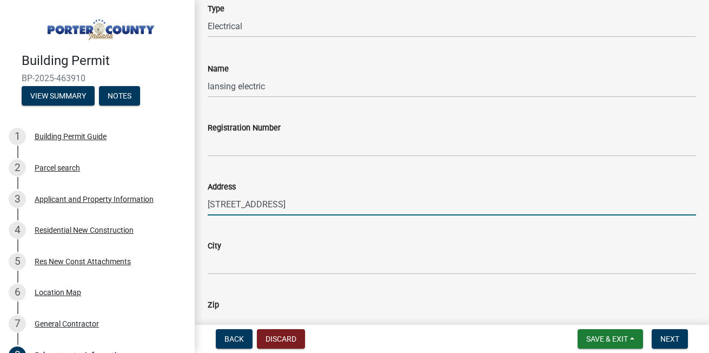
type input "[STREET_ADDRESS]"
click at [354, 267] on input "City" at bounding box center [452, 263] width 488 height 22
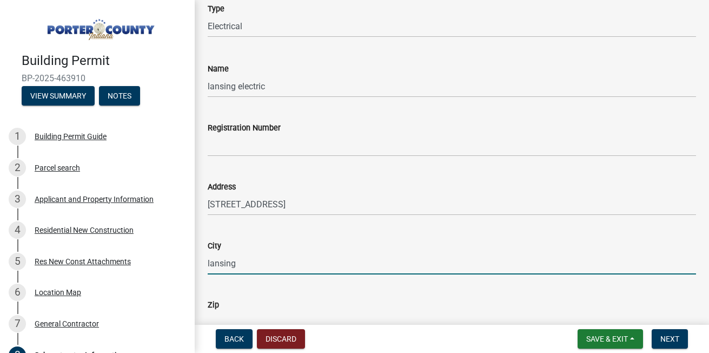
type input "lansing"
click at [308, 314] on input "Zip" at bounding box center [452, 322] width 488 height 22
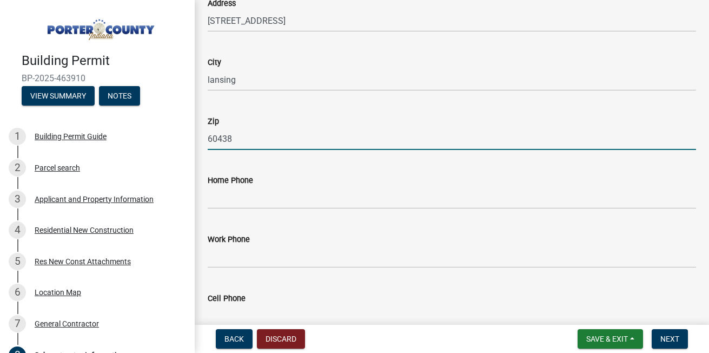
scroll to position [288, 0]
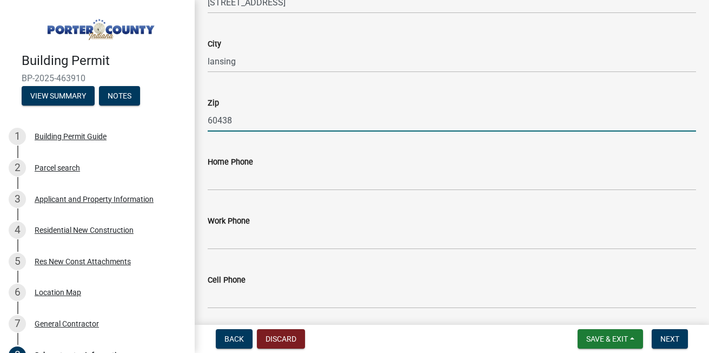
type input "60438"
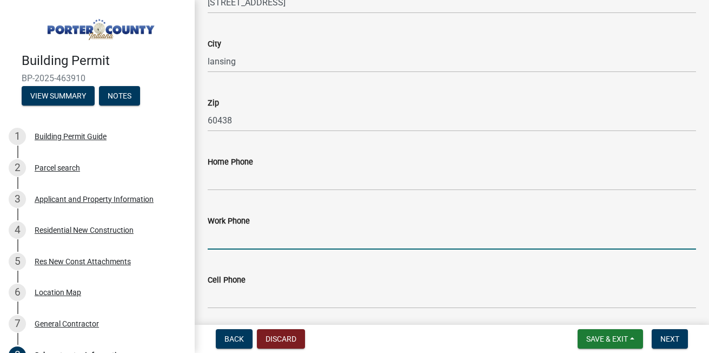
click at [299, 237] on input "Work Phone" at bounding box center [452, 238] width 488 height 22
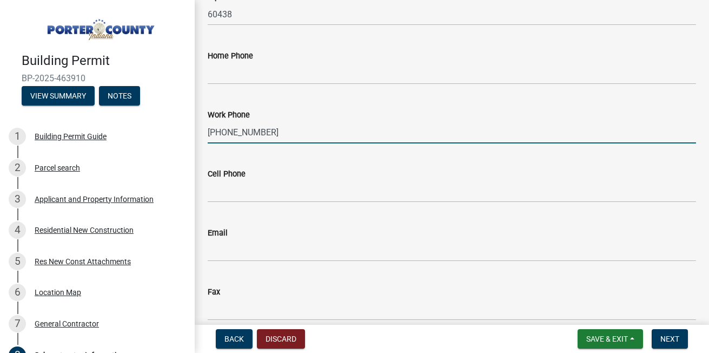
scroll to position [396, 0]
type input "[PHONE_NUMBER]"
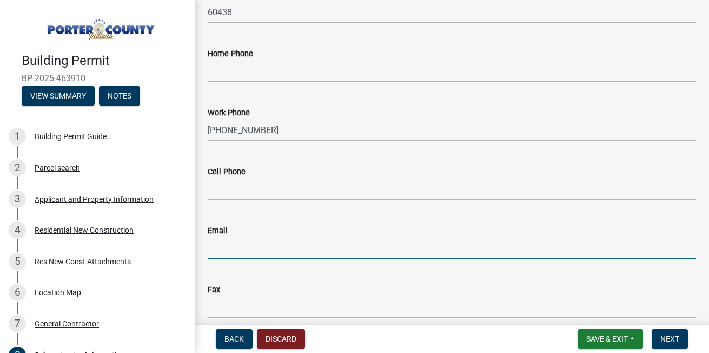
click at [280, 248] on input "Email" at bounding box center [452, 248] width 488 height 22
type input "[EMAIL_ADDRESS][DOMAIN_NAME]"
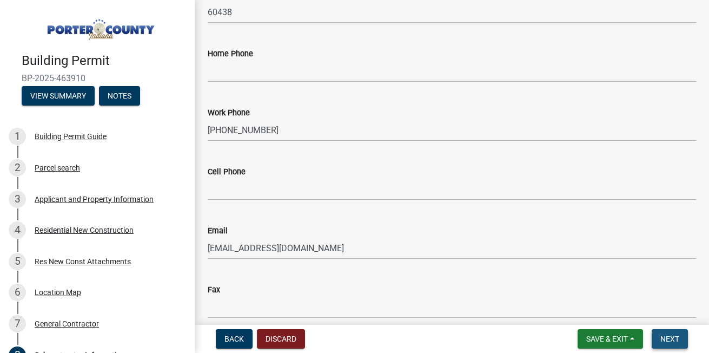
click at [662, 335] on span "Next" at bounding box center [669, 338] width 19 height 9
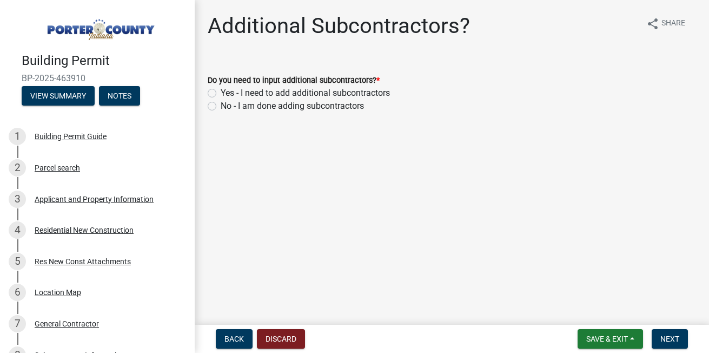
click at [221, 91] on label "Yes - I need to add additional subcontractors" at bounding box center [305, 93] width 169 height 13
click at [221, 91] on input "Yes - I need to add additional subcontractors" at bounding box center [224, 90] width 7 height 7
radio input "true"
click at [667, 339] on span "Next" at bounding box center [669, 338] width 19 height 9
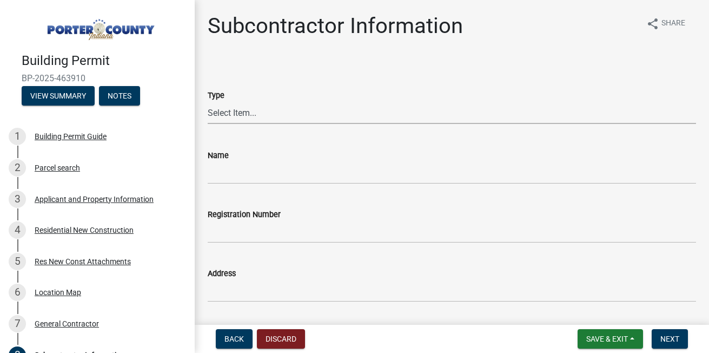
click at [253, 108] on select "Select Item... Concrete Plumbing Electrical HVAC Framing Roofing Insulation Lan…" at bounding box center [452, 113] width 488 height 22
click at [208, 102] on select "Select Item... Concrete Plumbing Electrical HVAC Framing Roofing Insulation Lan…" at bounding box center [452, 113] width 488 height 22
select select "9452e092-c50d-45bd-97f1-cd63c2c340af"
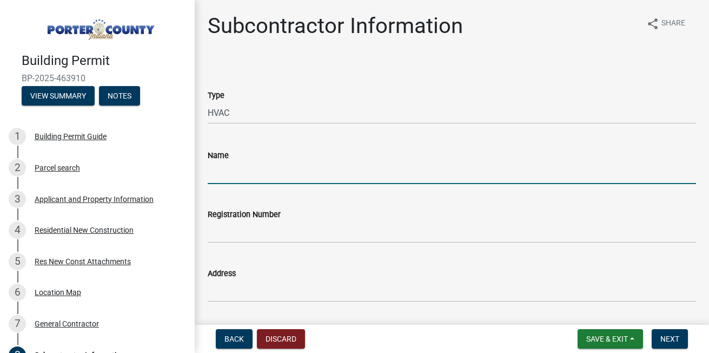
click at [231, 175] on input "Name" at bounding box center [452, 173] width 488 height 22
type input "u"
type input "bucks hvac"
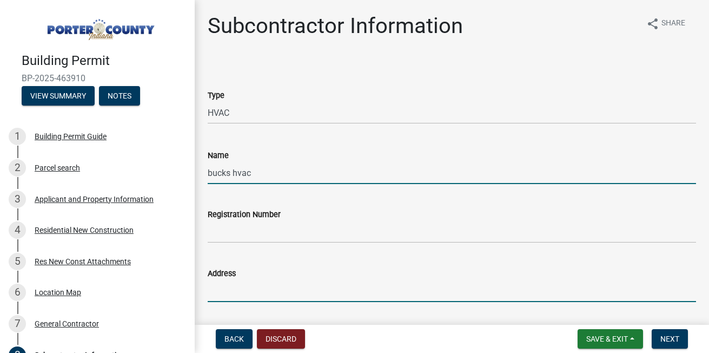
click at [221, 287] on input "Address" at bounding box center [452, 291] width 488 height 22
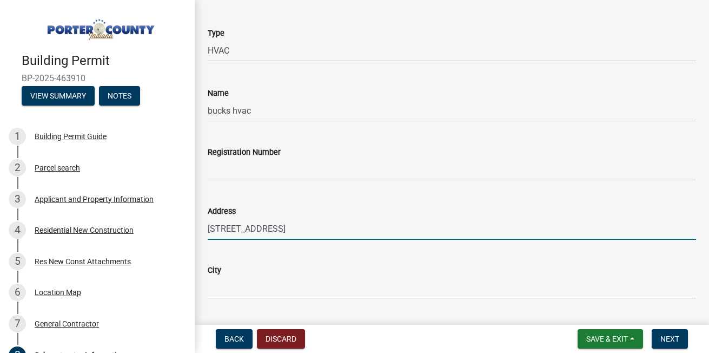
scroll to position [87, 0]
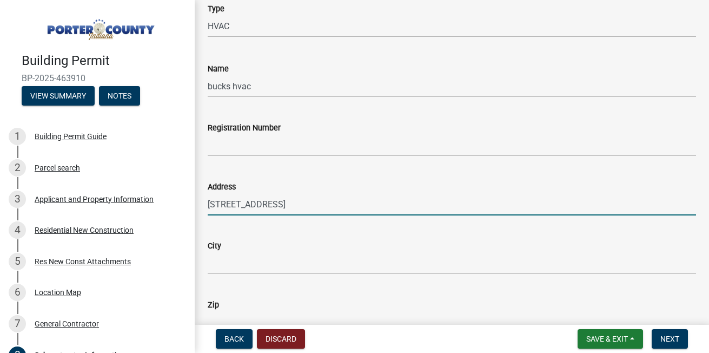
type input "[STREET_ADDRESS]"
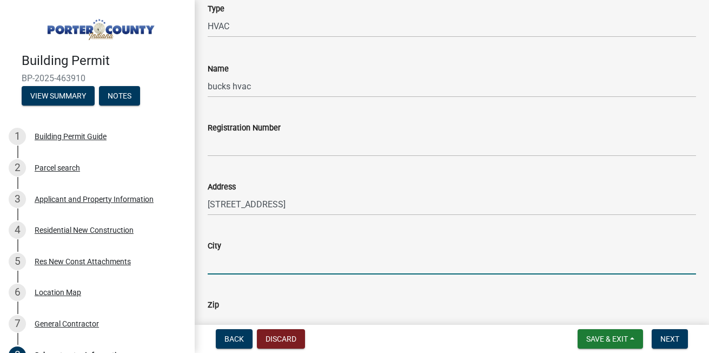
click at [363, 258] on input "City" at bounding box center [452, 263] width 488 height 22
type input "chesterton"
click at [336, 309] on div "Zip" at bounding box center [452, 304] width 488 height 13
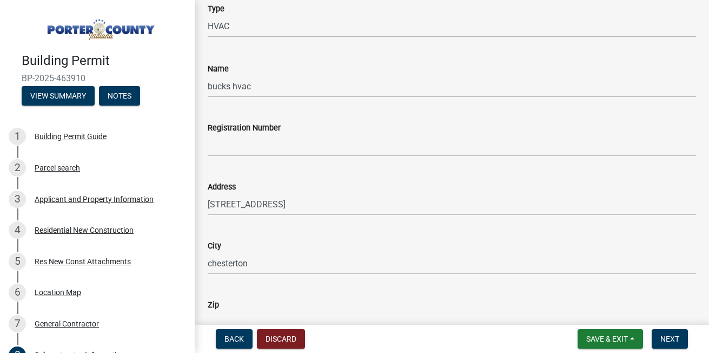
click at [313, 309] on div "Zip" at bounding box center [452, 304] width 488 height 13
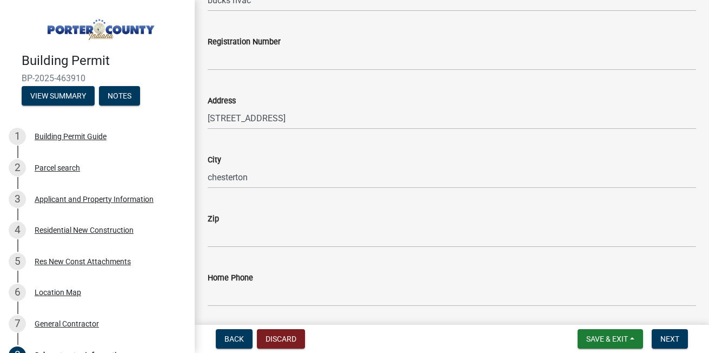
scroll to position [173, 0]
click at [218, 240] on input "Zip" at bounding box center [452, 235] width 488 height 22
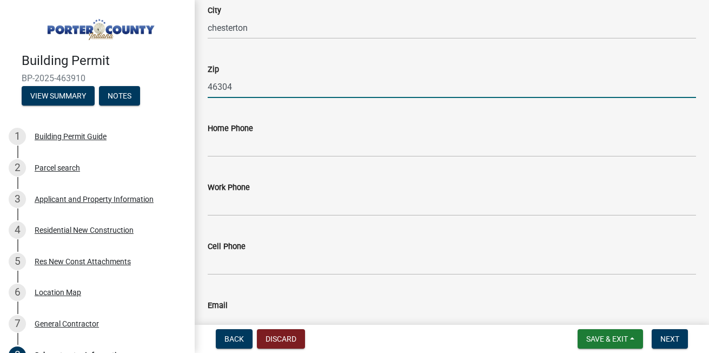
scroll to position [324, 0]
type input "46304"
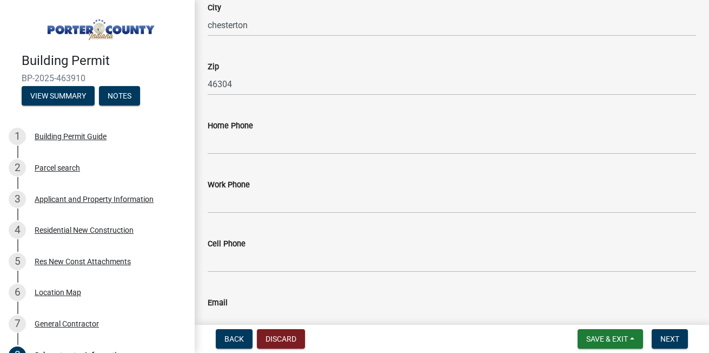
click at [238, 321] on div "Building Permit BP-2025-463910 View Summary Notes 1 Building Permit Guide 2 Par…" at bounding box center [354, 176] width 709 height 353
click at [248, 315] on input "Email" at bounding box center [452, 320] width 488 height 22
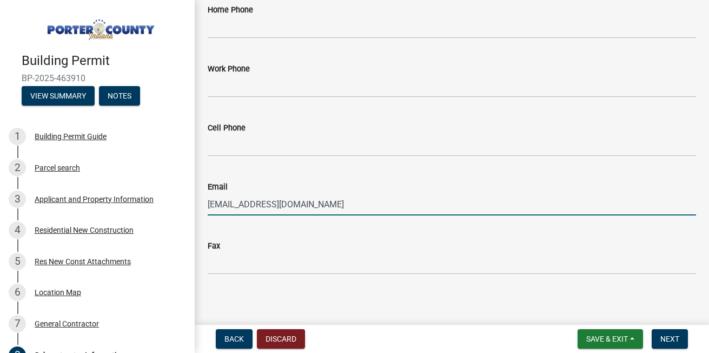
scroll to position [445, 0]
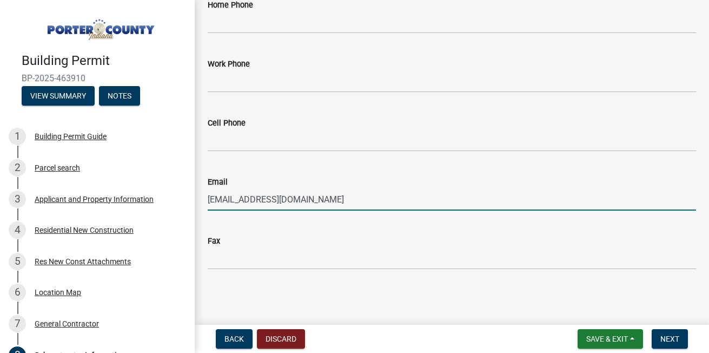
type input "[EMAIL_ADDRESS][DOMAIN_NAME]"
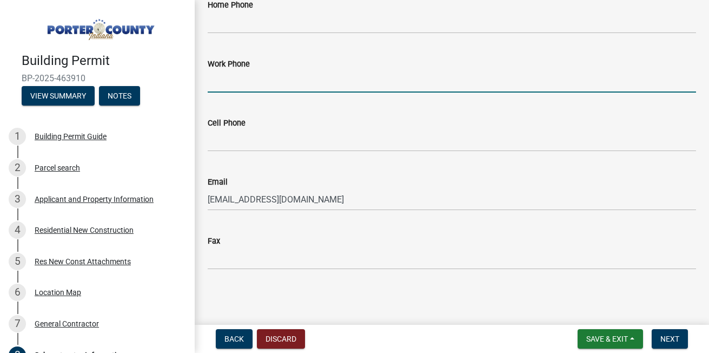
click at [249, 82] on input "Work Phone" at bounding box center [452, 81] width 488 height 22
type input "[PHONE_NUMBER]"
click at [658, 341] on button "Next" at bounding box center [670, 338] width 36 height 19
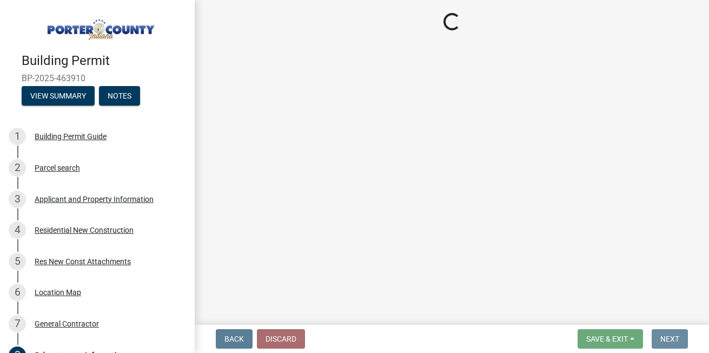
scroll to position [0, 0]
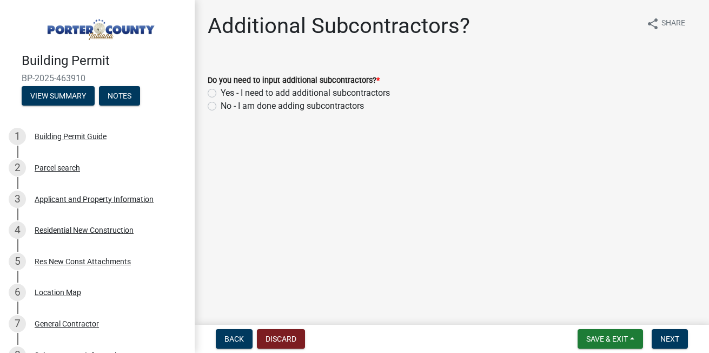
click at [221, 90] on label "Yes - I need to add additional subcontractors" at bounding box center [305, 93] width 169 height 13
click at [221, 90] on input "Yes - I need to add additional subcontractors" at bounding box center [224, 90] width 7 height 7
radio input "true"
click at [677, 336] on span "Next" at bounding box center [669, 338] width 19 height 9
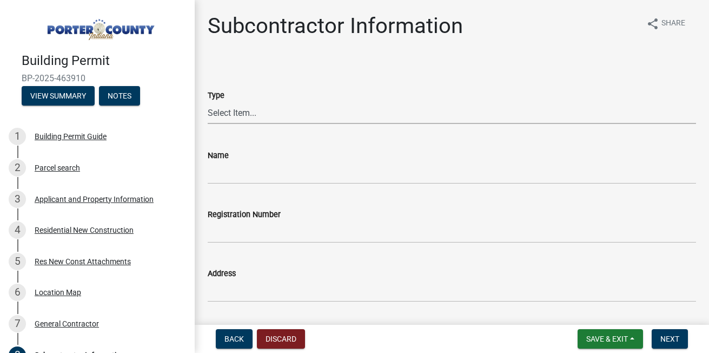
click at [236, 110] on select "Select Item... Concrete Plumbing Electrical HVAC Framing Roofing Insulation Lan…" at bounding box center [452, 113] width 488 height 22
click at [208, 102] on select "Select Item... Concrete Plumbing Electrical HVAC Framing Roofing Insulation Lan…" at bounding box center [452, 113] width 488 height 22
select select "e24670f1-0fc3-4dee-82ca-1a1373b3817c"
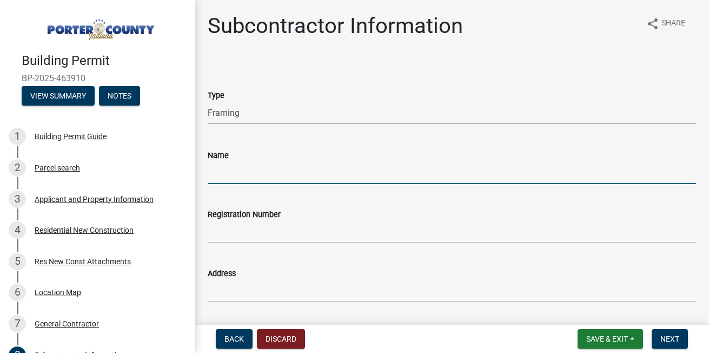
click at [230, 173] on input "Name" at bounding box center [452, 173] width 488 height 22
type input "suggs"
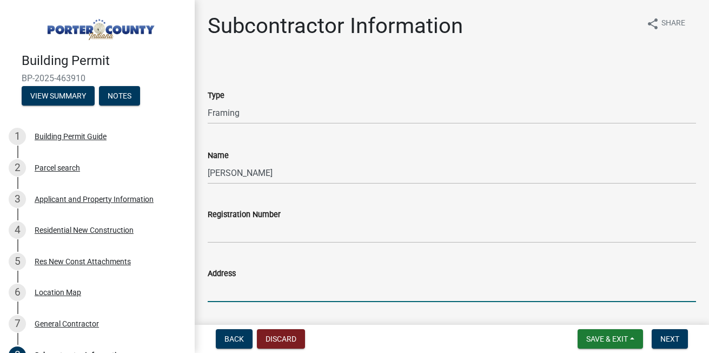
click at [221, 285] on input "Address" at bounding box center [452, 291] width 488 height 22
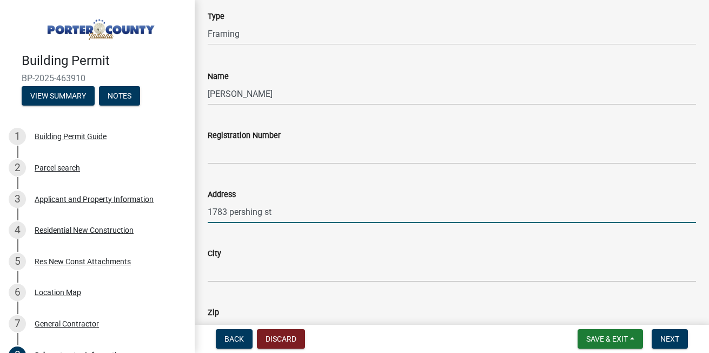
scroll to position [87, 0]
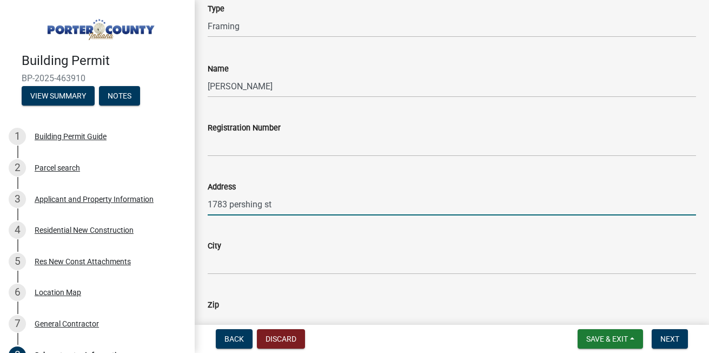
type input "1783 pershing st"
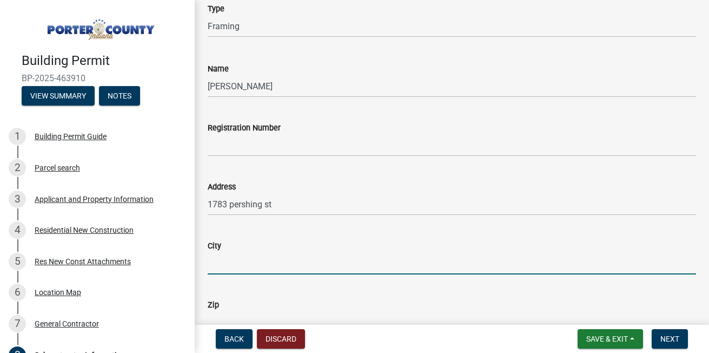
click at [419, 269] on input "City" at bounding box center [452, 263] width 488 height 22
type input "portage"
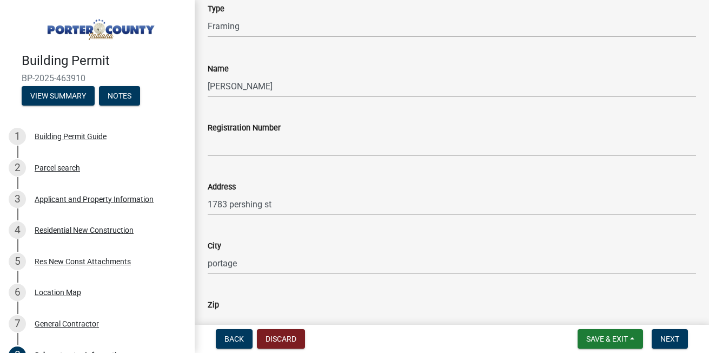
click at [372, 310] on div "Zip" at bounding box center [452, 304] width 488 height 13
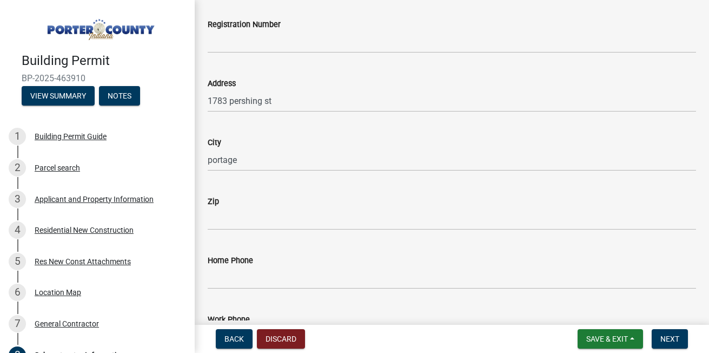
scroll to position [195, 0]
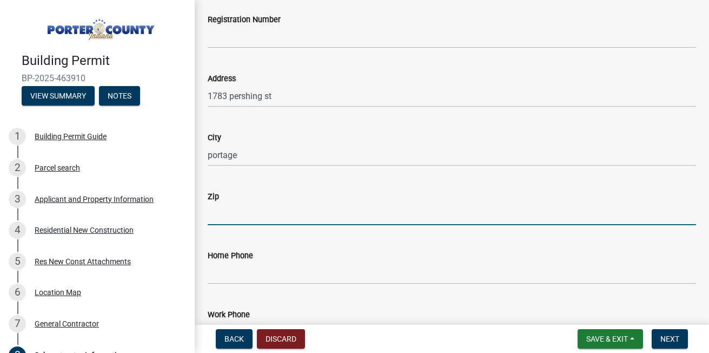
click at [268, 215] on input "Zip" at bounding box center [452, 214] width 488 height 22
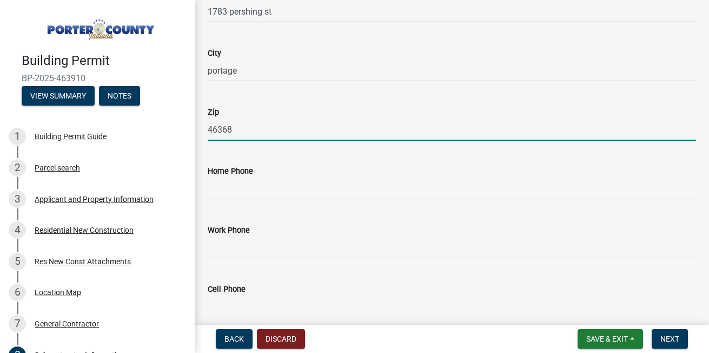
scroll to position [281, 0]
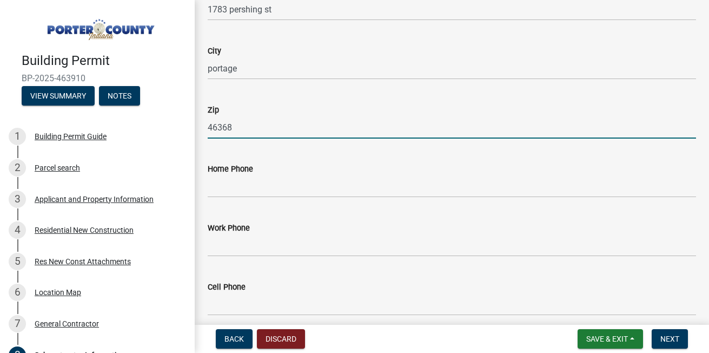
type input "46368"
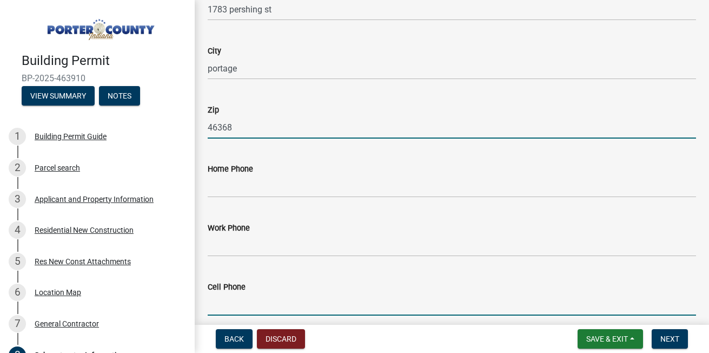
click at [316, 310] on input "Cell Phone" at bounding box center [452, 304] width 488 height 22
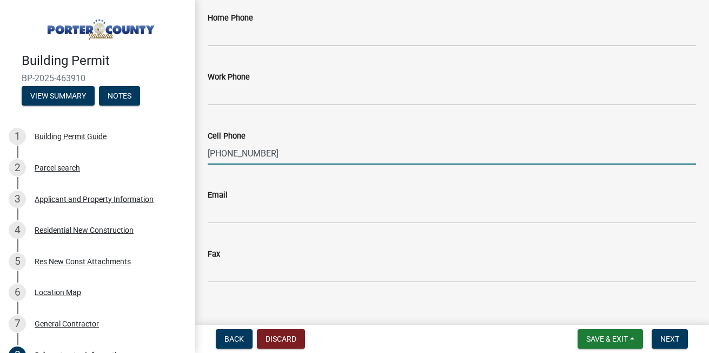
scroll to position [433, 0]
type input "[PHONE_NUMBER]"
click at [232, 214] on input "Email" at bounding box center [452, 212] width 488 height 22
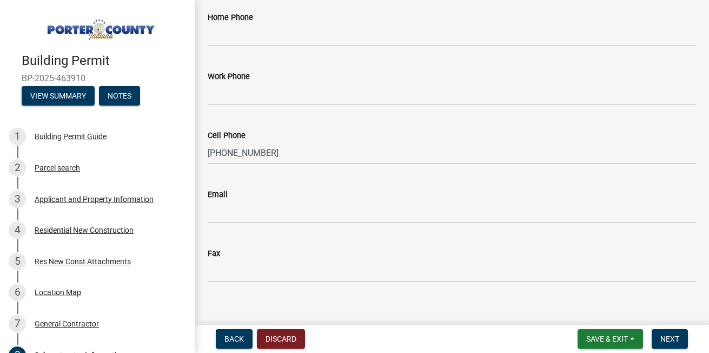
click at [340, 258] on div "Fax" at bounding box center [452, 253] width 488 height 13
click at [237, 207] on input "Email" at bounding box center [452, 212] width 488 height 22
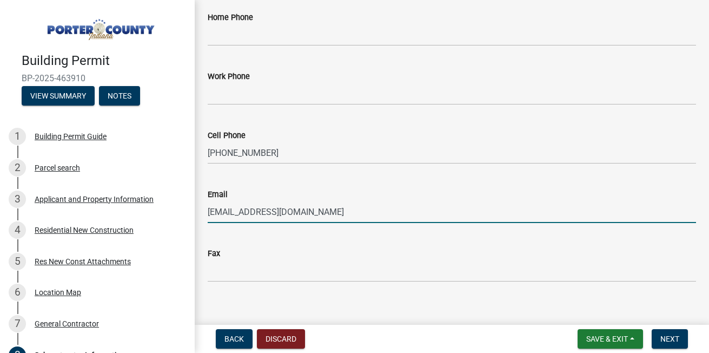
type input "[EMAIL_ADDRESS][DOMAIN_NAME]"
type input "2197417777"
type input "[EMAIL_ADDRESS][DOMAIN_NAME]"
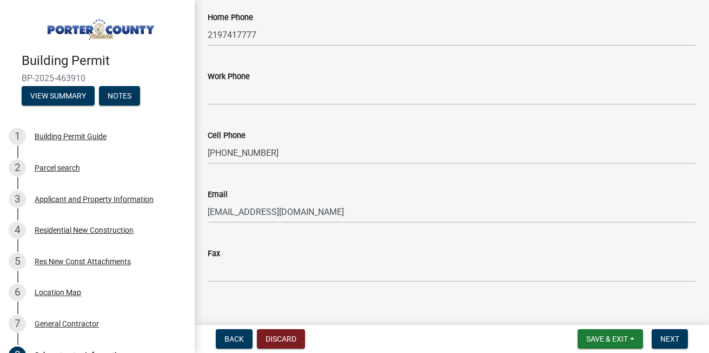
click at [356, 252] on div "Fax" at bounding box center [452, 253] width 488 height 13
click at [353, 134] on div "Cell Phone" at bounding box center [452, 135] width 488 height 13
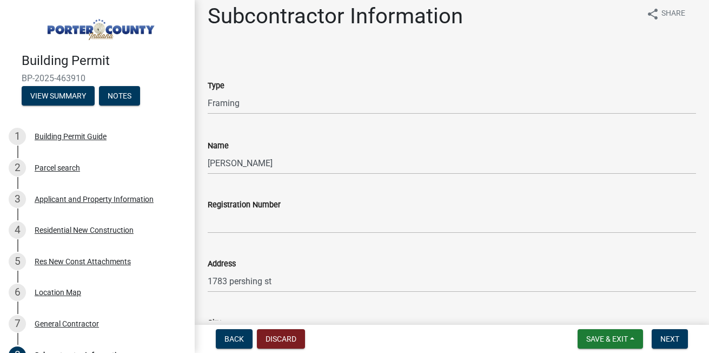
scroll to position [0, 0]
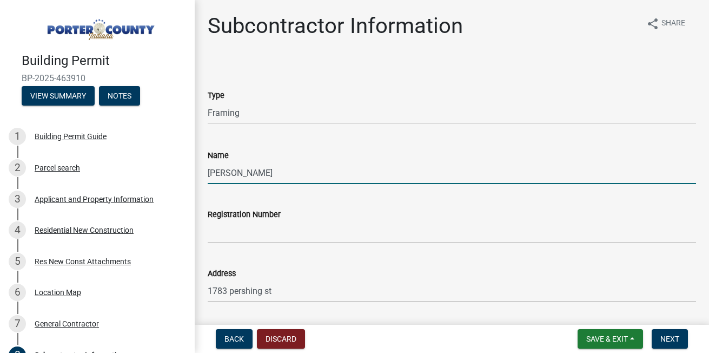
click at [253, 177] on input "suggs" at bounding box center [452, 173] width 488 height 22
type input "[PERSON_NAME] remodeling, llc"
click at [673, 332] on button "Next" at bounding box center [670, 338] width 36 height 19
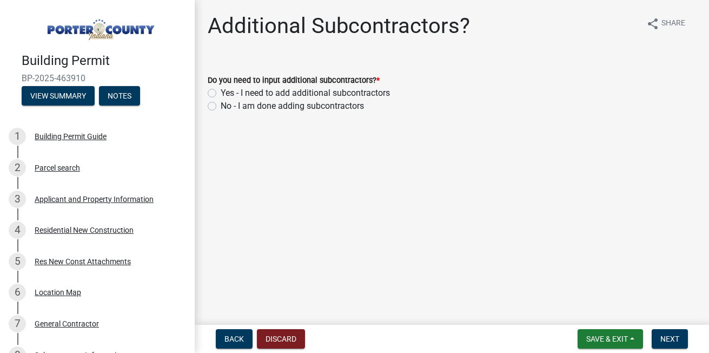
click at [221, 90] on label "Yes - I need to add additional subcontractors" at bounding box center [305, 93] width 169 height 13
click at [221, 90] on input "Yes - I need to add additional subcontractors" at bounding box center [224, 90] width 7 height 7
radio input "true"
click at [664, 332] on button "Next" at bounding box center [670, 338] width 36 height 19
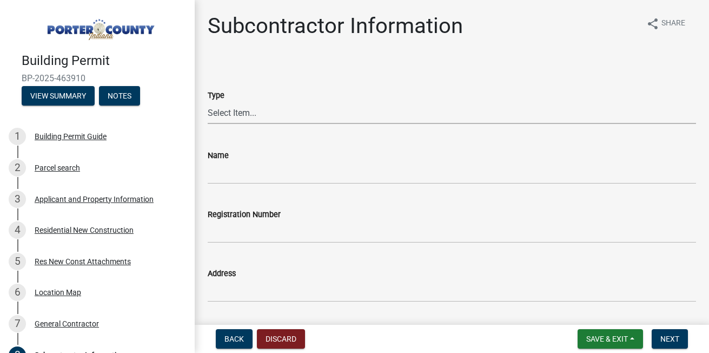
click at [243, 114] on select "Select Item... Concrete Plumbing Electrical HVAC Framing Roofing Insulation Lan…" at bounding box center [452, 113] width 488 height 22
click at [208, 102] on select "Select Item... Concrete Plumbing Electrical HVAC Framing Roofing Insulation Lan…" at bounding box center [452, 113] width 488 height 22
select select "a4a56f35-b615-4329-8274-554788cbedde"
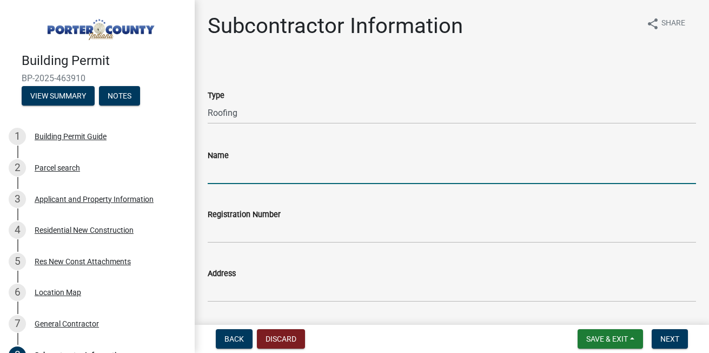
click at [258, 175] on input "Name" at bounding box center [452, 173] width 488 height 22
type input "j & b west"
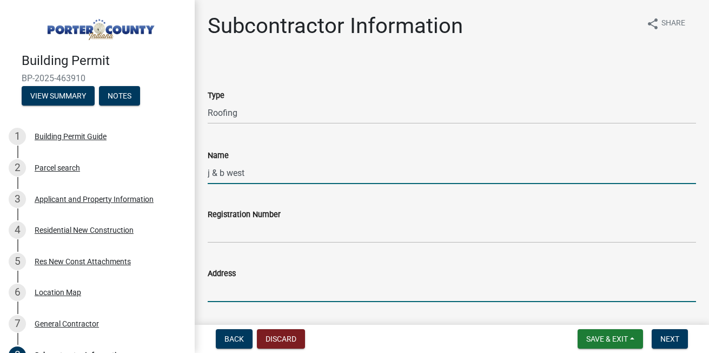
click at [227, 288] on input "Address" at bounding box center [452, 291] width 488 height 22
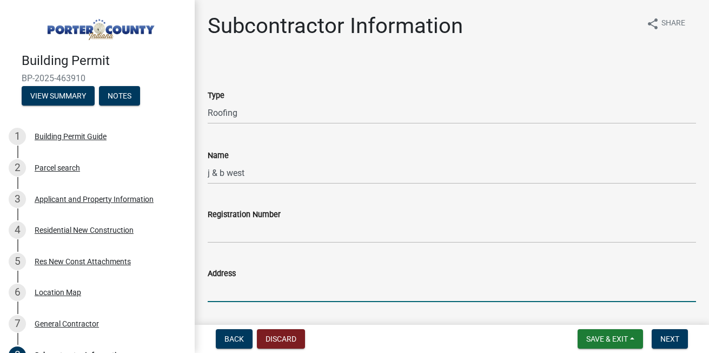
click at [230, 292] on input "Address" at bounding box center [452, 291] width 488 height 22
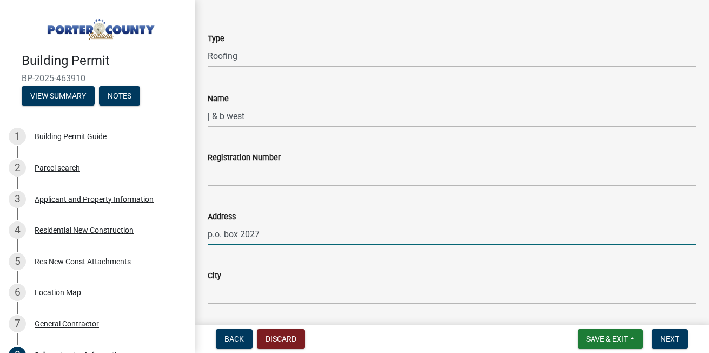
scroll to position [87, 0]
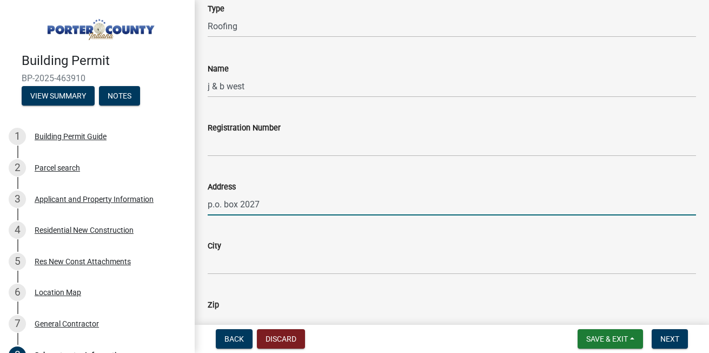
type input "p.o. box 2027"
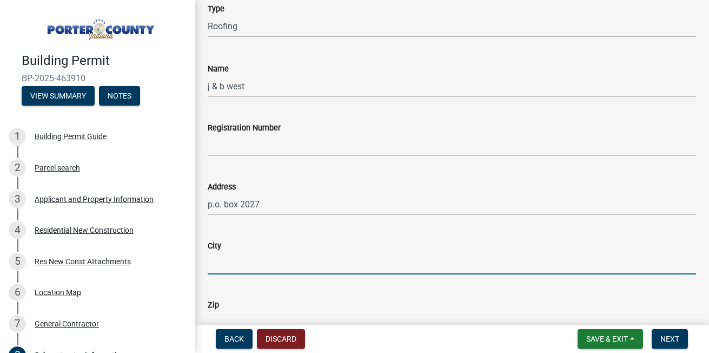
click at [306, 260] on input "City" at bounding box center [452, 263] width 488 height 22
type input "[US_STATE][GEOGRAPHIC_DATA]"
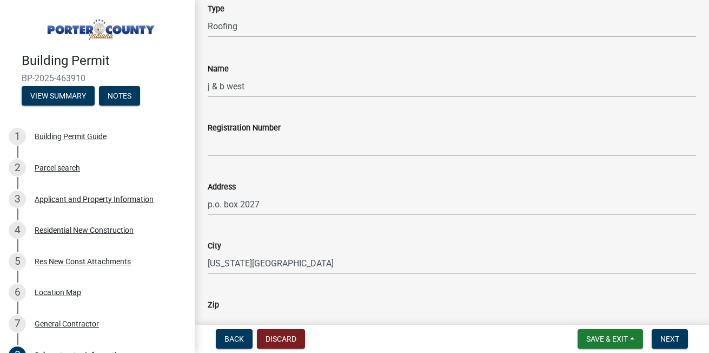
click at [294, 309] on div "Zip" at bounding box center [452, 304] width 488 height 13
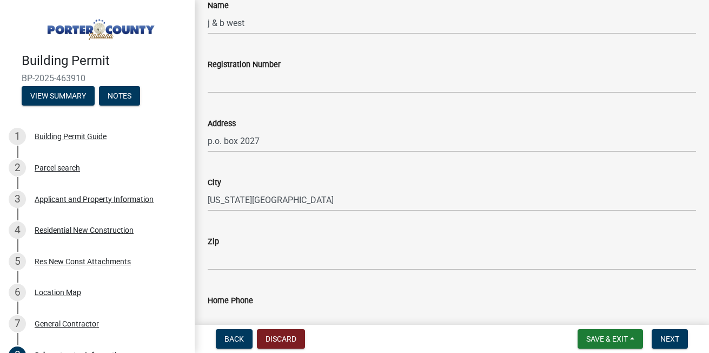
scroll to position [151, 0]
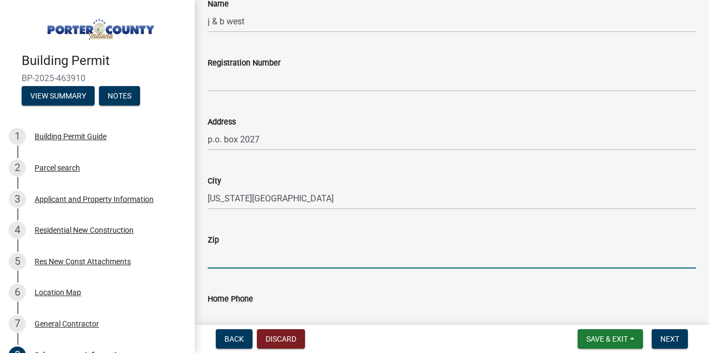
click at [286, 253] on input "Zip" at bounding box center [452, 257] width 488 height 22
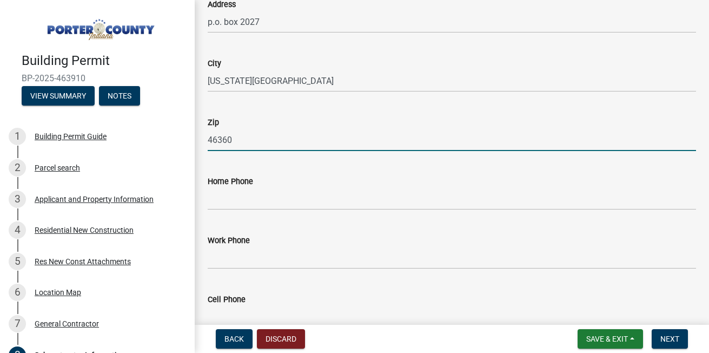
scroll to position [303, 0]
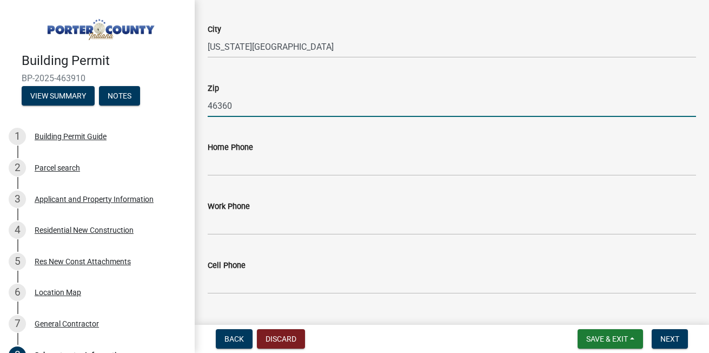
type input "46360"
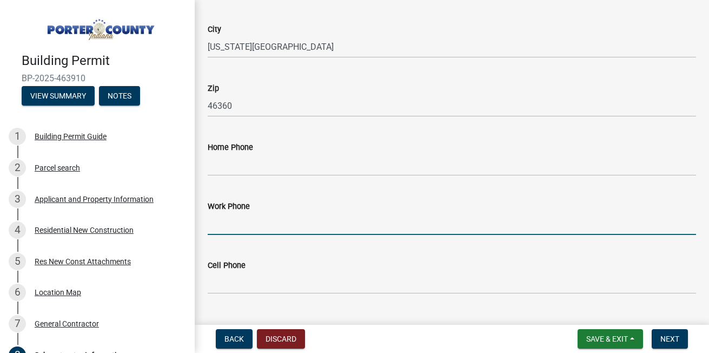
click at [344, 225] on input "Work Phone" at bounding box center [452, 224] width 488 height 22
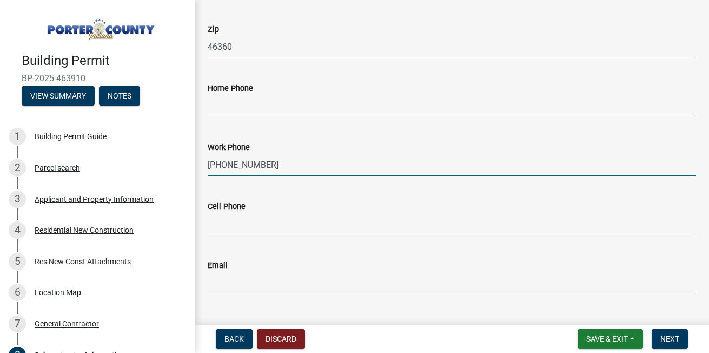
scroll to position [389, 0]
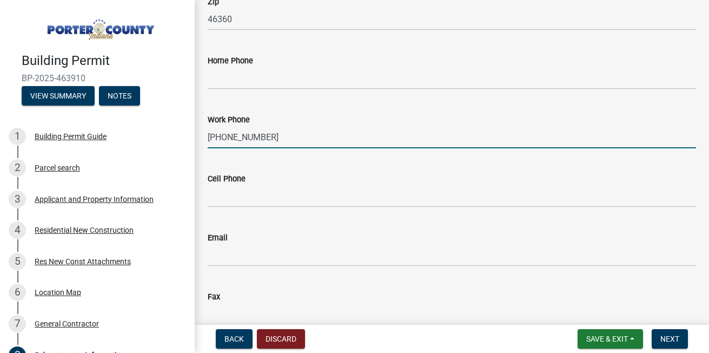
type input "[PHONE_NUMBER]"
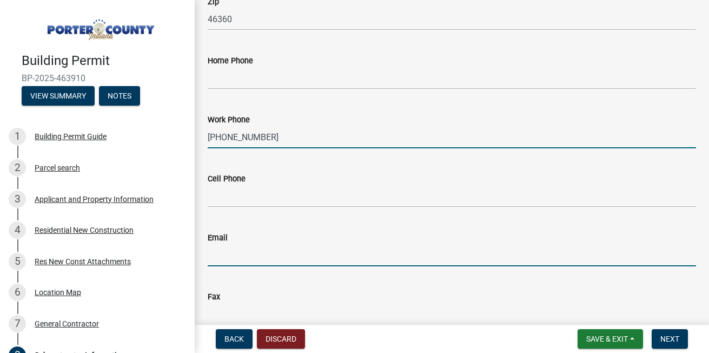
click at [294, 256] on input "Email" at bounding box center [452, 255] width 488 height 22
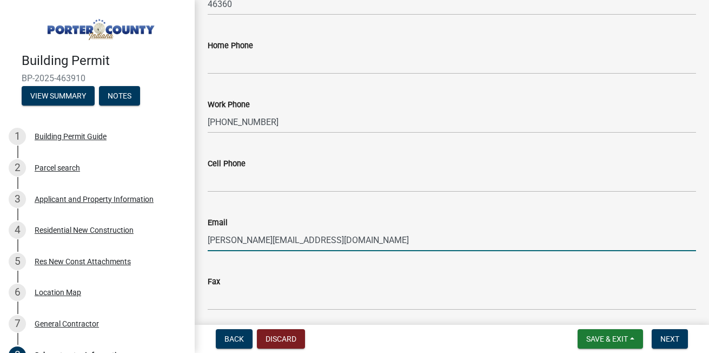
scroll to position [411, 0]
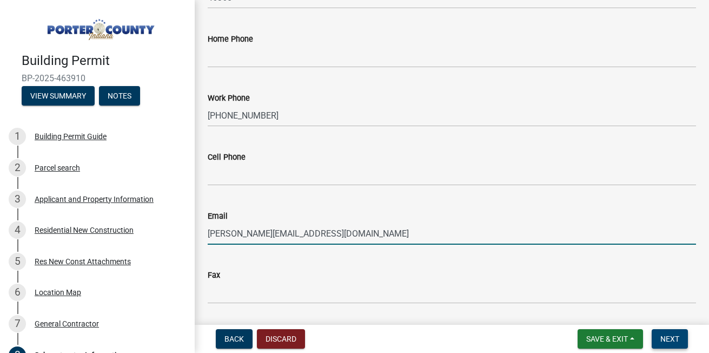
type input "[PERSON_NAME][EMAIL_ADDRESS][DOMAIN_NAME]"
click at [674, 340] on span "Next" at bounding box center [669, 338] width 19 height 9
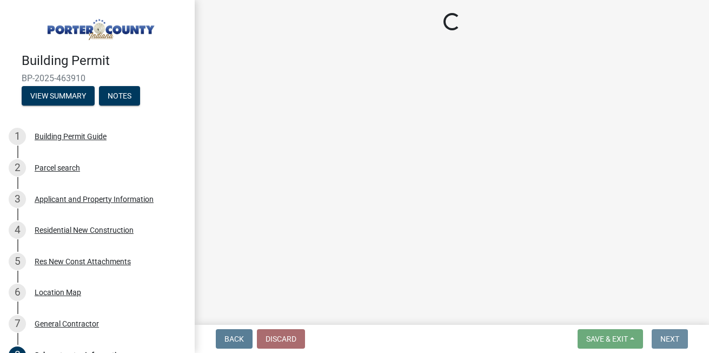
scroll to position [0, 0]
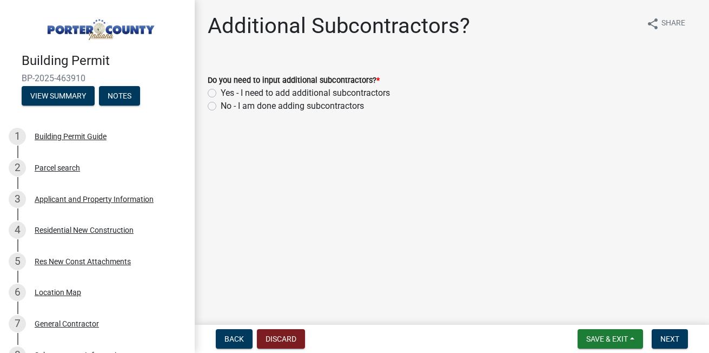
click at [221, 90] on label "Yes - I need to add additional subcontractors" at bounding box center [305, 93] width 169 height 13
click at [221, 90] on input "Yes - I need to add additional subcontractors" at bounding box center [224, 90] width 7 height 7
radio input "true"
click at [667, 334] on span "Next" at bounding box center [669, 338] width 19 height 9
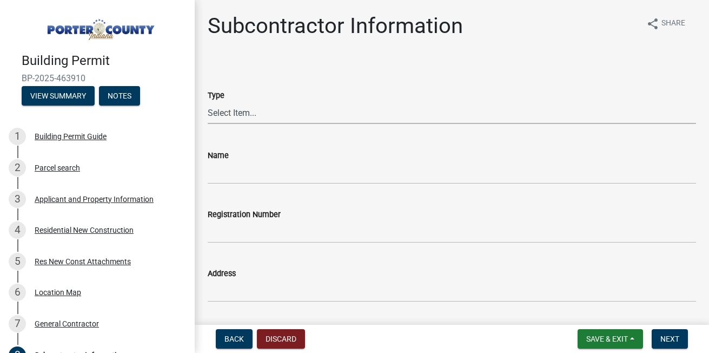
click at [220, 110] on select "Select Item... Concrete Plumbing Electrical HVAC Framing Roofing Insulation Lan…" at bounding box center [452, 113] width 488 height 22
click at [208, 102] on select "Select Item... Concrete Plumbing Electrical HVAC Framing Roofing Insulation Lan…" at bounding box center [452, 113] width 488 height 22
select select "cbf01e98-b2b8-4fbb-97e2-8bd83283709f"
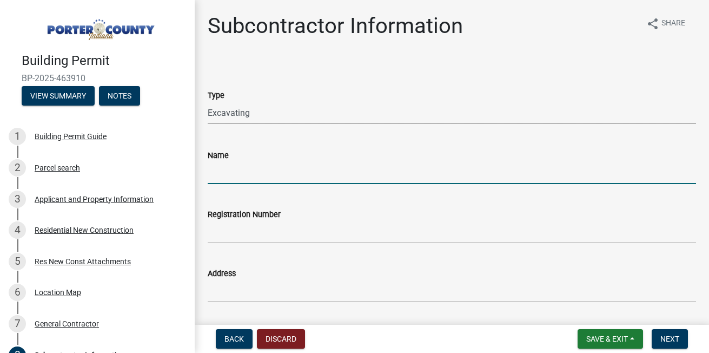
click at [230, 173] on input "Name" at bounding box center [452, 173] width 488 height 22
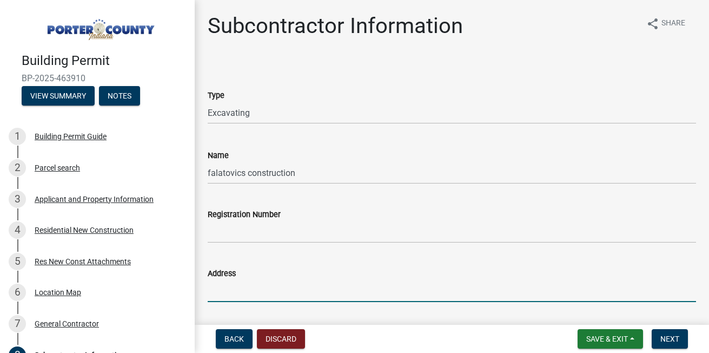
click at [217, 297] on input "Address" at bounding box center [452, 291] width 488 height 22
click at [461, 246] on wm-data-entity-input "Registration Number" at bounding box center [452, 222] width 488 height 59
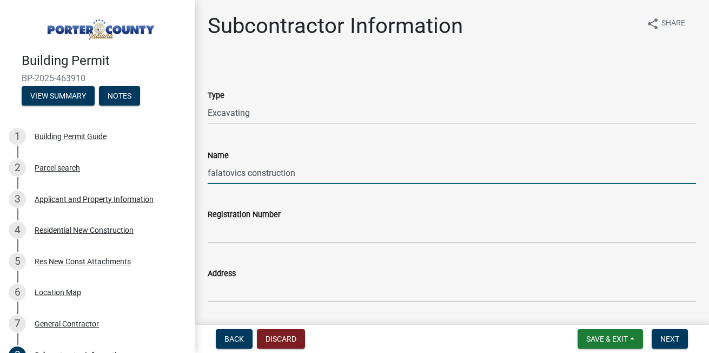
click at [311, 171] on input "falatovics construction" at bounding box center [452, 173] width 488 height 22
type input "falatovics construction co, llc"
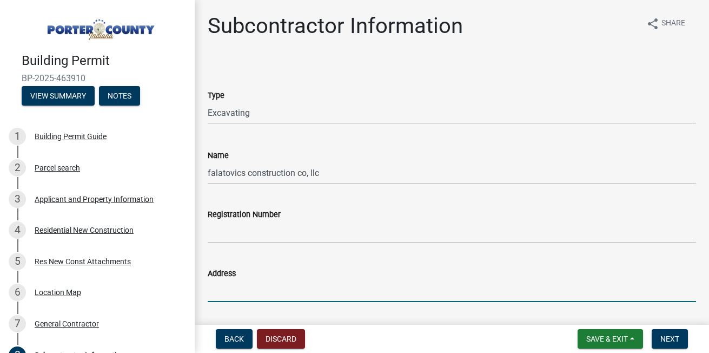
click at [242, 289] on input "Address" at bounding box center [452, 291] width 488 height 22
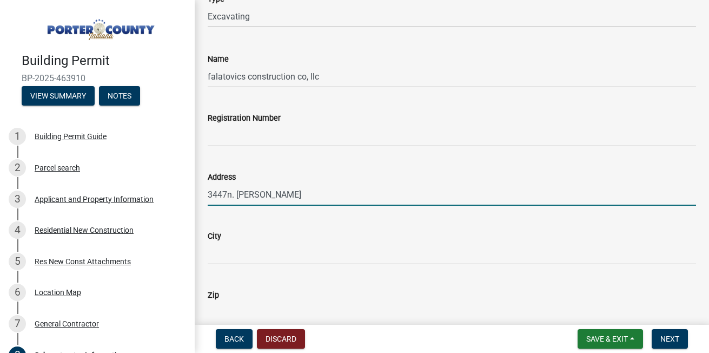
scroll to position [108, 0]
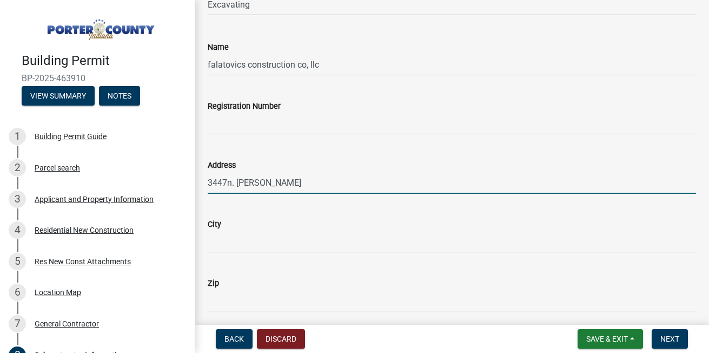
type input "3447n. [PERSON_NAME]"
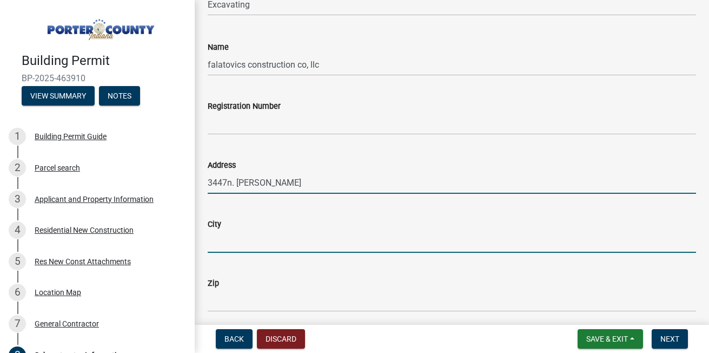
click at [317, 243] on input "City" at bounding box center [452, 241] width 488 height 22
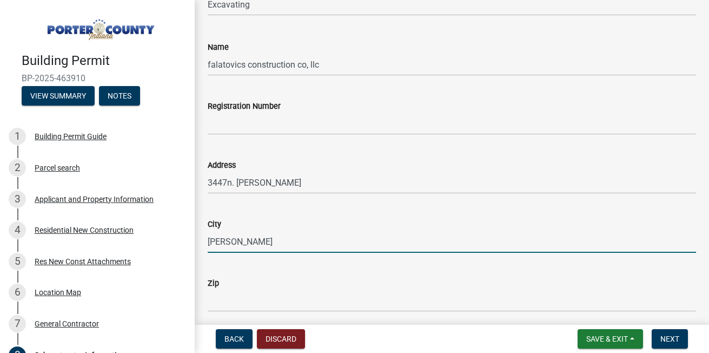
type input "[PERSON_NAME]"
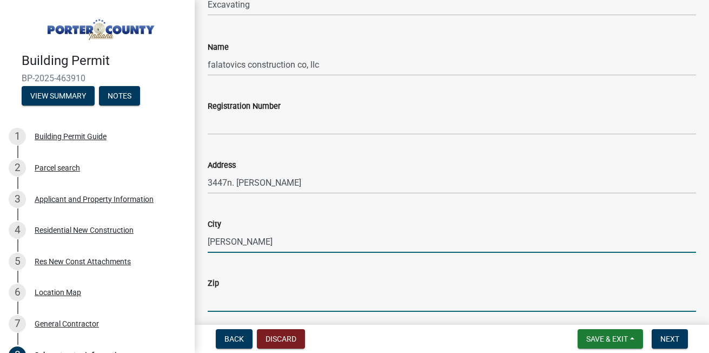
click at [272, 292] on input "Zip" at bounding box center [452, 300] width 488 height 22
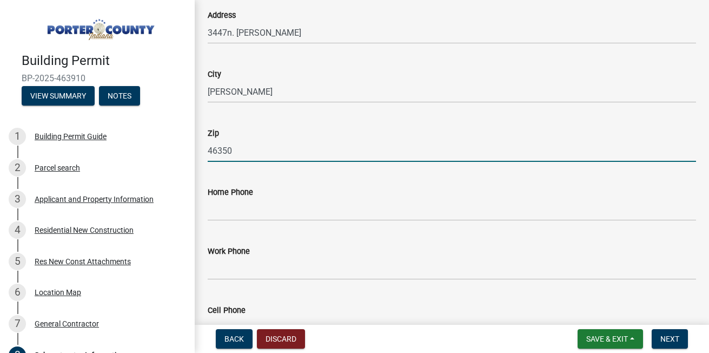
scroll to position [260, 0]
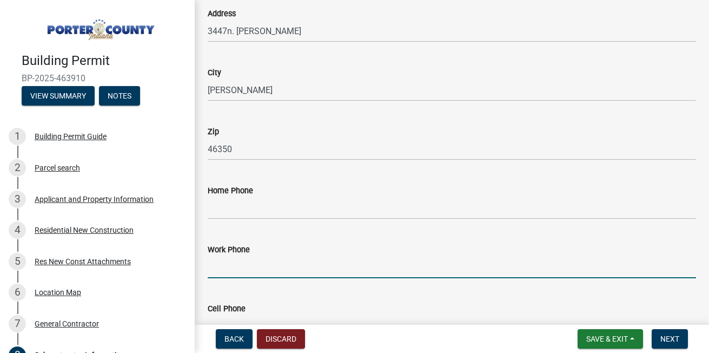
click at [281, 268] on input "Work Phone" at bounding box center [452, 267] width 488 height 22
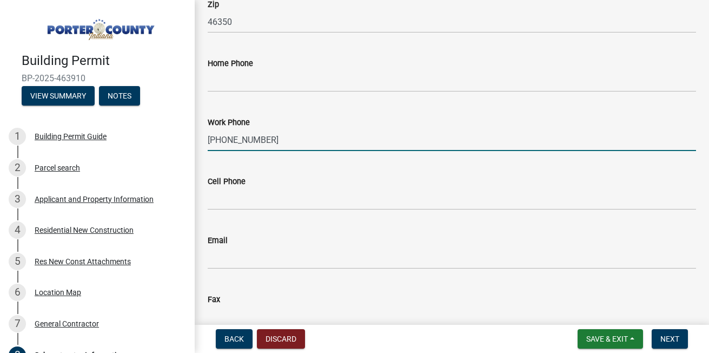
scroll to position [411, 0]
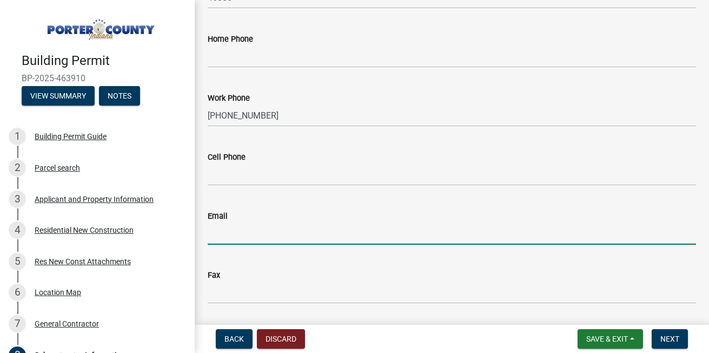
click at [320, 231] on input "Email" at bounding box center [452, 233] width 488 height 22
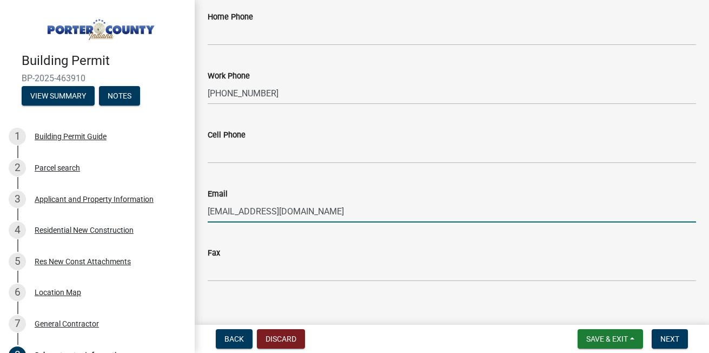
scroll to position [445, 0]
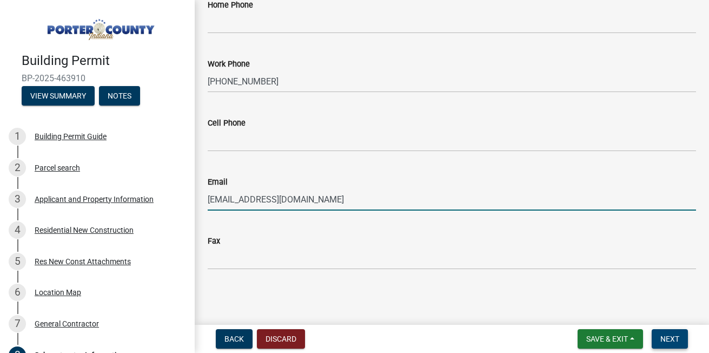
click at [666, 339] on span "Next" at bounding box center [669, 338] width 19 height 9
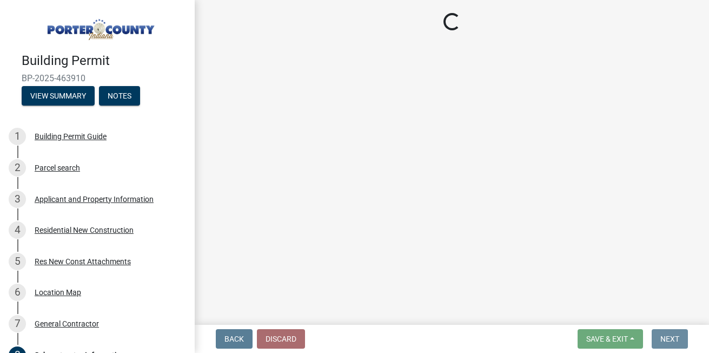
scroll to position [0, 0]
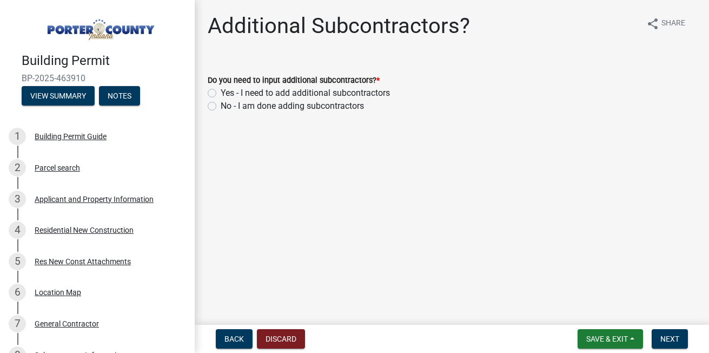
click at [221, 94] on label "Yes - I need to add additional subcontractors" at bounding box center [305, 93] width 169 height 13
click at [221, 94] on input "Yes - I need to add additional subcontractors" at bounding box center [224, 90] width 7 height 7
click at [664, 335] on span "Next" at bounding box center [669, 338] width 19 height 9
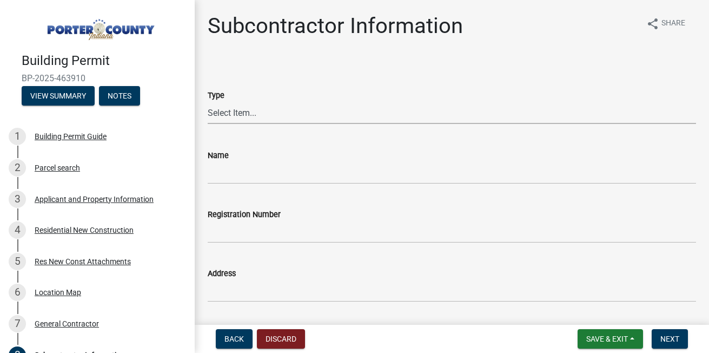
click at [241, 110] on select "Select Item... Concrete Plumbing Electrical HVAC Framing Roofing Insulation Lan…" at bounding box center [452, 113] width 488 height 22
click at [672, 337] on span "Next" at bounding box center [669, 338] width 19 height 9
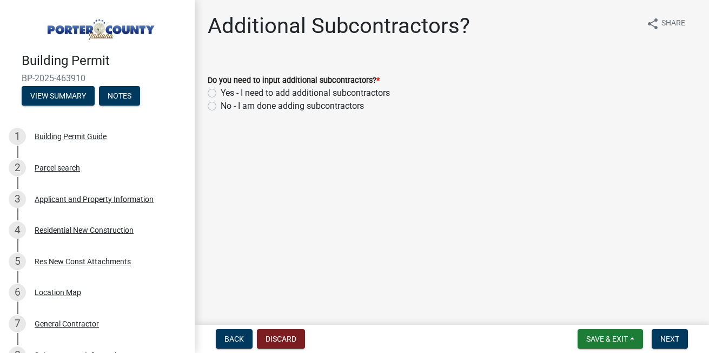
click at [221, 105] on label "No - I am done adding subcontractors" at bounding box center [292, 106] width 143 height 13
click at [221, 105] on input "No - I am done adding subcontractors" at bounding box center [224, 103] width 7 height 7
click at [670, 334] on span "Next" at bounding box center [669, 338] width 19 height 9
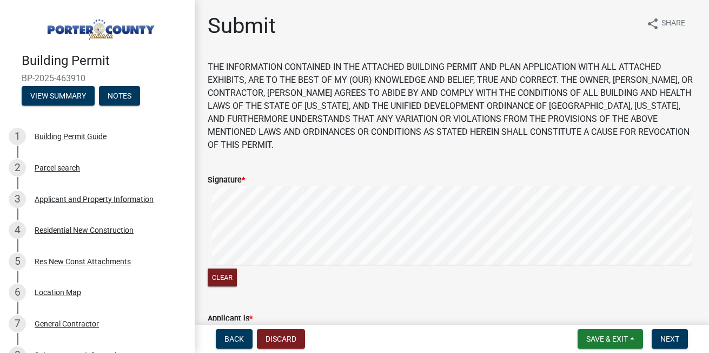
click at [276, 273] on div "Clear" at bounding box center [452, 237] width 488 height 103
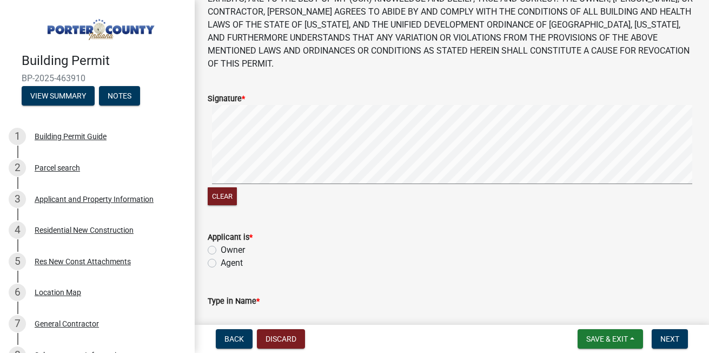
scroll to position [87, 0]
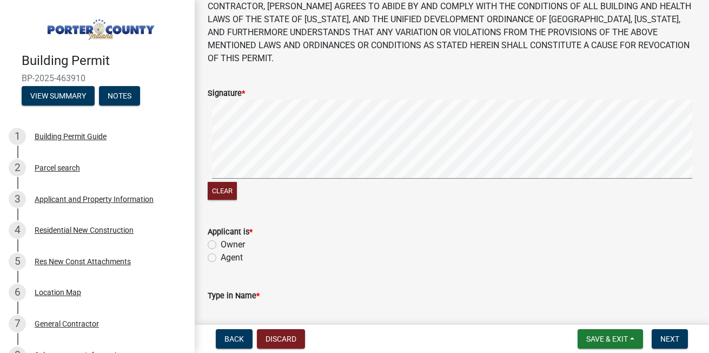
click at [221, 256] on label "Agent" at bounding box center [232, 257] width 22 height 13
click at [221, 256] on input "Agent" at bounding box center [224, 254] width 7 height 7
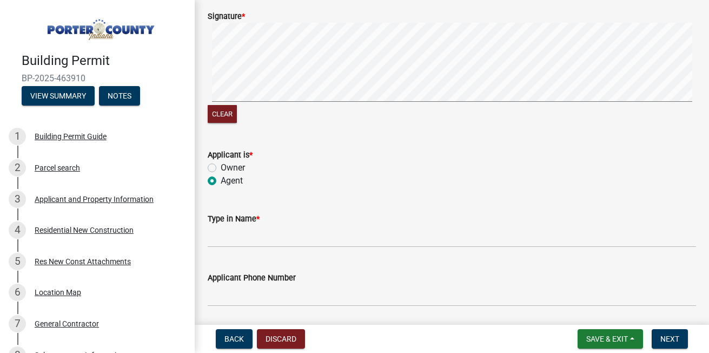
scroll to position [173, 0]
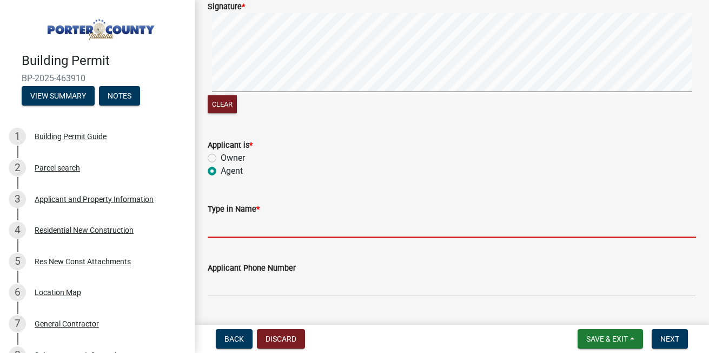
click at [284, 227] on input "Type in Name *" at bounding box center [452, 226] width 488 height 22
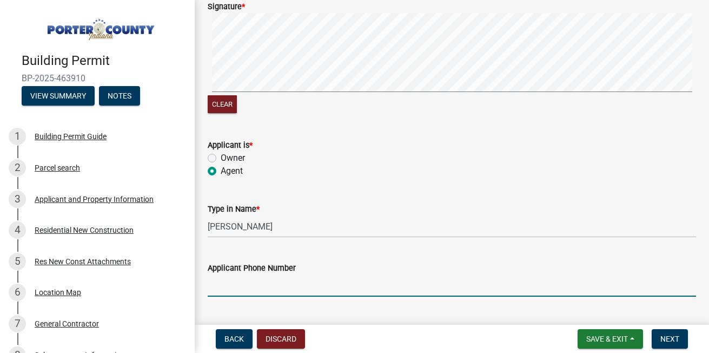
click at [255, 290] on input "Applicant Phone Number" at bounding box center [452, 285] width 488 height 22
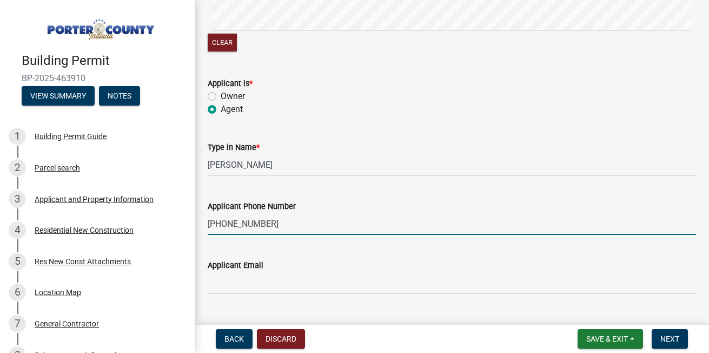
scroll to position [260, 0]
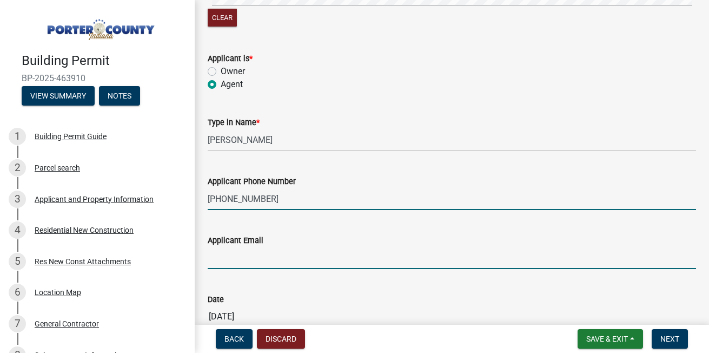
click at [315, 260] on input "Applicant Email" at bounding box center [452, 258] width 488 height 22
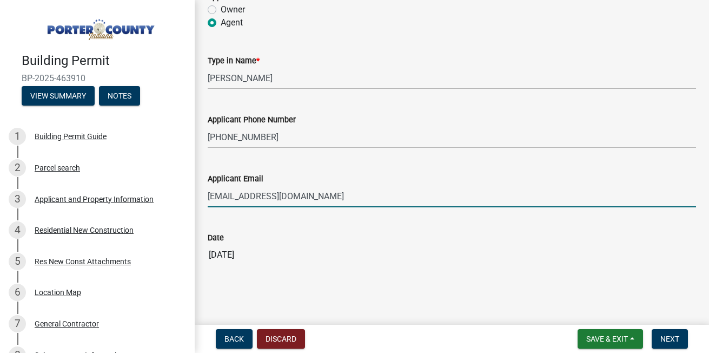
scroll to position [326, 0]
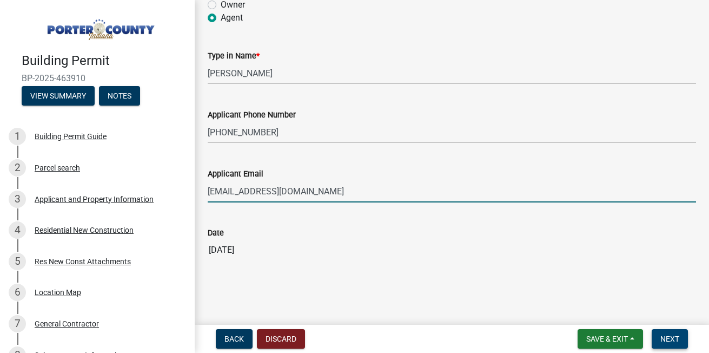
click at [676, 333] on button "Next" at bounding box center [670, 338] width 36 height 19
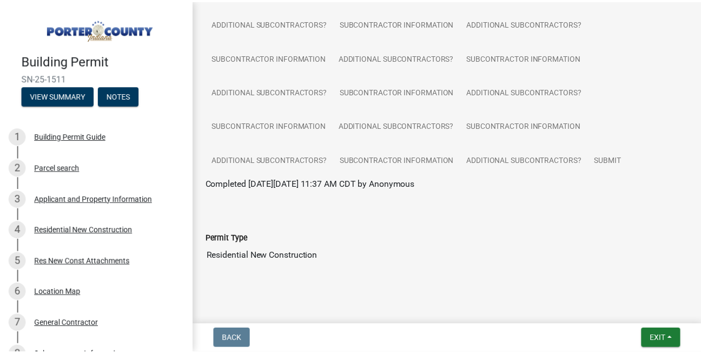
scroll to position [153, 0]
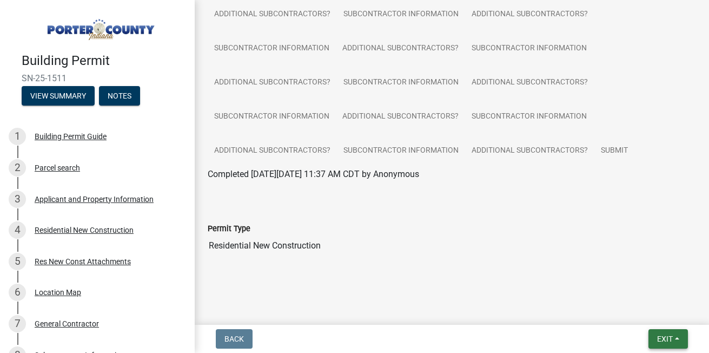
click at [659, 339] on span "Exit" at bounding box center [665, 338] width 16 height 9
click at [632, 306] on button "Save & Exit" at bounding box center [644, 310] width 87 height 26
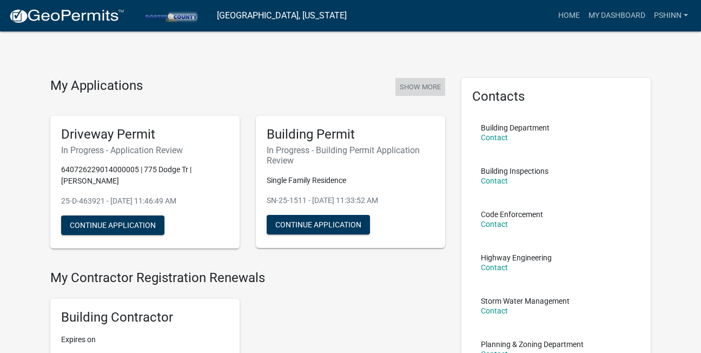
click at [413, 84] on button "Show More" at bounding box center [420, 87] width 50 height 18
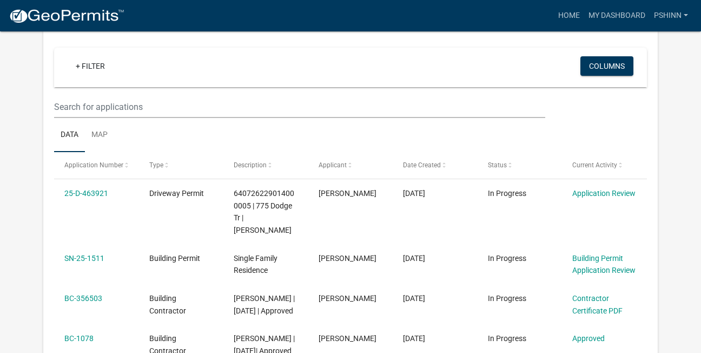
scroll to position [89, 0]
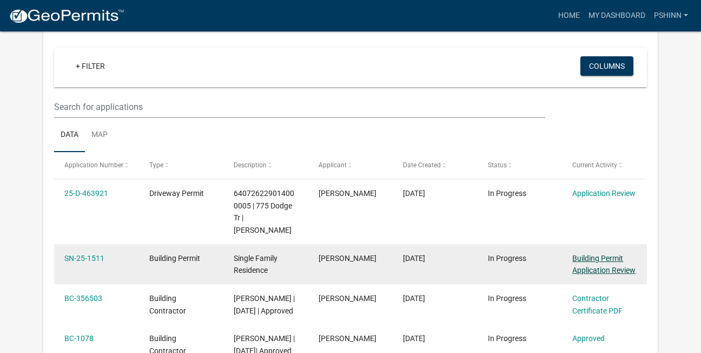
click at [608, 269] on link "Building Permit Application Review" at bounding box center [603, 264] width 63 height 21
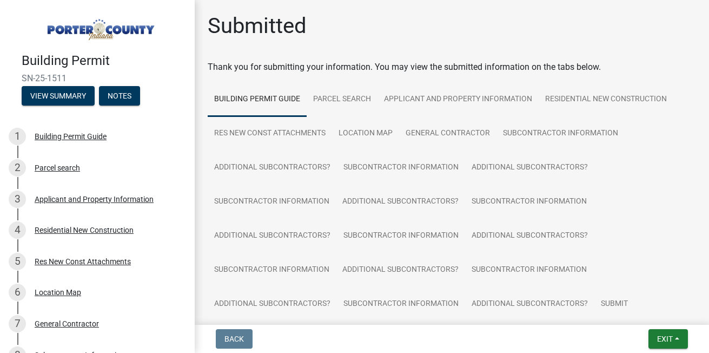
scroll to position [153, 0]
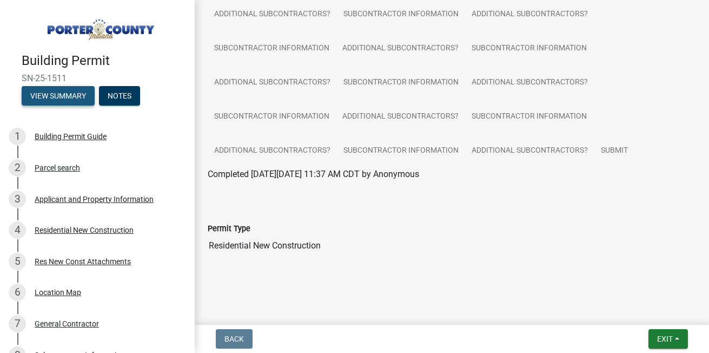
click at [49, 89] on button "View Summary" at bounding box center [58, 95] width 73 height 19
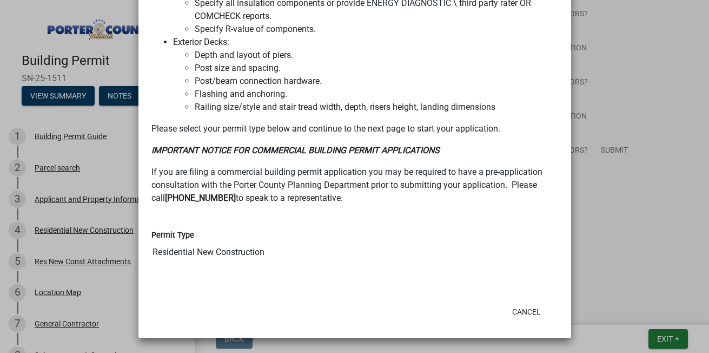
scroll to position [0, 0]
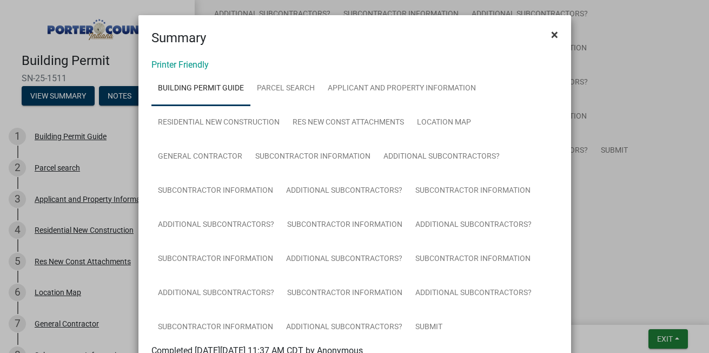
click at [551, 36] on span "×" at bounding box center [554, 34] width 7 height 15
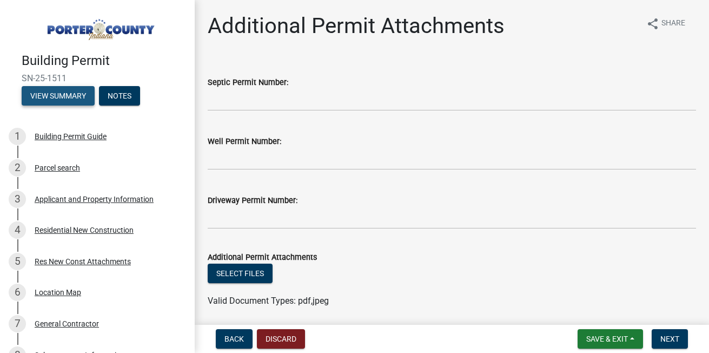
click at [67, 87] on button "View Summary" at bounding box center [58, 95] width 73 height 19
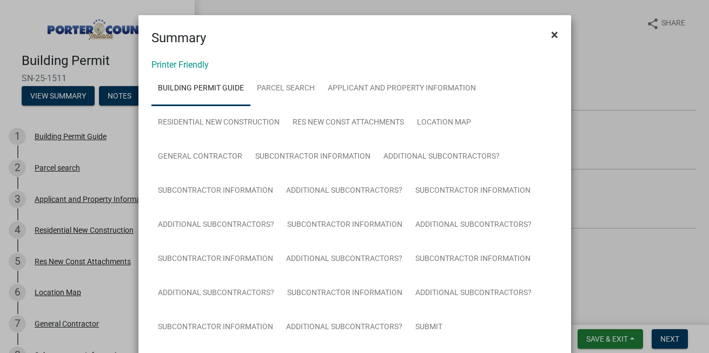
click at [551, 32] on span "×" at bounding box center [554, 34] width 7 height 15
